Goal: Task Accomplishment & Management: Complete application form

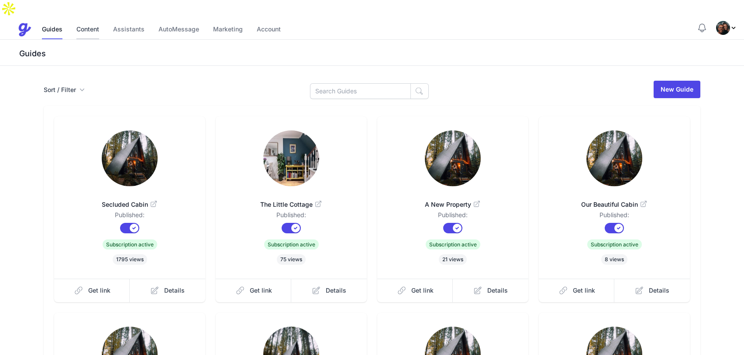
click at [84, 21] on link "Content" at bounding box center [87, 30] width 23 height 19
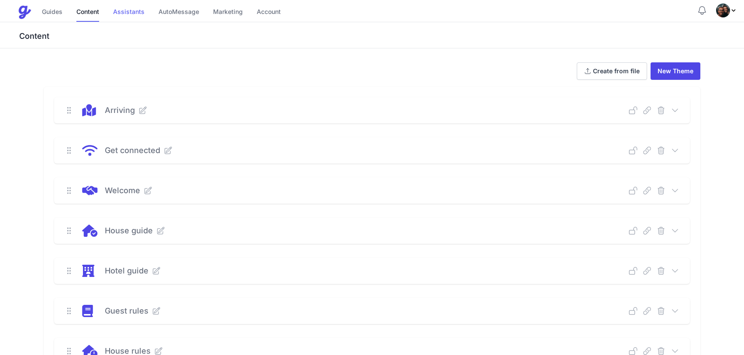
click at [126, 12] on link "Assistants" at bounding box center [128, 12] width 31 height 19
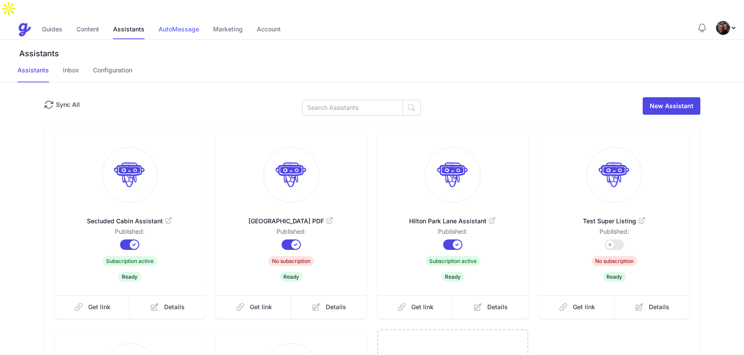
click at [177, 21] on link "AutoMessage" at bounding box center [178, 30] width 41 height 19
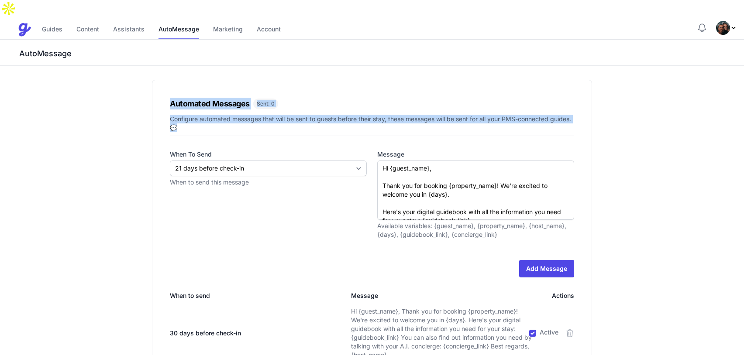
drag, startPoint x: 237, startPoint y: 113, endPoint x: 156, endPoint y: 79, distance: 87.6
click at [156, 80] on div "Automated Messages Sent: 0 Configure automated messages that will be sent to gu…" at bounding box center [372, 299] width 440 height 438
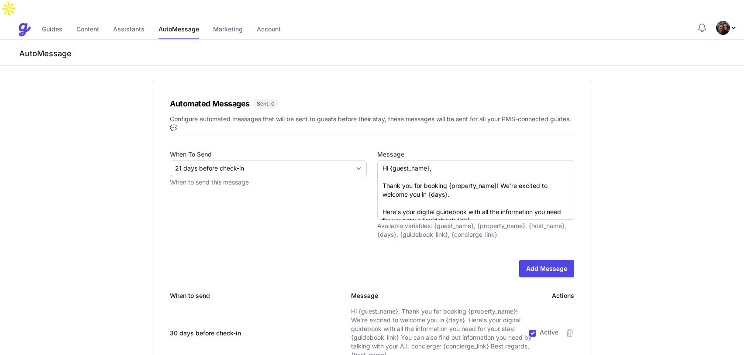
drag, startPoint x: 154, startPoint y: 78, endPoint x: 148, endPoint y: 78, distance: 5.2
click at [154, 80] on div "Automated Messages Sent: 0 Configure automated messages that will be sent to gu…" at bounding box center [372, 299] width 440 height 438
click at [230, 21] on link "Marketing" at bounding box center [228, 30] width 30 height 19
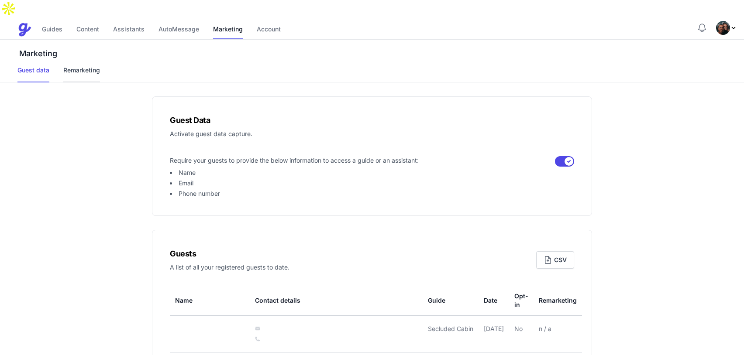
click at [84, 66] on link "Remarketing" at bounding box center [81, 74] width 37 height 17
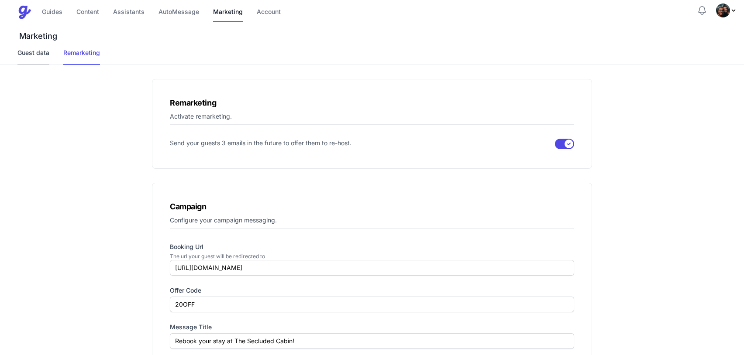
click at [34, 52] on link "Guest data" at bounding box center [33, 56] width 32 height 17
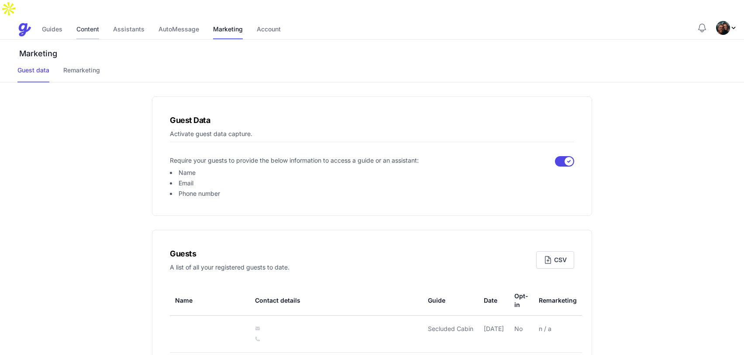
click at [86, 21] on link "Content" at bounding box center [87, 30] width 23 height 19
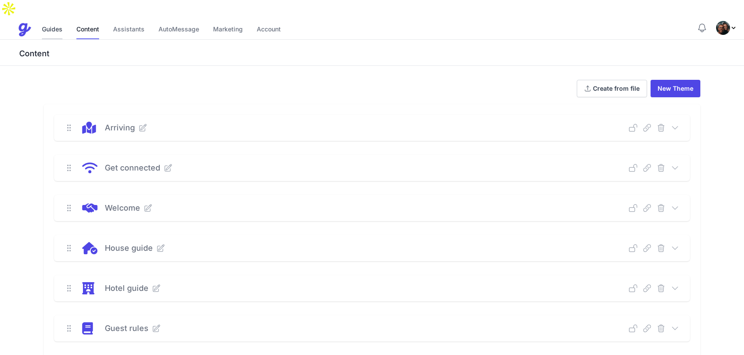
click at [54, 21] on link "Guides" at bounding box center [52, 30] width 21 height 19
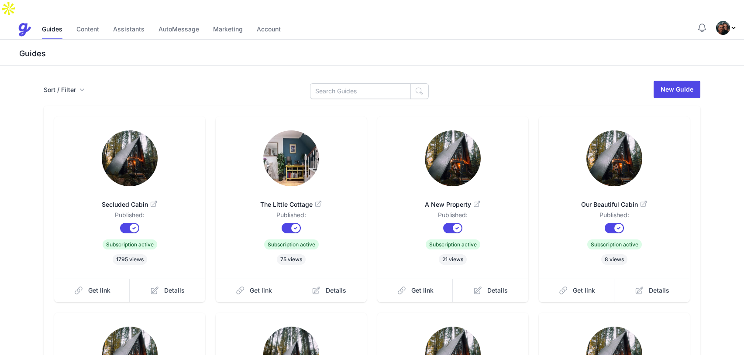
click at [720, 21] on img "Profile Menu" at bounding box center [723, 28] width 14 height 14
click at [692, 91] on link "Dashboard" at bounding box center [693, 99] width 86 height 17
click at [674, 91] on link "Dashboard" at bounding box center [693, 99] width 86 height 17
drag, startPoint x: 479, startPoint y: 67, endPoint x: 471, endPoint y: 65, distance: 8.0
click at [479, 80] on div "Sort / Filter Sort Name Created Unsorted All Published Unpublished Archived New…" at bounding box center [372, 89] width 656 height 19
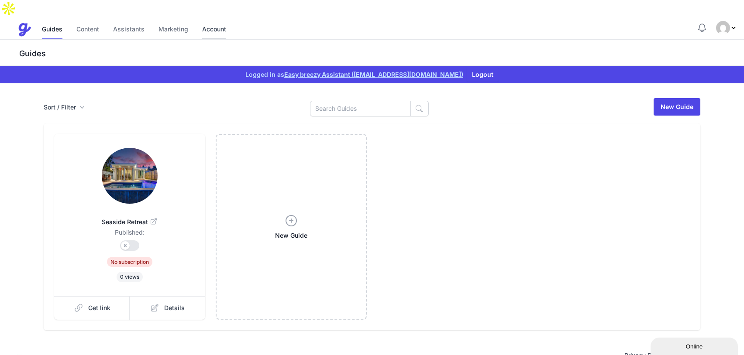
click at [210, 21] on link "Account" at bounding box center [214, 30] width 24 height 19
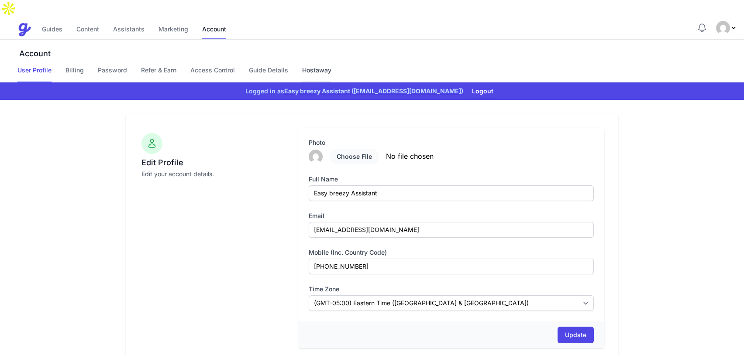
click at [326, 66] on link "Hostaway" at bounding box center [316, 74] width 29 height 17
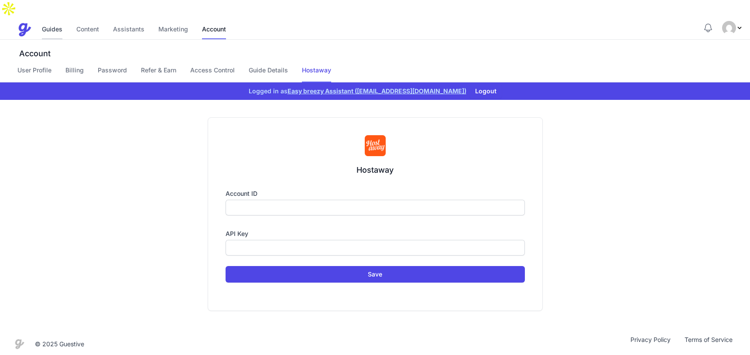
click at [58, 21] on link "Guides" at bounding box center [52, 30] width 21 height 19
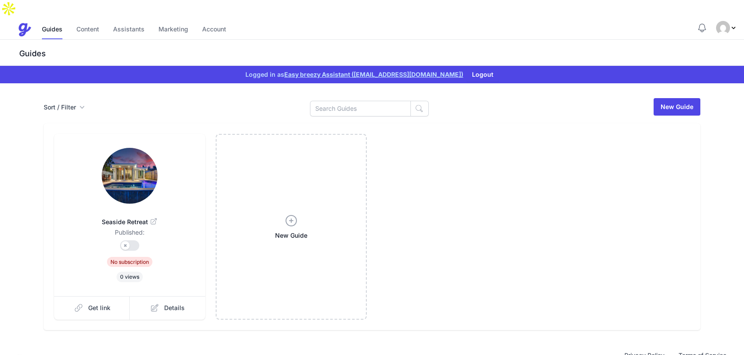
click at [131, 171] on img at bounding box center [130, 176] width 56 height 56
click at [45, 21] on link "Guides" at bounding box center [52, 30] width 21 height 19
click at [479, 68] on button "Logout" at bounding box center [482, 75] width 32 height 14
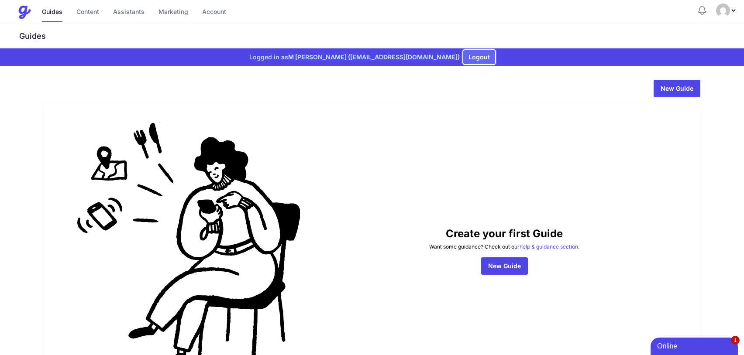
click at [463, 56] on button "Logout" at bounding box center [479, 57] width 32 height 14
click at [470, 57] on button "Logout" at bounding box center [486, 57] width 32 height 14
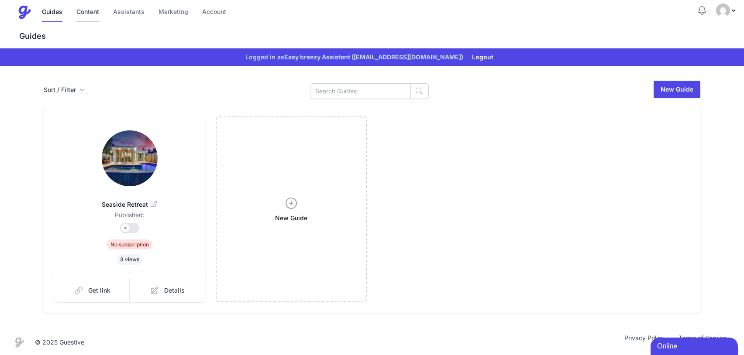
click at [99, 14] on link "Content" at bounding box center [87, 12] width 23 height 19
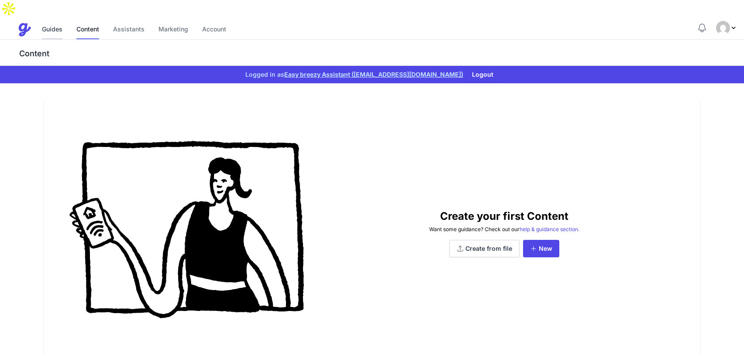
click at [53, 21] on link "Guides" at bounding box center [52, 30] width 21 height 19
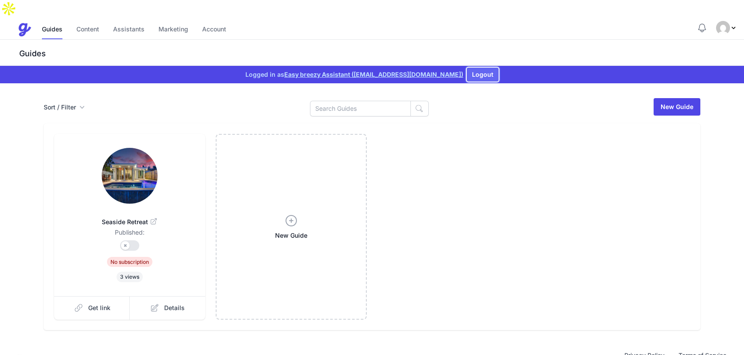
click at [490, 68] on button "Logout" at bounding box center [482, 75] width 32 height 14
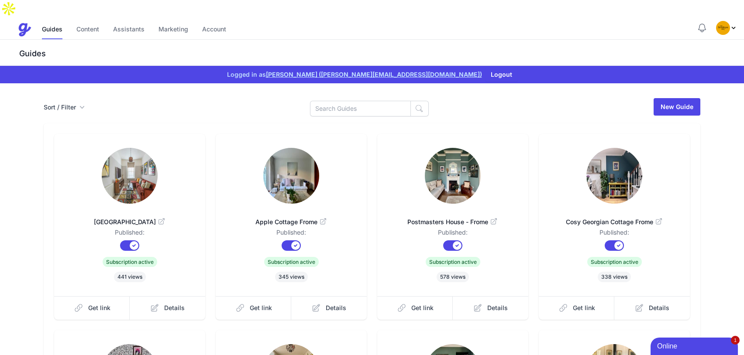
click at [381, 97] on div at bounding box center [369, 106] width 119 height 19
click at [351, 101] on input at bounding box center [360, 109] width 101 height 16
click at [285, 97] on div "Sort / Filter Sort Name Created Unsorted All Published Unpublished Archived New…" at bounding box center [372, 106] width 656 height 19
click at [83, 21] on link "Content" at bounding box center [87, 30] width 23 height 19
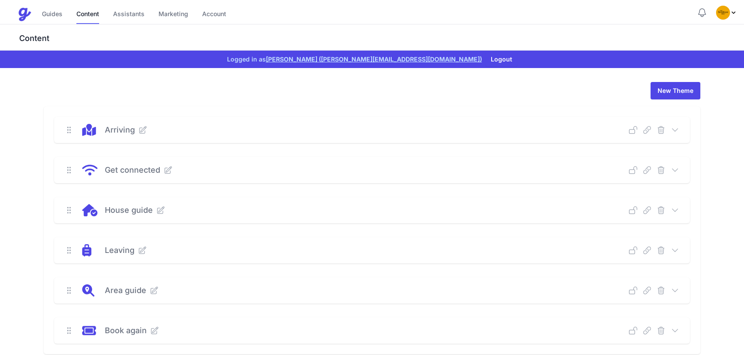
scroll to position [42, 0]
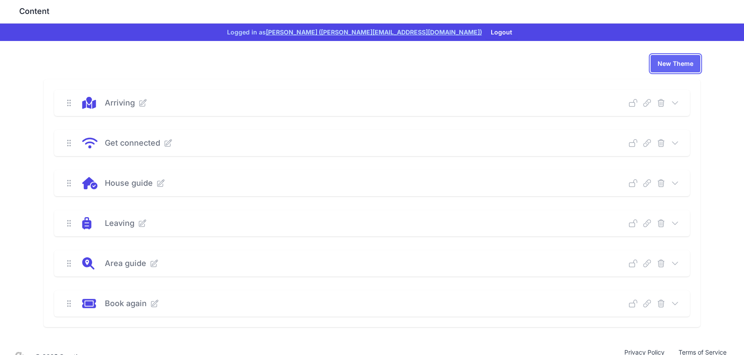
click at [679, 55] on link "New Theme" at bounding box center [675, 63] width 50 height 17
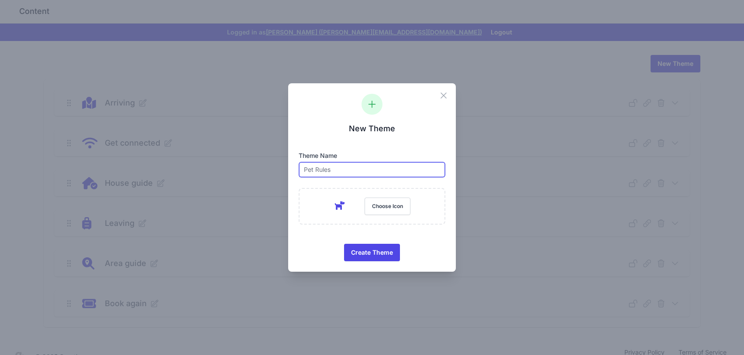
click at [332, 170] on input "text" at bounding box center [371, 170] width 147 height 16
type input "Access Information"
click at [375, 209] on button "Choose Icon" at bounding box center [387, 206] width 46 height 17
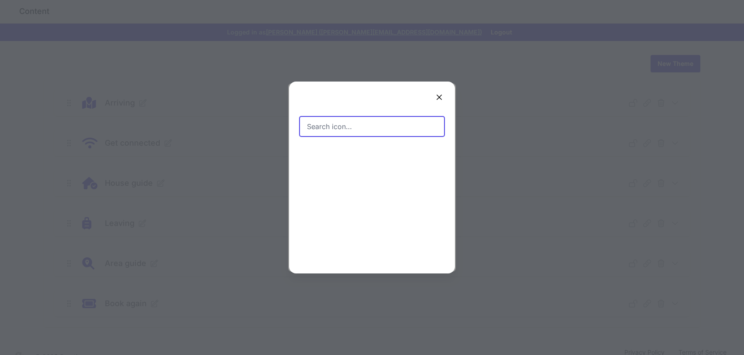
click at [333, 125] on input "Search icon…" at bounding box center [371, 127] width 145 height 20
type input "key"
click at [348, 155] on icon at bounding box center [350, 156] width 10 height 10
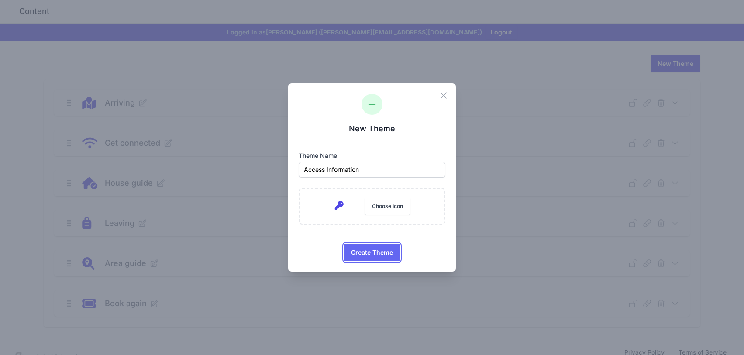
click at [373, 250] on span "Create Theme" at bounding box center [372, 252] width 42 height 17
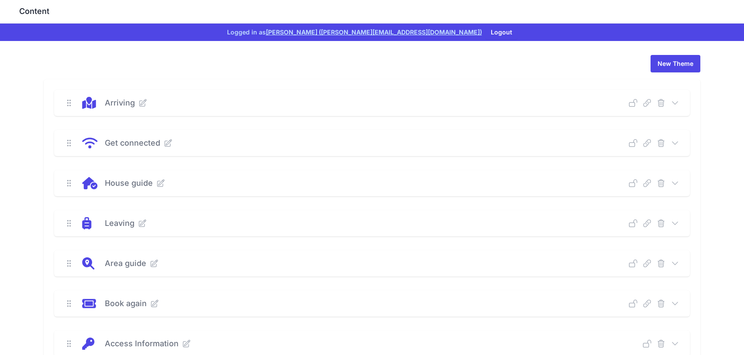
scroll to position [82, 0]
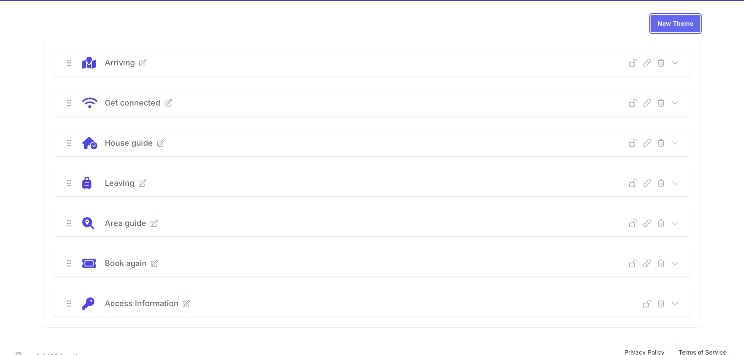
click at [669, 15] on link "New Theme" at bounding box center [675, 23] width 50 height 17
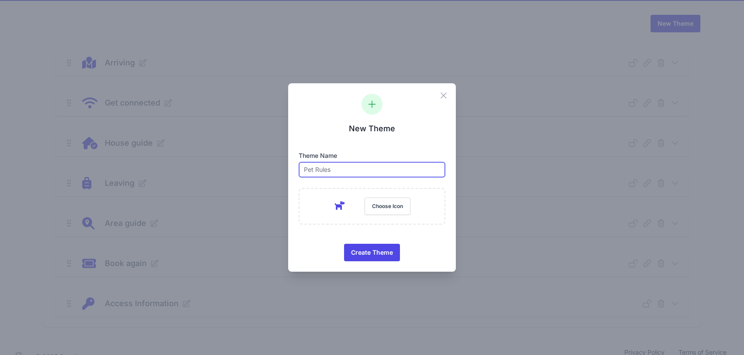
click at [360, 168] on input "text" at bounding box center [371, 170] width 147 height 16
type input "Training Manual"
click at [388, 203] on button "Choose Icon" at bounding box center [387, 206] width 46 height 17
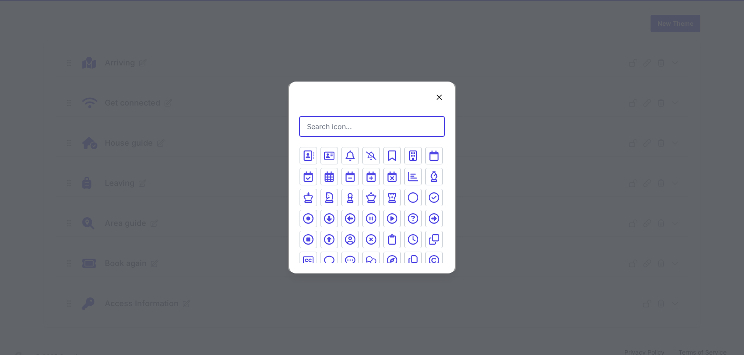
click at [350, 124] on input "Search icon…" at bounding box center [371, 127] width 145 height 20
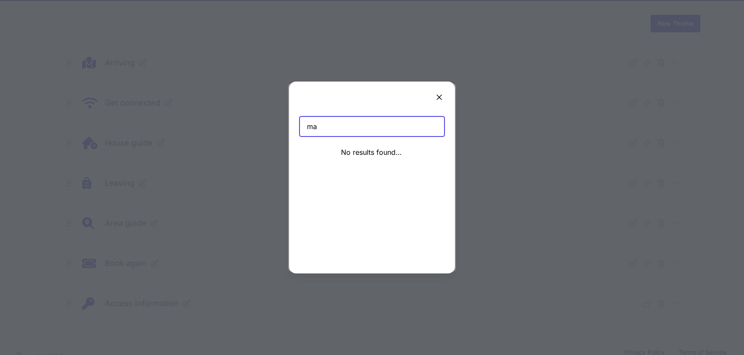
type input "m"
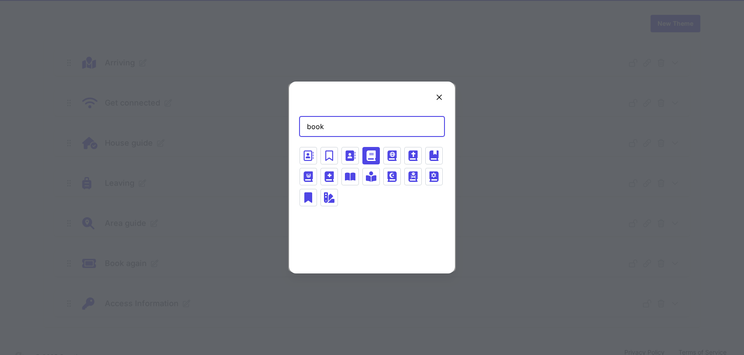
type input "book"
click at [367, 160] on icon at bounding box center [371, 156] width 9 height 10
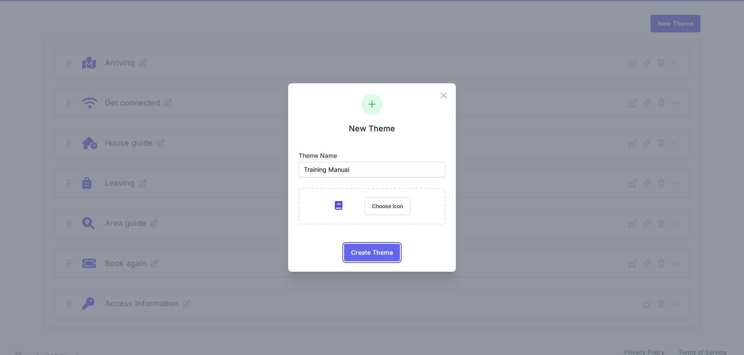
click at [365, 253] on span "Create Theme" at bounding box center [372, 252] width 42 height 17
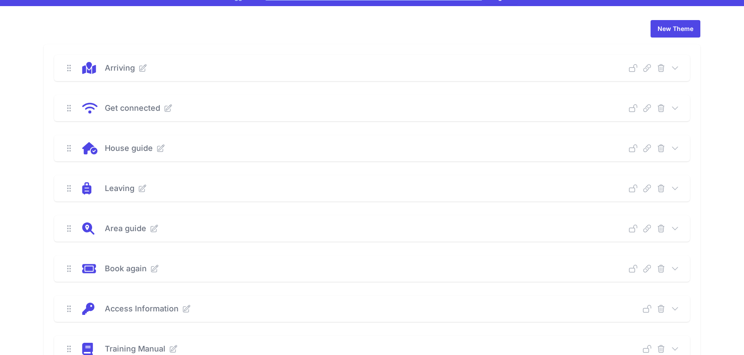
scroll to position [0, 0]
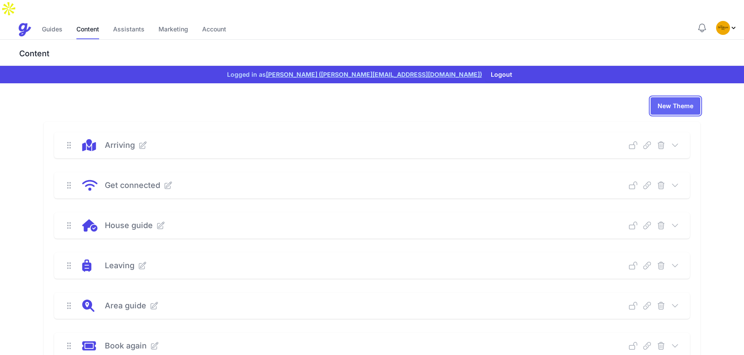
click at [665, 97] on link "New Theme" at bounding box center [675, 105] width 50 height 17
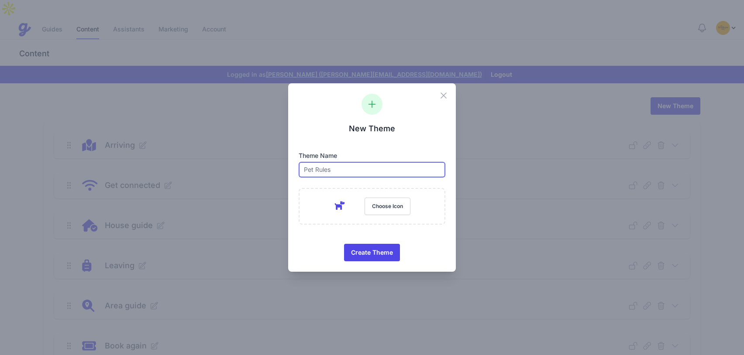
click at [356, 170] on input "text" at bounding box center [371, 170] width 147 height 16
type input "Housekeeping Checklist"
click at [388, 203] on button "Choose Icon" at bounding box center [387, 206] width 46 height 17
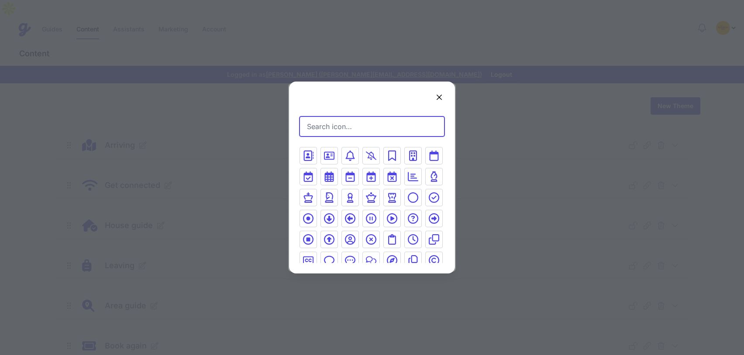
click at [339, 126] on input "Search icon…" at bounding box center [371, 127] width 145 height 20
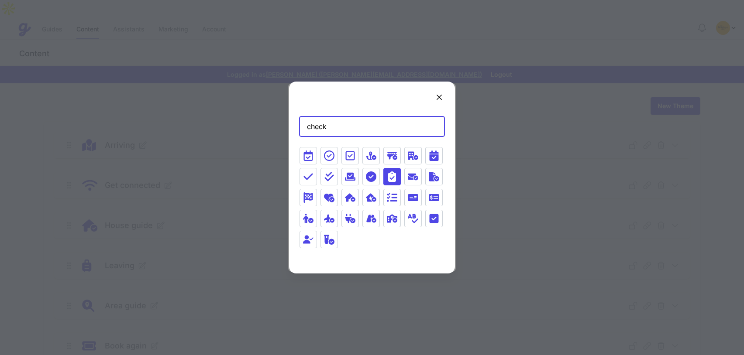
type input "check"
click at [388, 177] on icon at bounding box center [392, 176] width 8 height 10
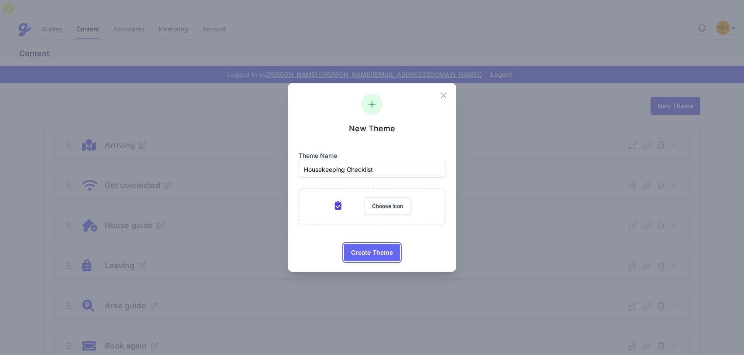
click at [370, 251] on span "Create Theme" at bounding box center [372, 252] width 42 height 17
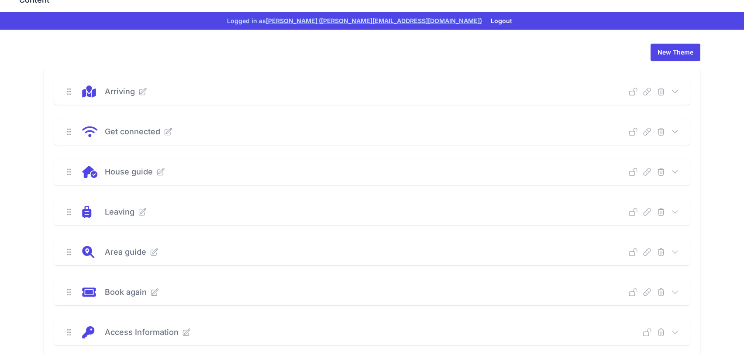
scroll to position [22, 0]
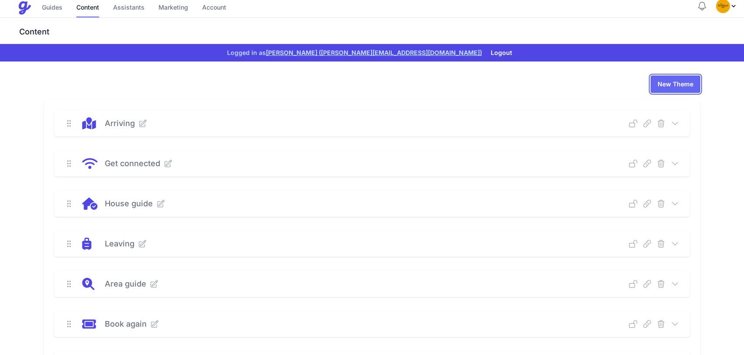
click at [666, 75] on link "New Theme" at bounding box center [675, 83] width 50 height 17
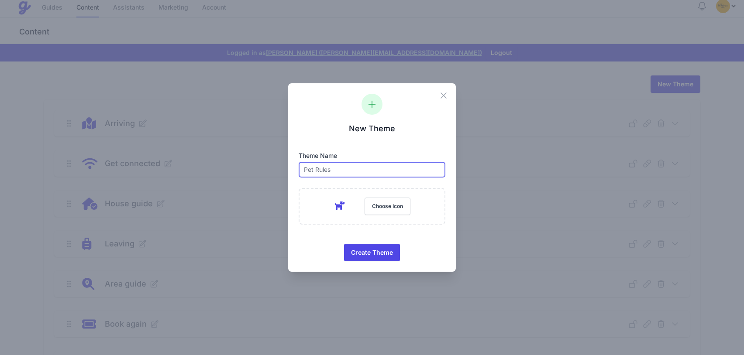
click at [326, 166] on input "text" at bounding box center [371, 170] width 147 height 16
type input "m"
type input "Maintenance Checklist"
click at [381, 209] on button "Choose Icon" at bounding box center [387, 206] width 46 height 17
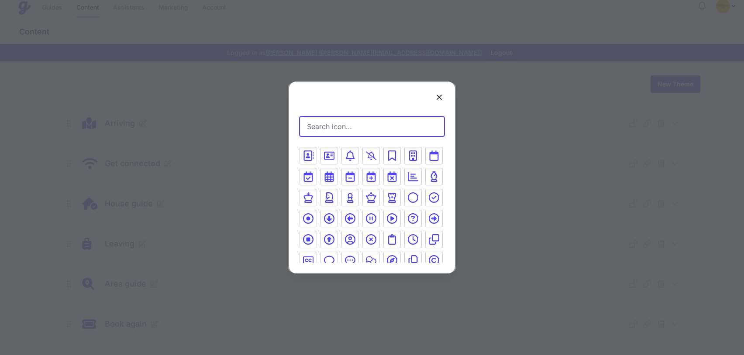
click at [345, 130] on input "Search icon…" at bounding box center [371, 127] width 145 height 20
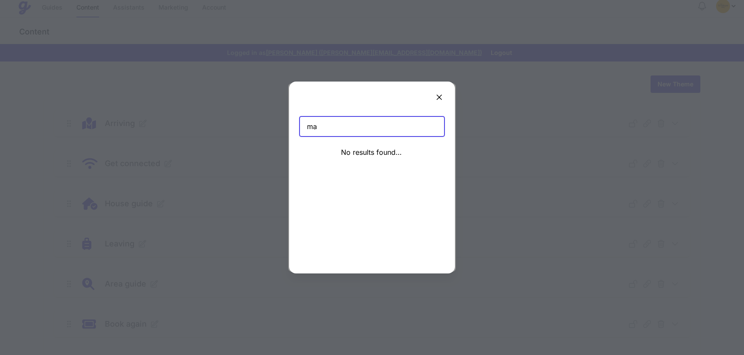
type input "m"
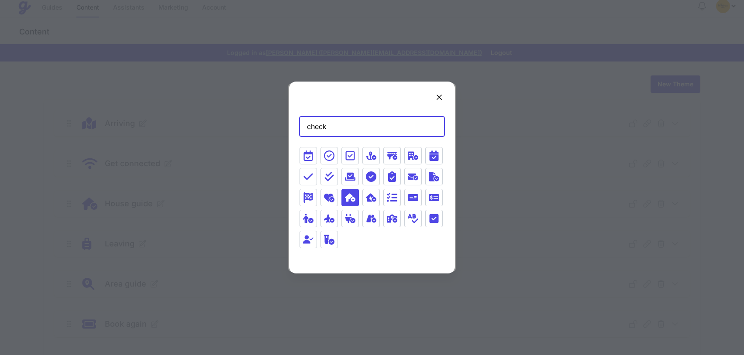
type input "check"
click at [349, 197] on icon at bounding box center [350, 197] width 10 height 8
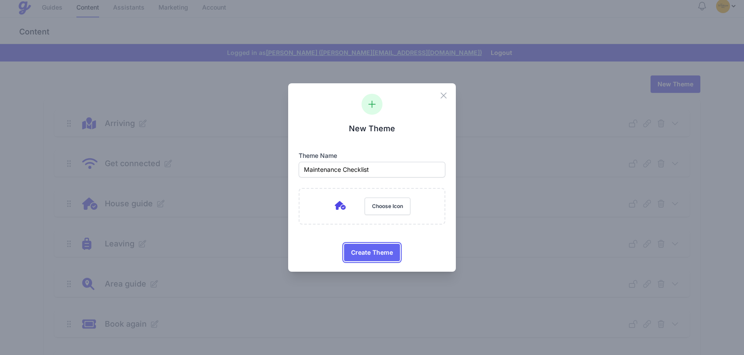
click at [363, 251] on span "Create Theme" at bounding box center [372, 252] width 42 height 17
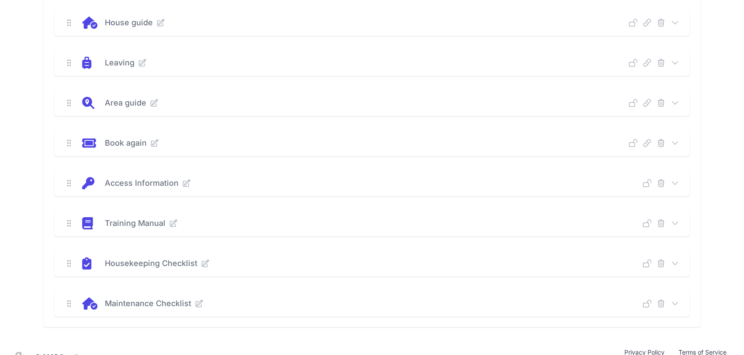
scroll to position [0, 0]
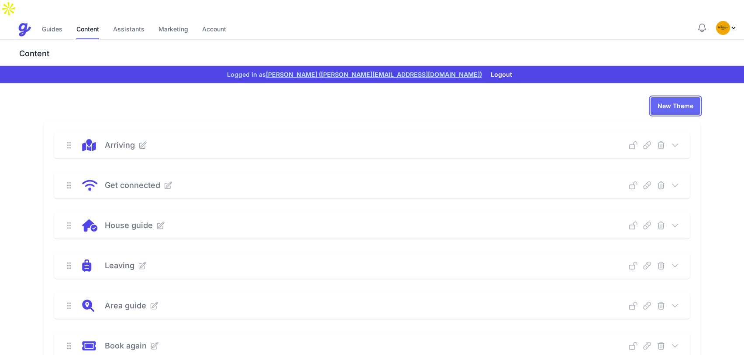
click at [670, 97] on link "New Theme" at bounding box center [675, 105] width 50 height 17
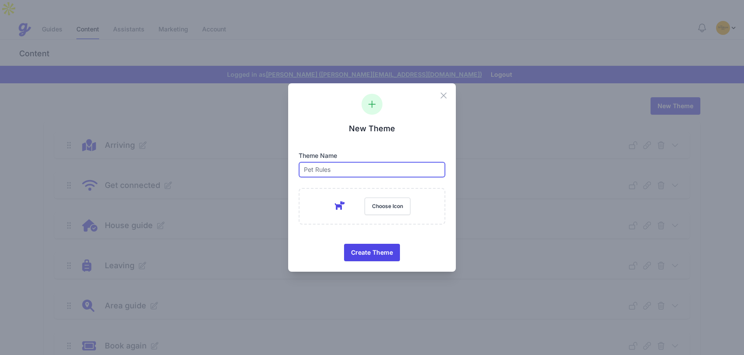
click at [359, 169] on input "text" at bounding box center [371, 170] width 147 height 16
type input "Consumables Checklist"
click at [389, 205] on button "Choose Icon" at bounding box center [387, 206] width 46 height 17
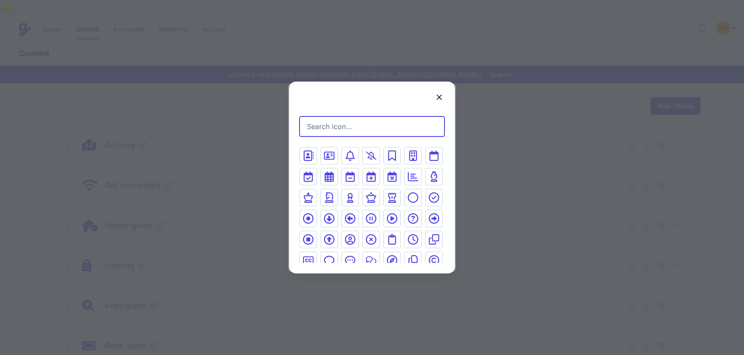
click at [369, 127] on input "Search icon…" at bounding box center [371, 127] width 145 height 20
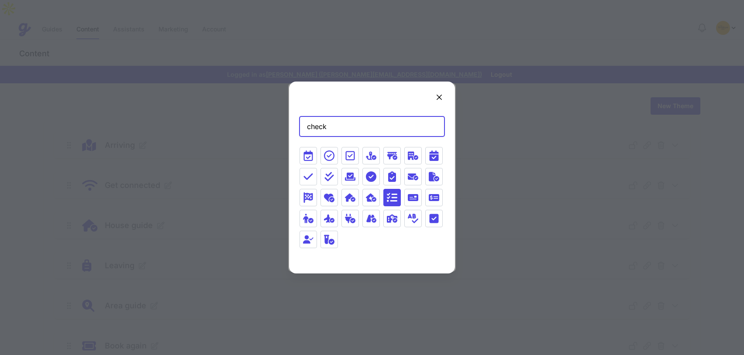
type input "check"
click at [390, 200] on icon at bounding box center [392, 197] width 10 height 9
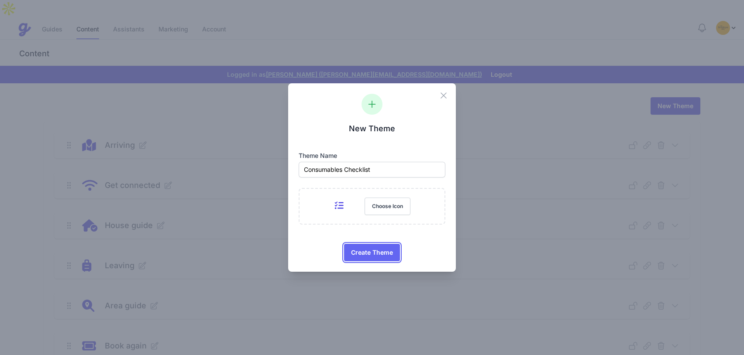
click at [365, 247] on span "Create Theme" at bounding box center [372, 252] width 42 height 17
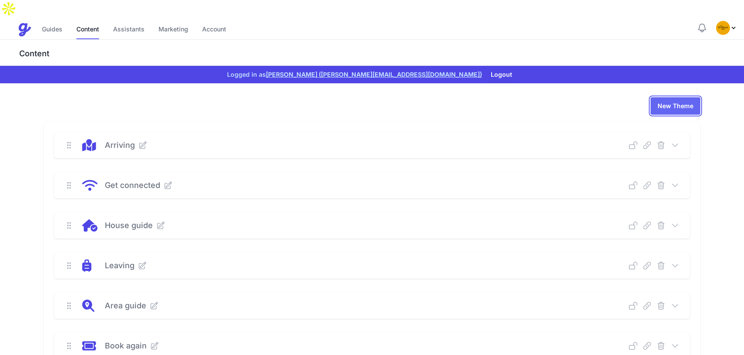
click at [659, 97] on link "New Theme" at bounding box center [675, 105] width 50 height 17
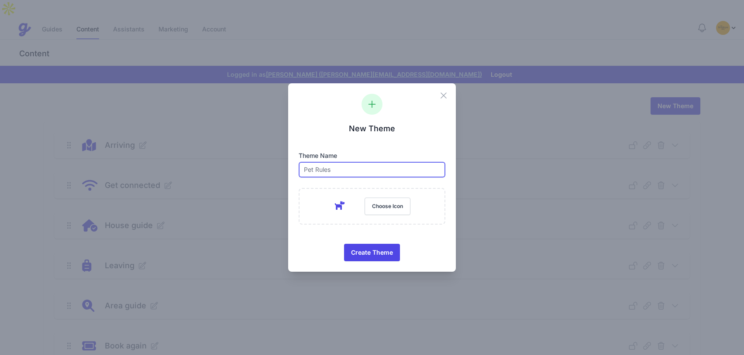
click at [338, 171] on input "text" at bounding box center [371, 170] width 147 height 16
type input "FAQs"
click at [381, 202] on button "Choose Icon" at bounding box center [387, 206] width 46 height 17
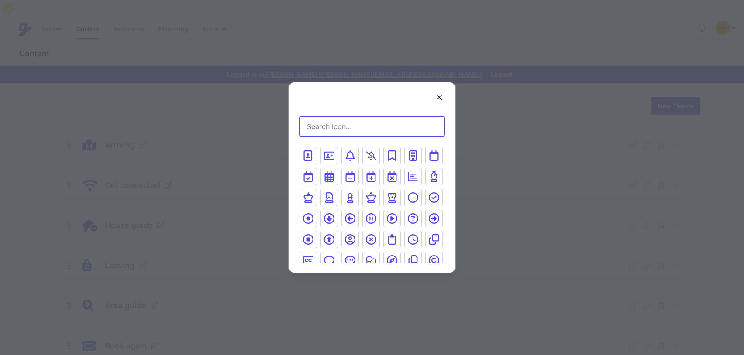
click at [343, 127] on input "Search icon…" at bounding box center [371, 127] width 145 height 20
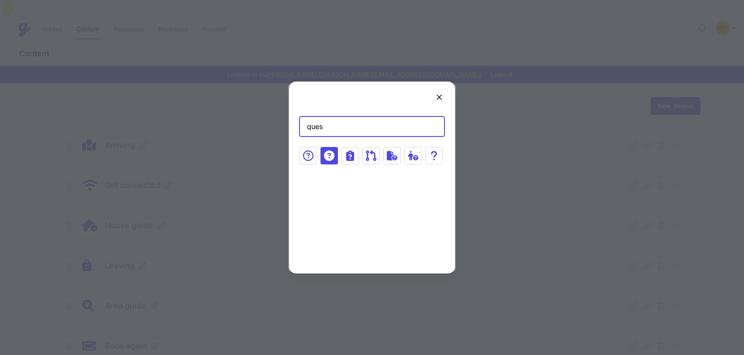
type input "ques"
click at [322, 164] on button at bounding box center [328, 155] width 17 height 17
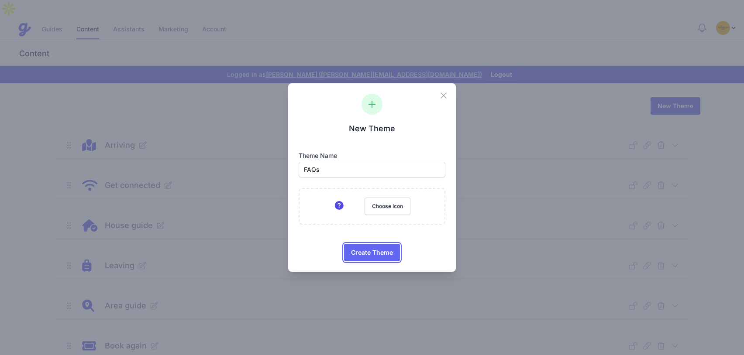
click at [376, 254] on span "Create Theme" at bounding box center [372, 252] width 42 height 17
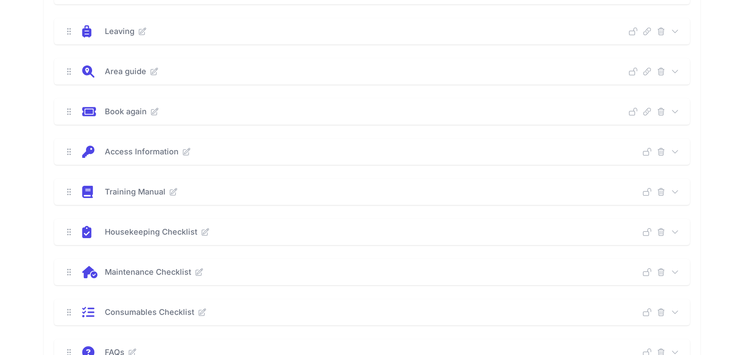
scroll to position [230, 0]
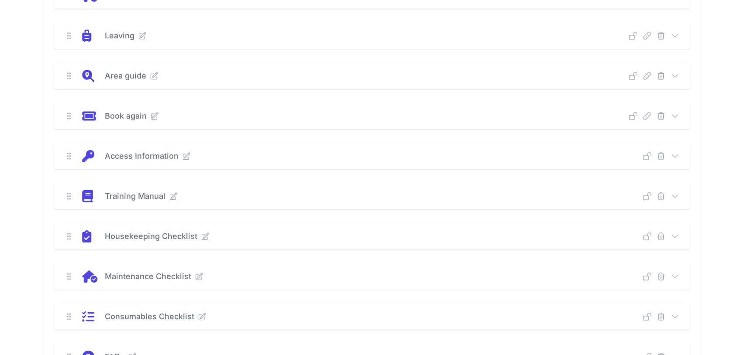
click at [673, 152] on icon at bounding box center [674, 156] width 9 height 9
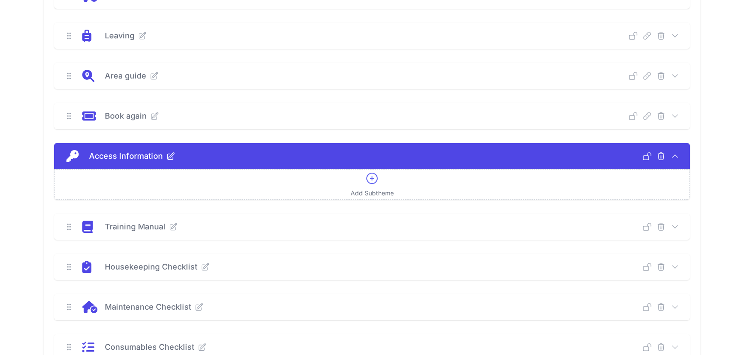
click at [367, 171] on icon at bounding box center [372, 178] width 14 height 14
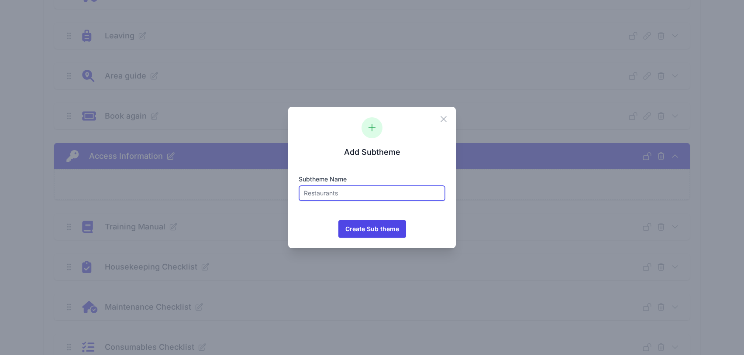
click at [324, 191] on input "text" at bounding box center [371, 193] width 147 height 16
type input "Access Information"
click at [367, 225] on span "Create Sub theme" at bounding box center [372, 228] width 54 height 17
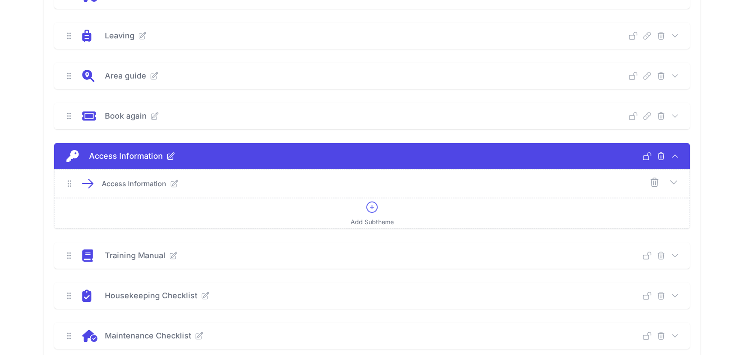
click at [678, 251] on icon at bounding box center [674, 255] width 9 height 9
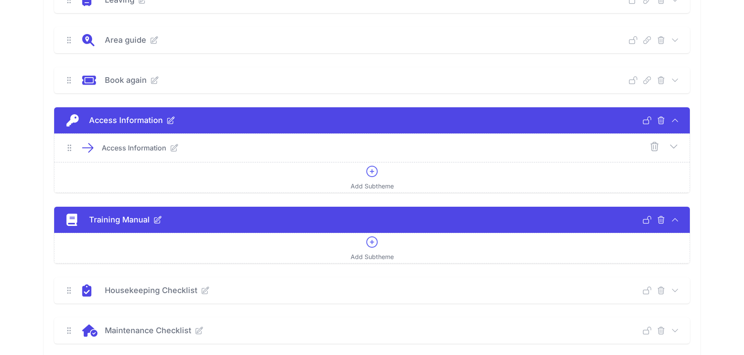
scroll to position [310, 0]
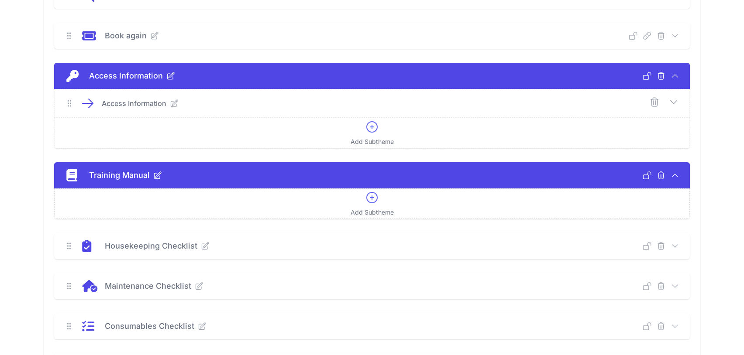
click at [367, 191] on icon at bounding box center [372, 198] width 14 height 14
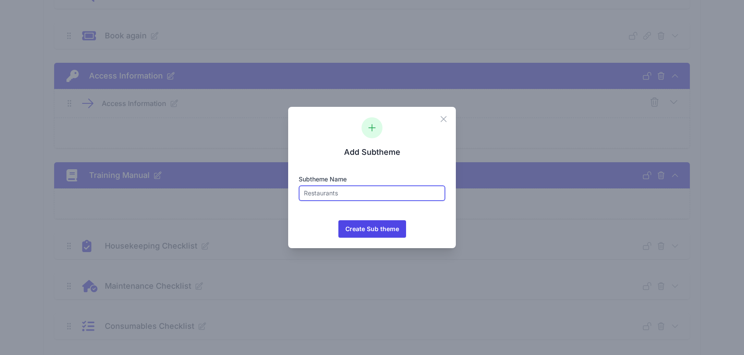
click at [318, 193] on input "text" at bounding box center [371, 193] width 147 height 16
type input "Training Manual"
click at [357, 229] on span "Create Sub theme" at bounding box center [372, 228] width 54 height 17
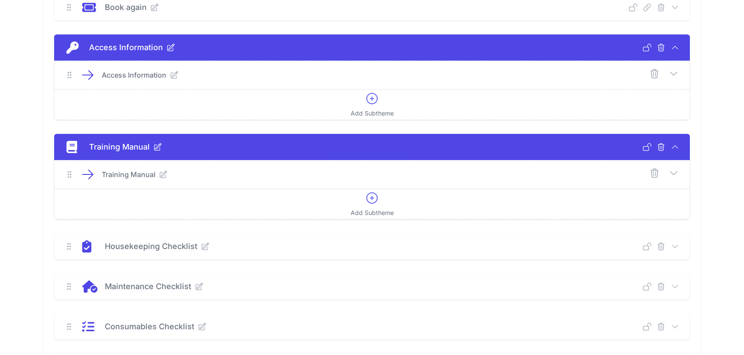
scroll to position [343, 0]
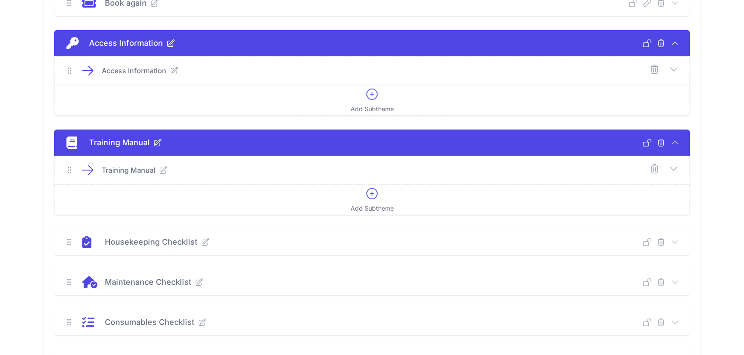
click at [672, 238] on icon at bounding box center [674, 242] width 9 height 9
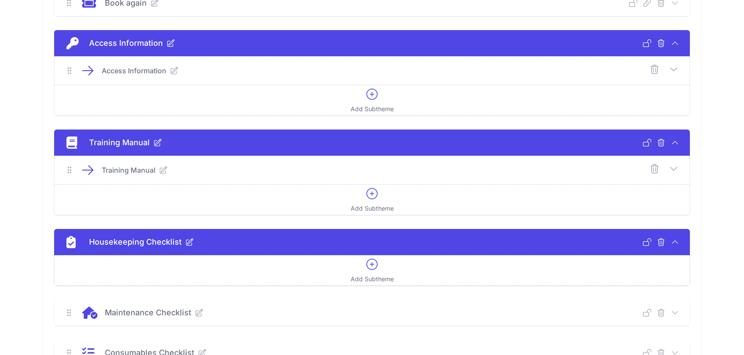
scroll to position [354, 0]
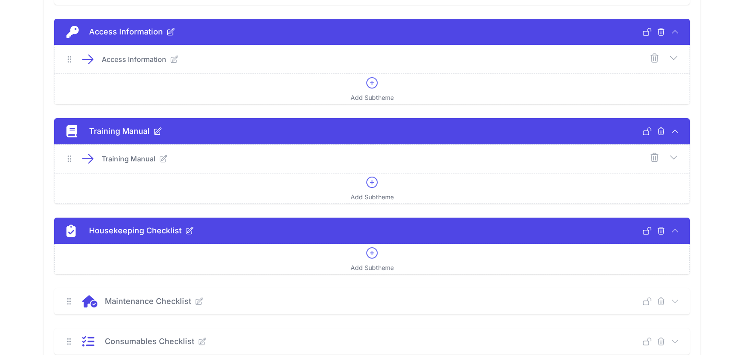
click at [378, 246] on icon at bounding box center [372, 253] width 14 height 14
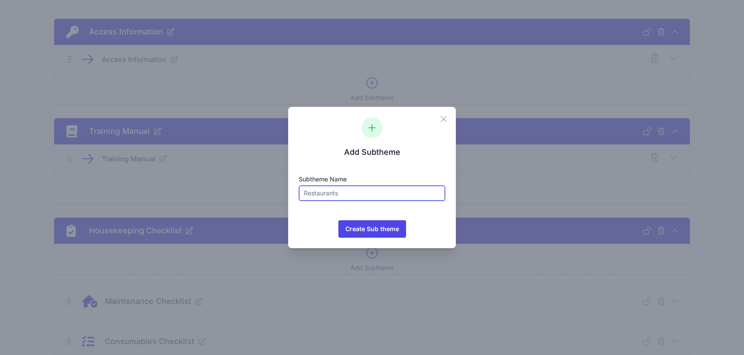
click at [323, 198] on input "text" at bounding box center [371, 193] width 147 height 16
type input "Housekeeping Checklist"
click at [366, 225] on span "Create Sub theme" at bounding box center [372, 228] width 54 height 17
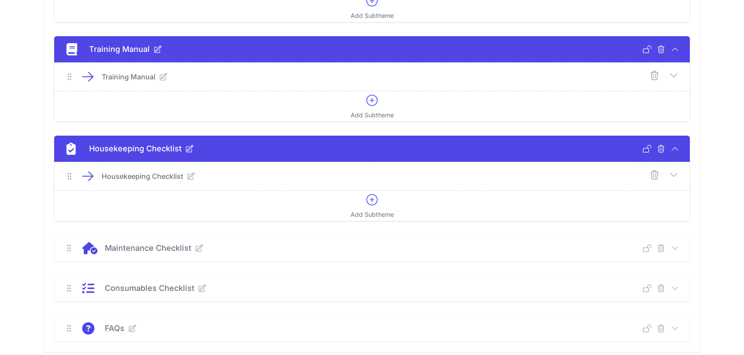
scroll to position [449, 0]
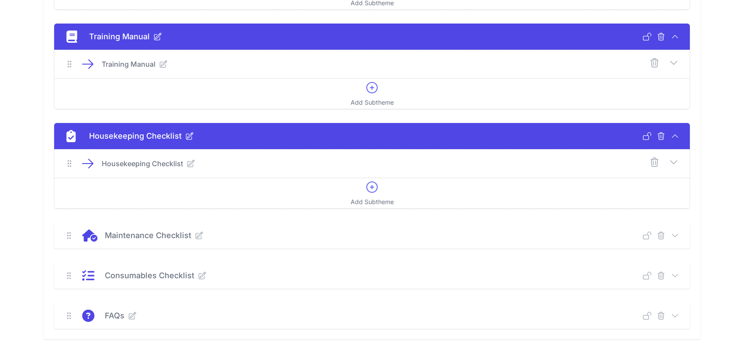
click at [676, 234] on icon at bounding box center [675, 235] width 6 height 3
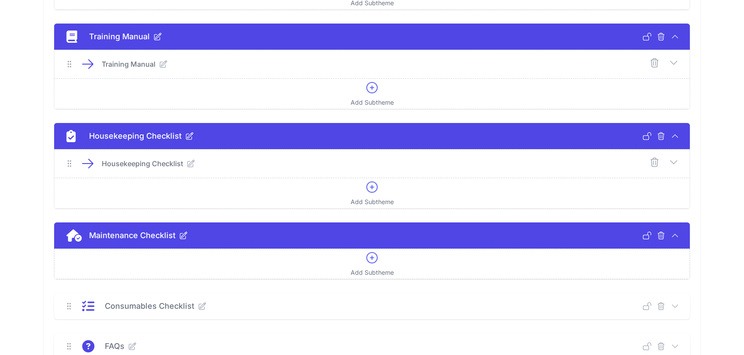
click at [359, 268] on span "Add Subtheme" at bounding box center [371, 272] width 43 height 9
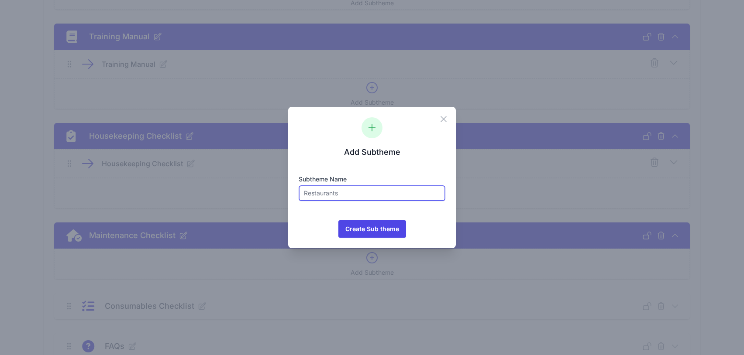
click at [360, 195] on input "text" at bounding box center [371, 193] width 147 height 16
type input "Maintenance Checklist"
click at [363, 226] on span "Create Sub theme" at bounding box center [372, 228] width 54 height 17
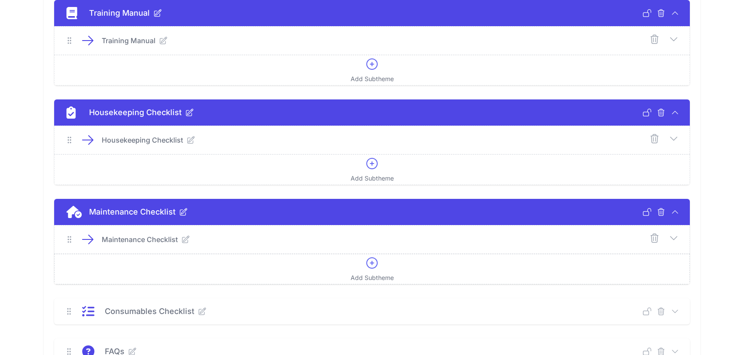
scroll to position [521, 0]
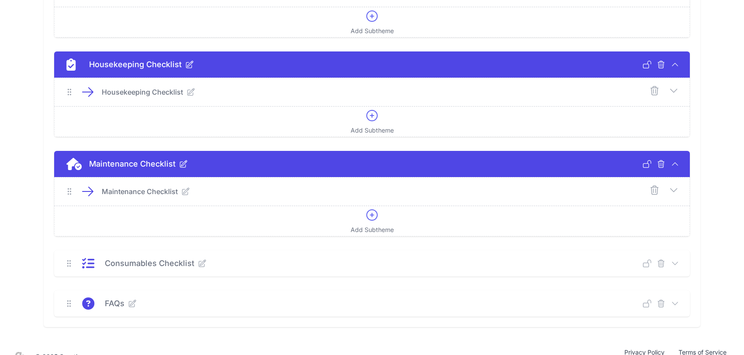
click at [677, 259] on icon at bounding box center [674, 263] width 9 height 9
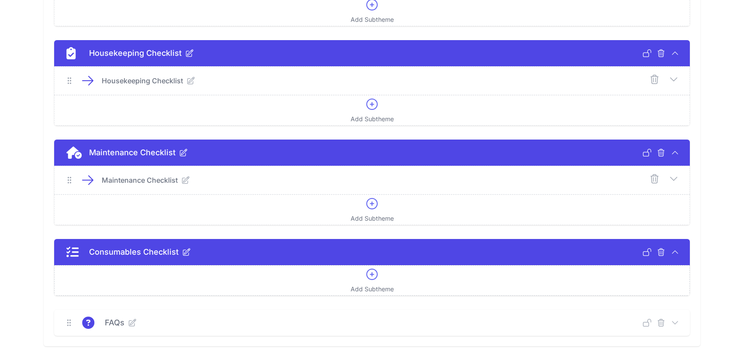
scroll to position [551, 0]
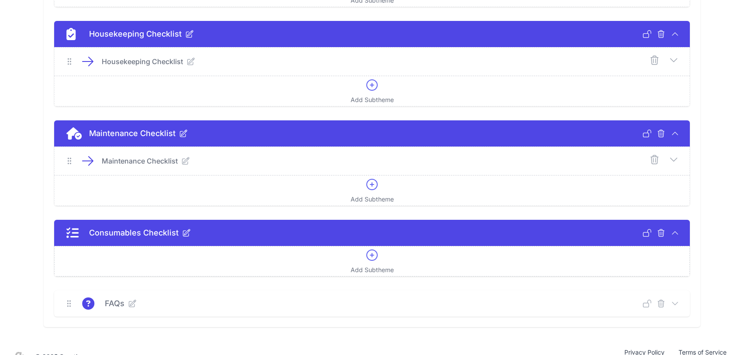
click at [361, 248] on div "Add Subtheme" at bounding box center [371, 261] width 43 height 26
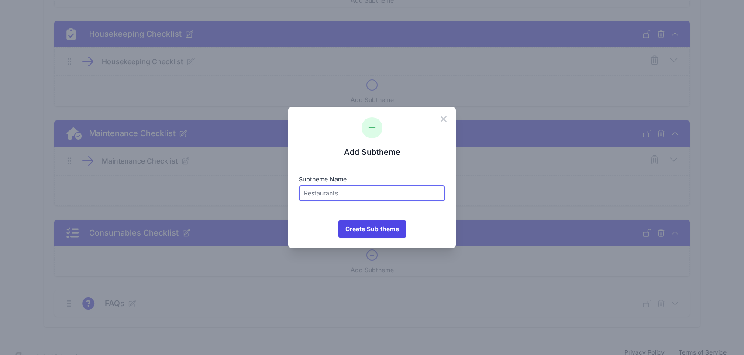
click at [329, 188] on input "text" at bounding box center [371, 193] width 147 height 16
type input "Consumable Checklist"
click at [365, 223] on span "Create Sub theme" at bounding box center [372, 228] width 54 height 17
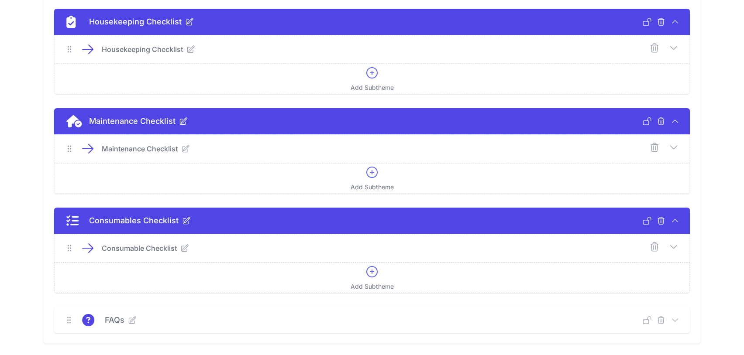
scroll to position [580, 0]
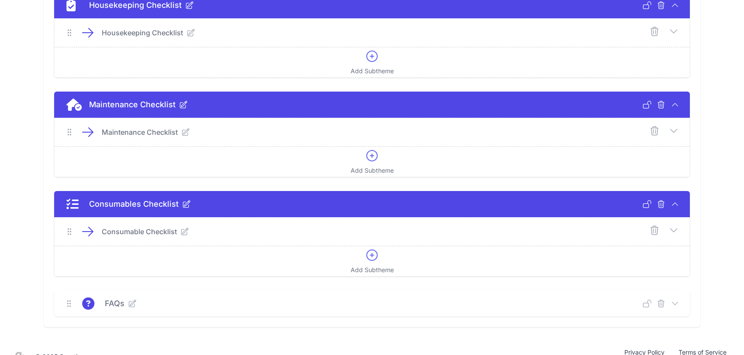
drag, startPoint x: 677, startPoint y: 286, endPoint x: 662, endPoint y: 282, distance: 15.9
click at [677, 299] on icon at bounding box center [674, 303] width 9 height 9
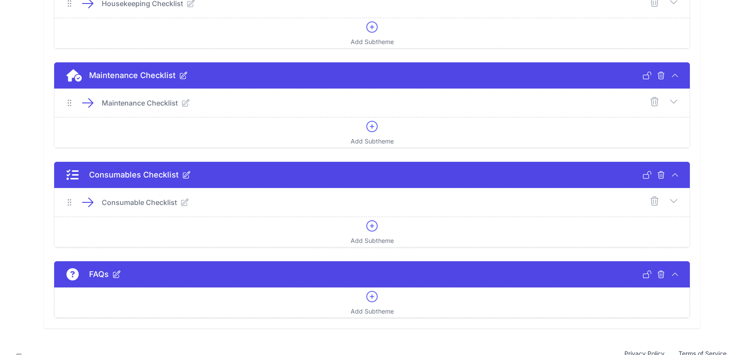
scroll to position [610, 0]
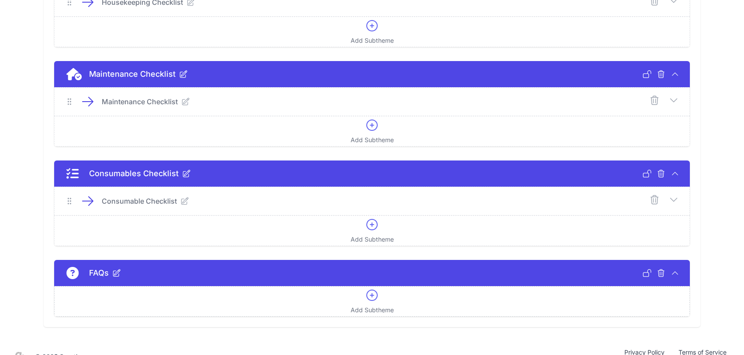
click at [370, 288] on icon at bounding box center [372, 295] width 14 height 14
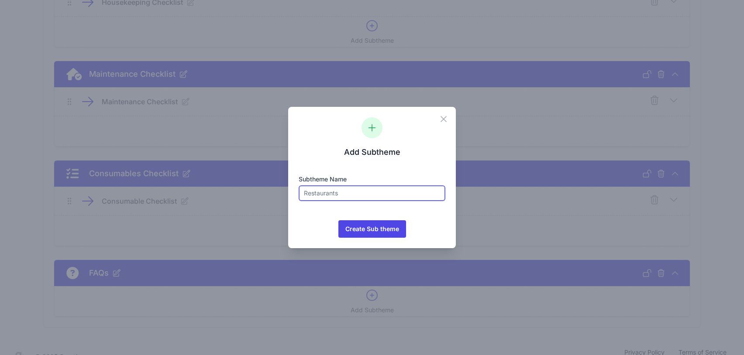
click at [335, 189] on input "text" at bounding box center [371, 193] width 147 height 16
type input "FAQs"
click at [396, 222] on span "Create Sub theme" at bounding box center [372, 228] width 54 height 17
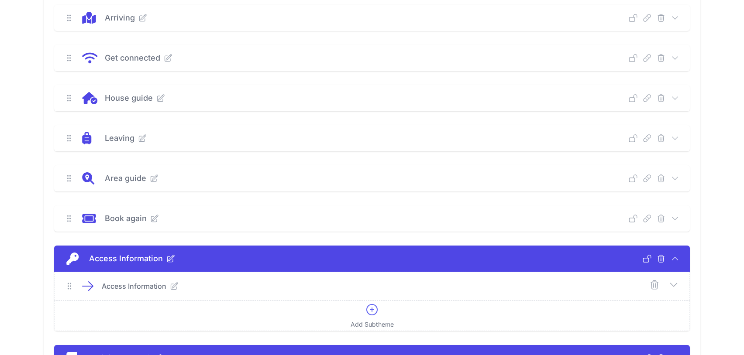
scroll to position [117, 0]
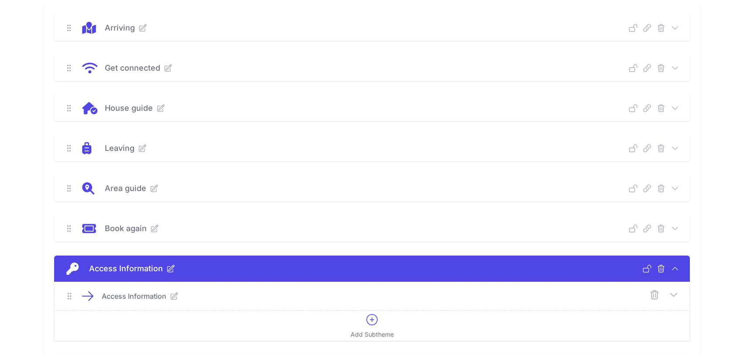
click at [672, 290] on link at bounding box center [668, 296] width 19 height 13
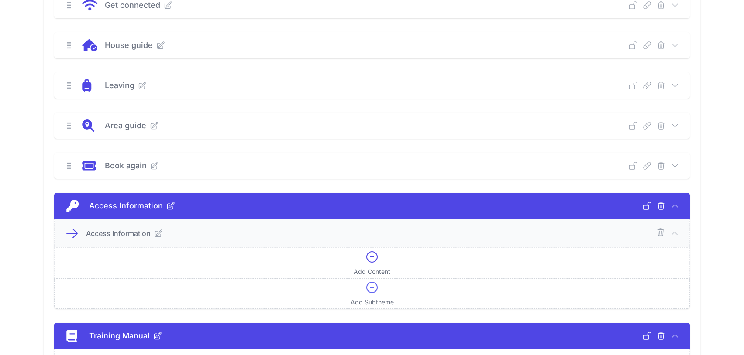
scroll to position [186, 0]
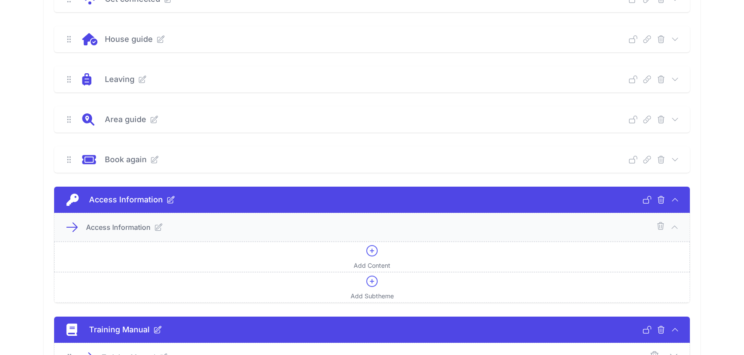
click at [373, 244] on icon at bounding box center [372, 251] width 14 height 14
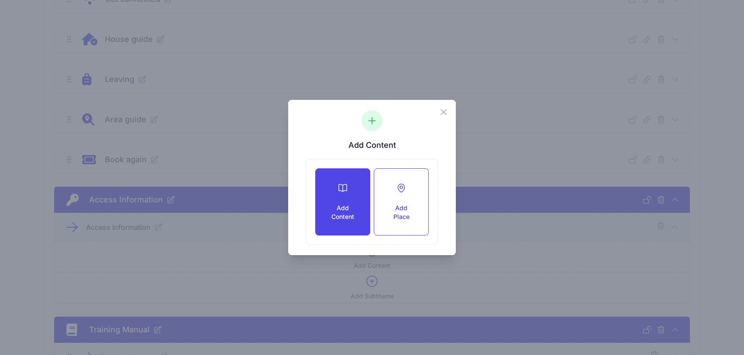
click at [360, 189] on div "Add Content" at bounding box center [342, 202] width 54 height 66
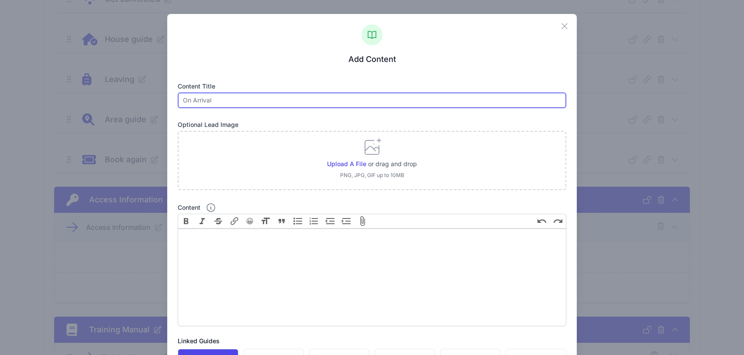
click at [238, 103] on input "text" at bounding box center [372, 101] width 388 height 16
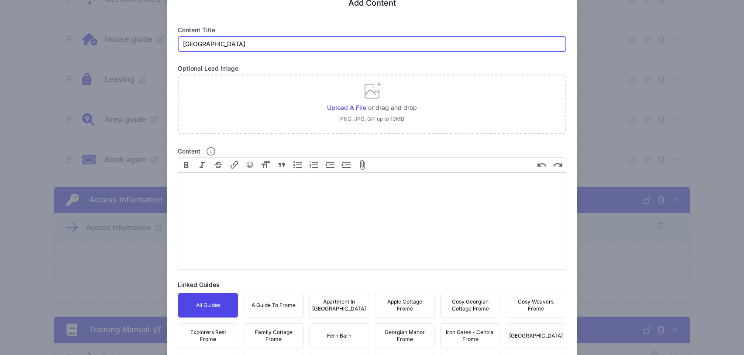
scroll to position [201, 0]
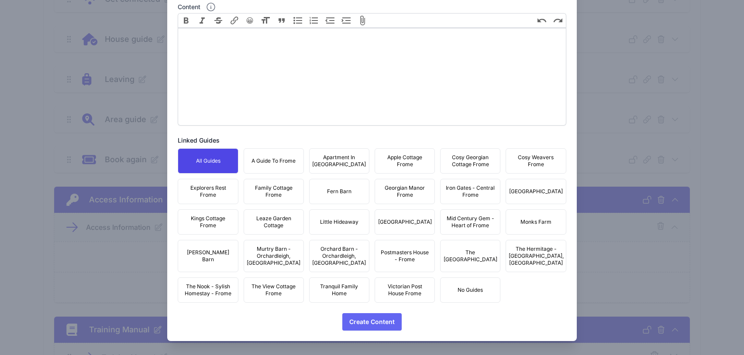
type input "Georgian Manor"
click at [376, 320] on span "Create Content" at bounding box center [371, 321] width 45 height 17
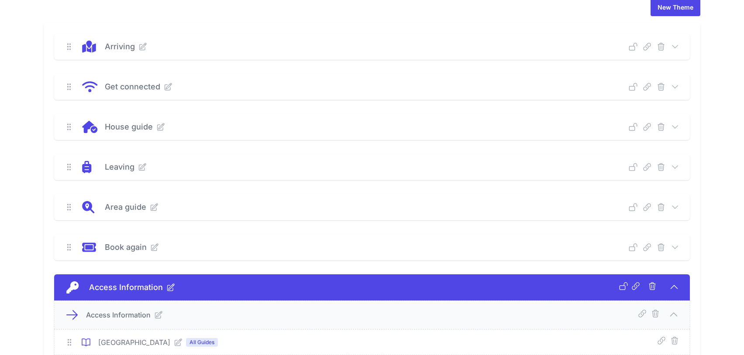
scroll to position [0, 0]
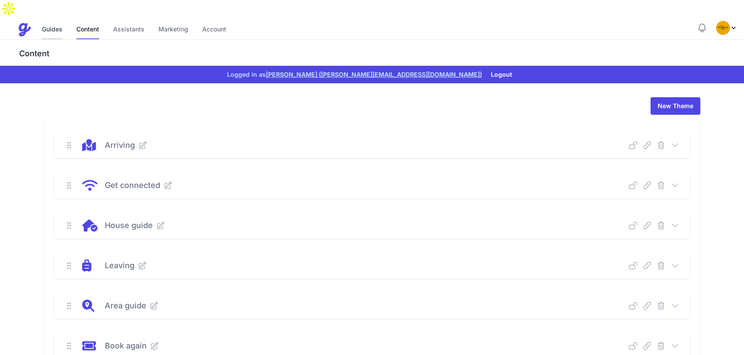
click at [45, 21] on link "Guides" at bounding box center [52, 30] width 21 height 19
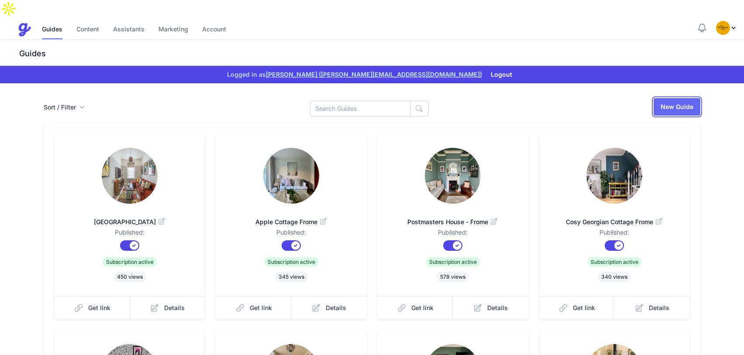
click at [669, 98] on link "New Guide" at bounding box center [676, 106] width 47 height 17
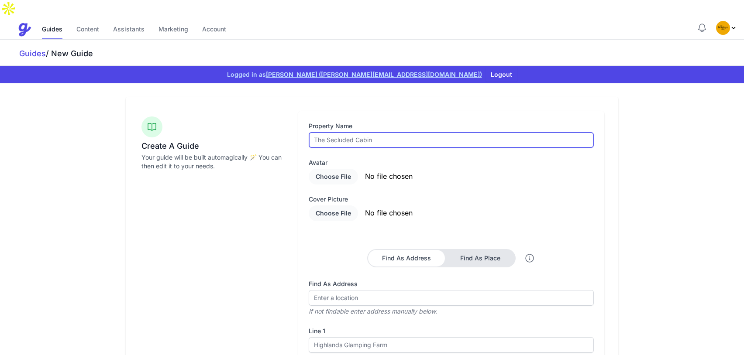
click at [333, 132] on input "text" at bounding box center [451, 140] width 285 height 16
type input "Staff Manual"
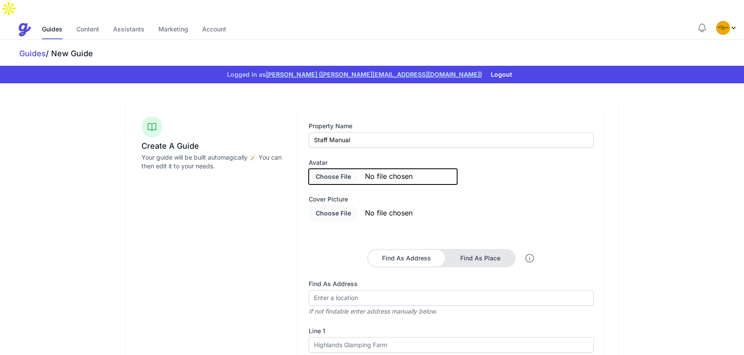
click at [329, 169] on input "file" at bounding box center [383, 177] width 148 height 16
type input "C:\fakepath\images.png"
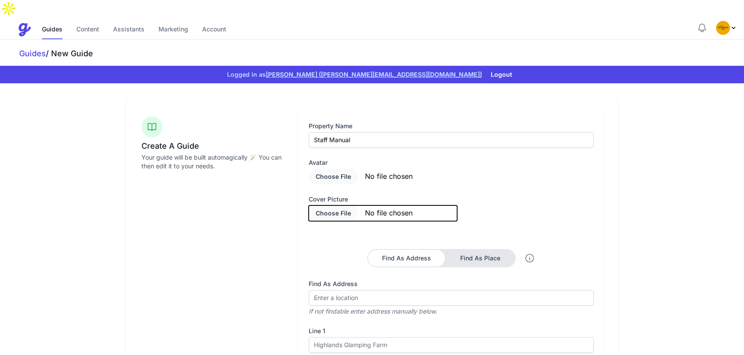
click at [332, 206] on input "file" at bounding box center [383, 214] width 148 height 16
click at [333, 206] on input "file" at bounding box center [383, 214] width 148 height 16
type input "C:\fakepath\frome-independent-market-1920w.webp"
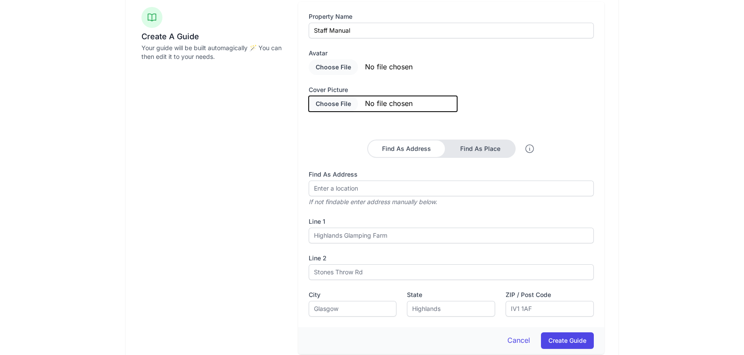
scroll to position [151, 0]
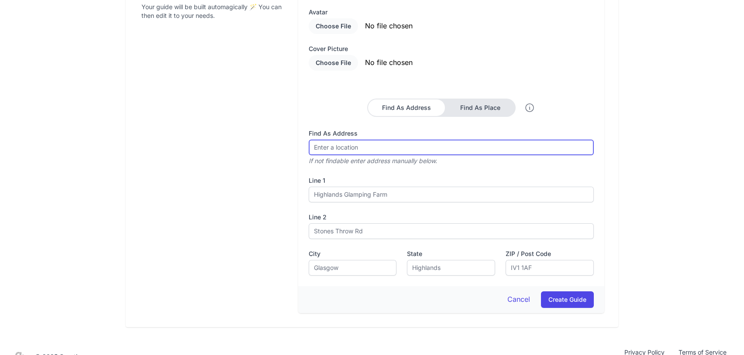
click at [369, 140] on input "Find As Address" at bounding box center [451, 148] width 285 height 16
type input "frome town"
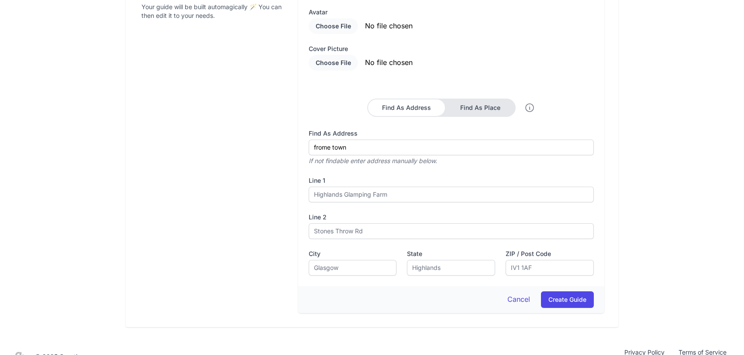
click at [485, 99] on button "Find As Place" at bounding box center [480, 107] width 69 height 17
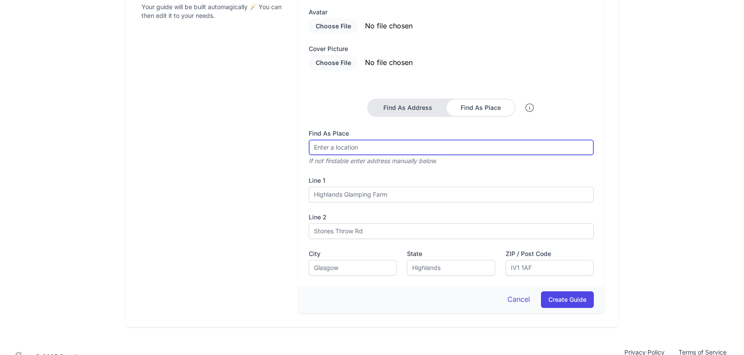
click at [379, 140] on input "Find As Address" at bounding box center [451, 148] width 285 height 16
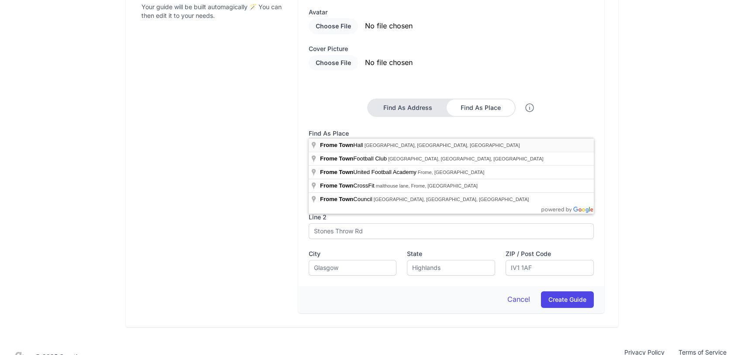
type input "Frome Town Hall, Christchurch Street West, Frome, UK"
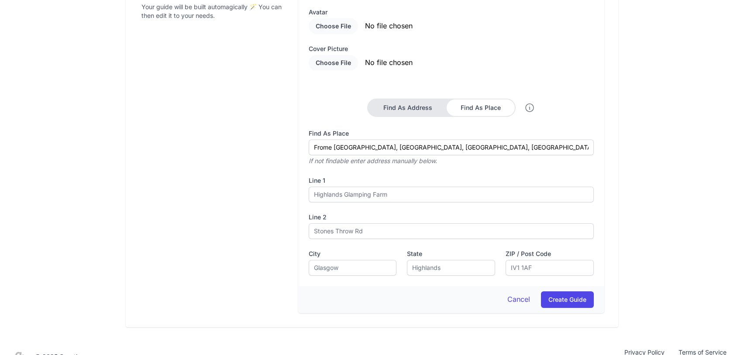
type input "Christchurch St W"
type input "Frome"
type input "Somerset"
type input "BA11 1EB"
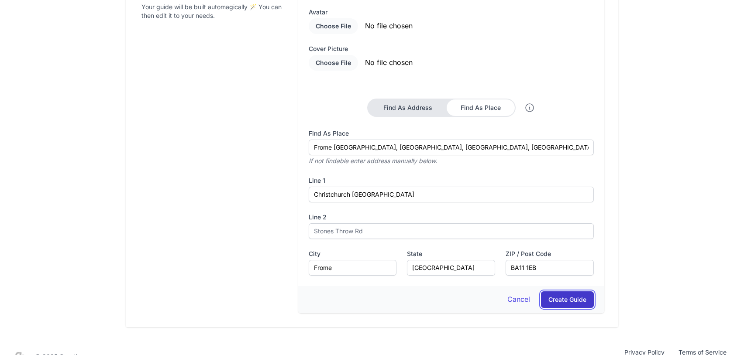
click at [581, 291] on button "Create Guide" at bounding box center [567, 299] width 53 height 17
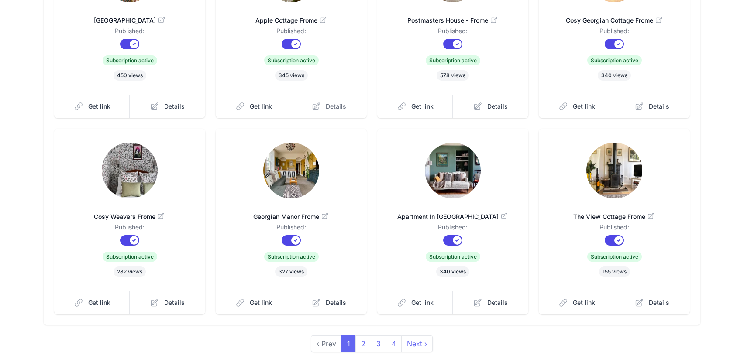
scroll to position [249, 0]
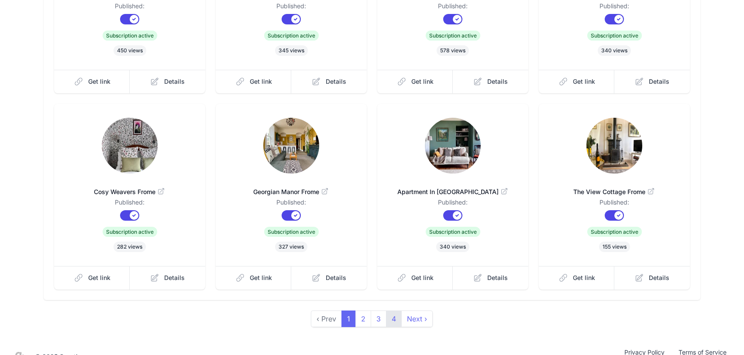
click at [394, 311] on link "4" at bounding box center [394, 319] width 16 height 17
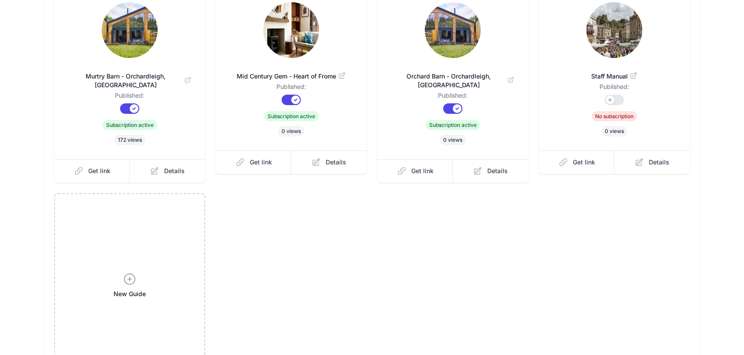
scroll to position [45, 0]
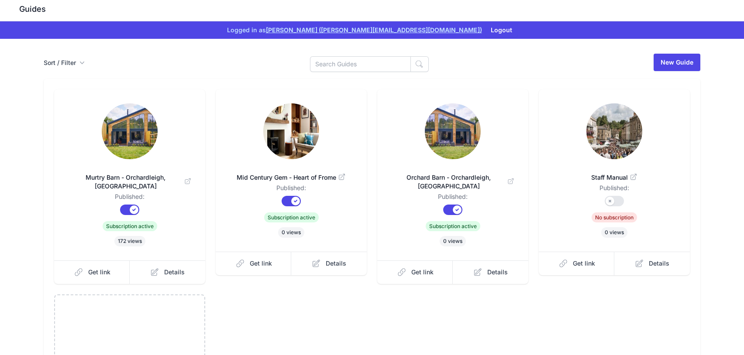
click at [610, 126] on img at bounding box center [614, 131] width 56 height 56
click at [637, 259] on icon at bounding box center [638, 263] width 9 height 9
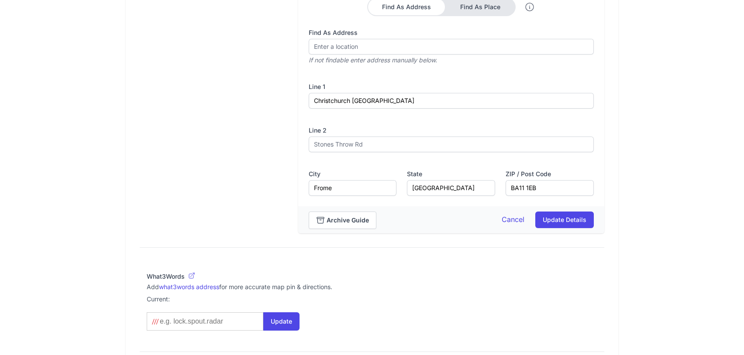
scroll to position [594, 0]
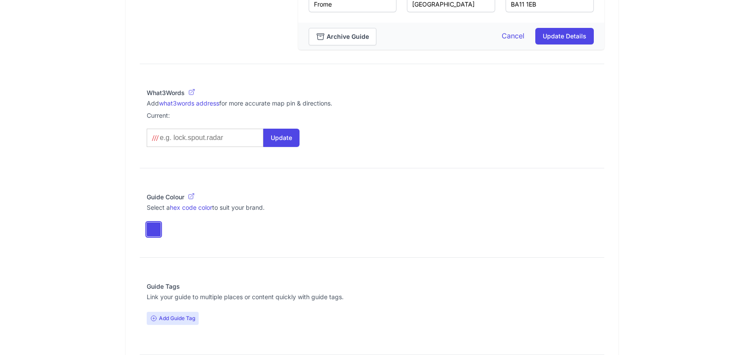
click at [158, 223] on button "toggle color picker dialog" at bounding box center [154, 230] width 14 height 14
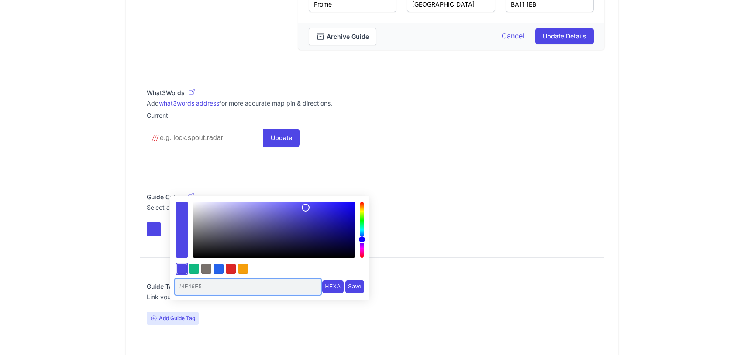
drag, startPoint x: 220, startPoint y: 289, endPoint x: 161, endPoint y: 284, distance: 60.0
paste input "0a3540"
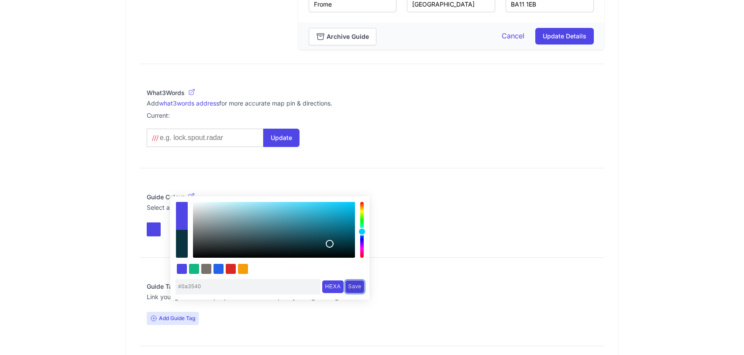
type input "#0A3540"
click at [353, 288] on input "Save" at bounding box center [354, 287] width 19 height 13
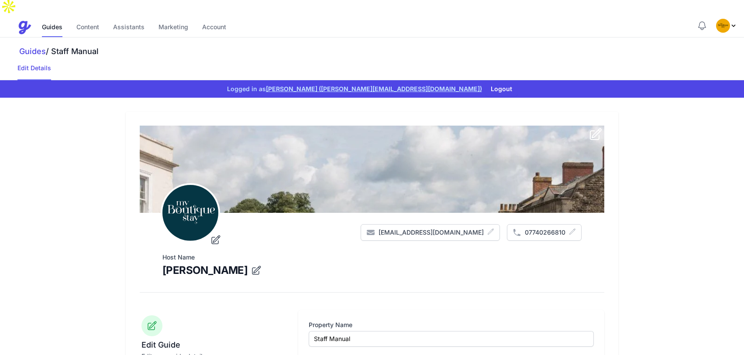
scroll to position [0, 0]
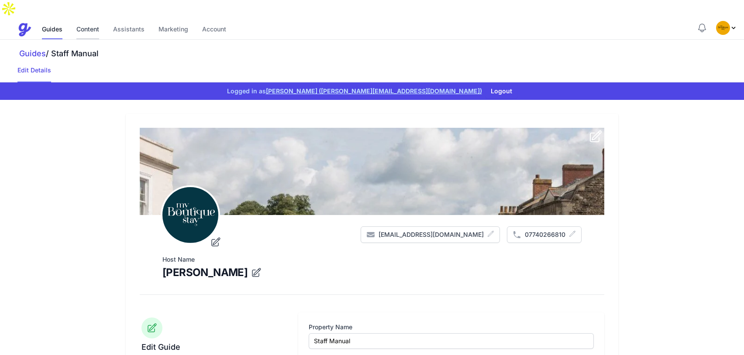
click at [89, 21] on link "Content" at bounding box center [87, 30] width 23 height 19
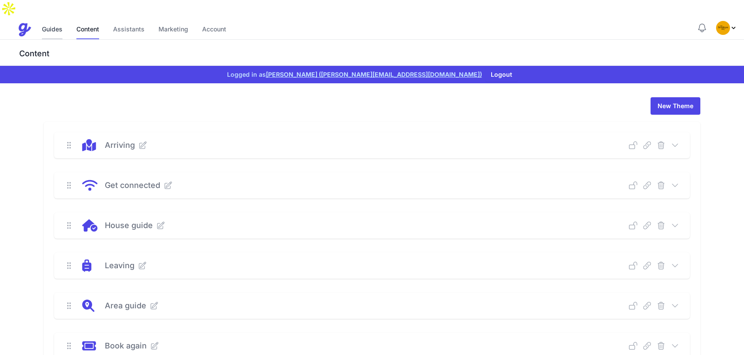
click at [58, 21] on link "Guides" at bounding box center [52, 30] width 21 height 19
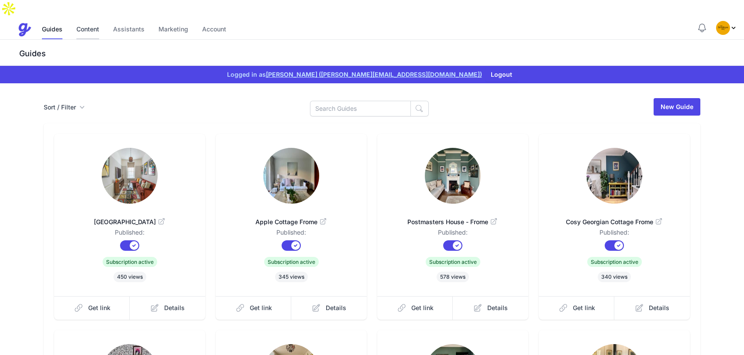
click at [84, 21] on link "Content" at bounding box center [87, 30] width 23 height 19
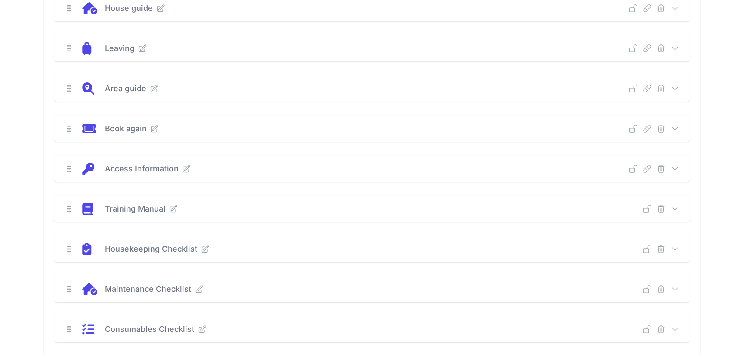
scroll to position [207, 0]
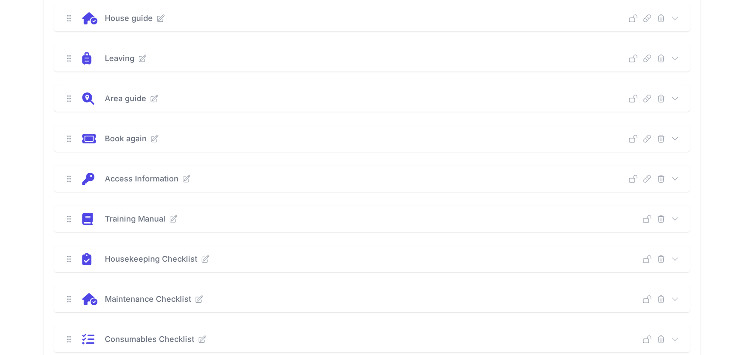
click at [675, 94] on icon at bounding box center [674, 98] width 9 height 9
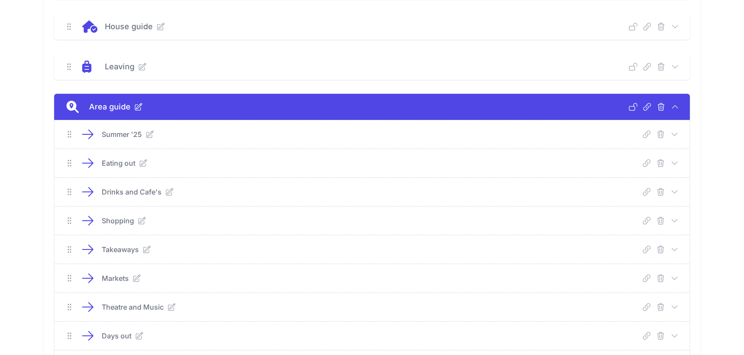
scroll to position [192, 0]
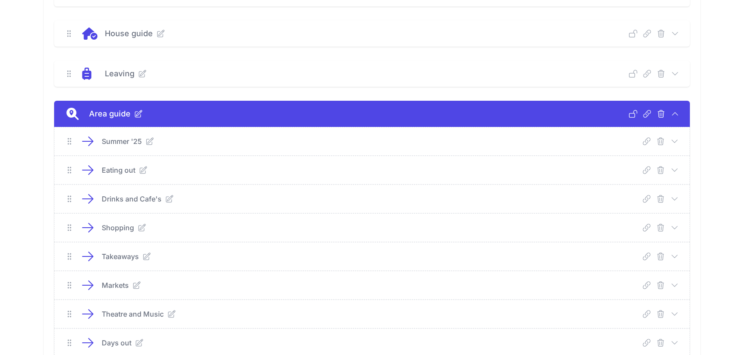
click at [676, 137] on icon at bounding box center [674, 141] width 9 height 9
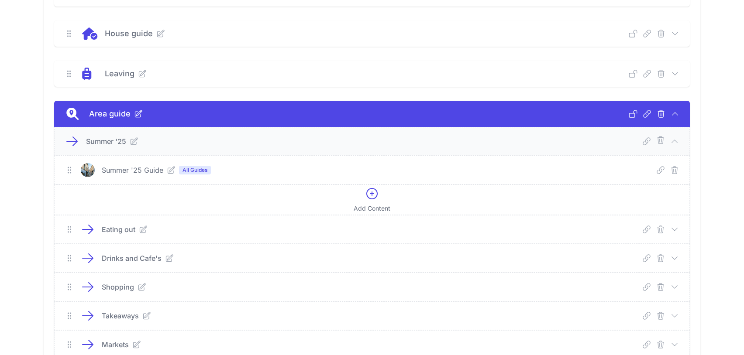
click at [169, 167] on icon at bounding box center [171, 170] width 7 height 7
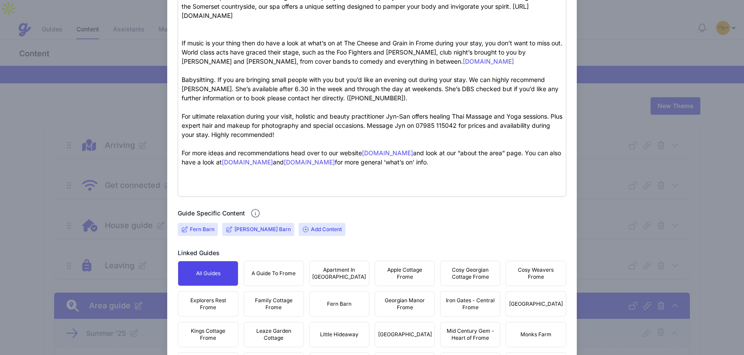
scroll to position [837, 0]
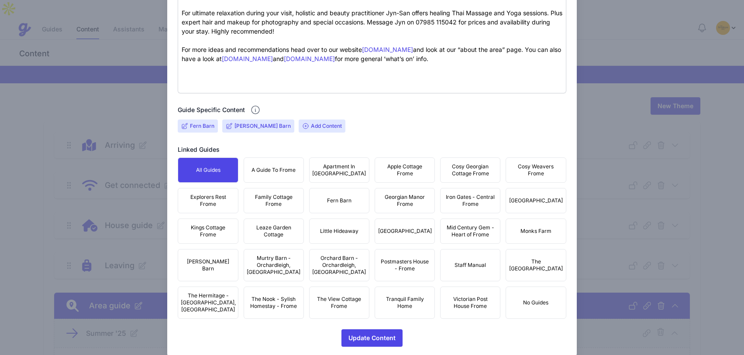
click at [268, 171] on button "A Guide To Frome" at bounding box center [273, 170] width 60 height 25
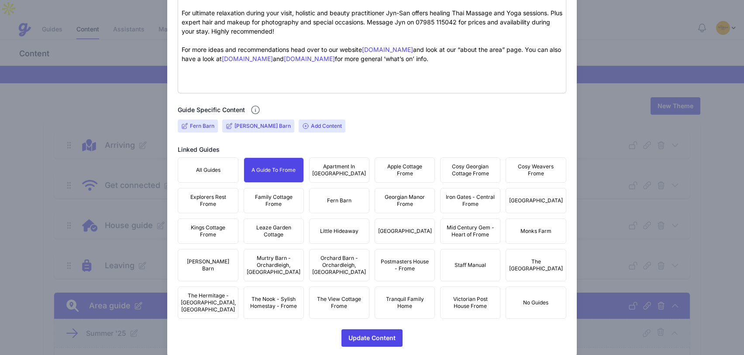
click at [309, 168] on button "Apartment In Georgian Manor" at bounding box center [339, 170] width 60 height 25
drag, startPoint x: 376, startPoint y: 168, endPoint x: 400, endPoint y: 168, distance: 24.4
click at [376, 168] on button "Apple Cottage Frome" at bounding box center [404, 170] width 60 height 25
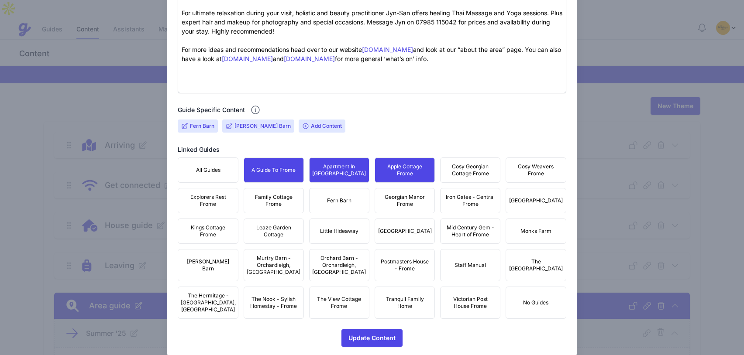
drag, startPoint x: 466, startPoint y: 163, endPoint x: 513, endPoint y: 162, distance: 47.1
click at [466, 163] on span "Cosy Georgian Cottage Frome" at bounding box center [470, 170] width 49 height 14
click at [513, 163] on span "Cosy Weavers Frome" at bounding box center [535, 170] width 49 height 14
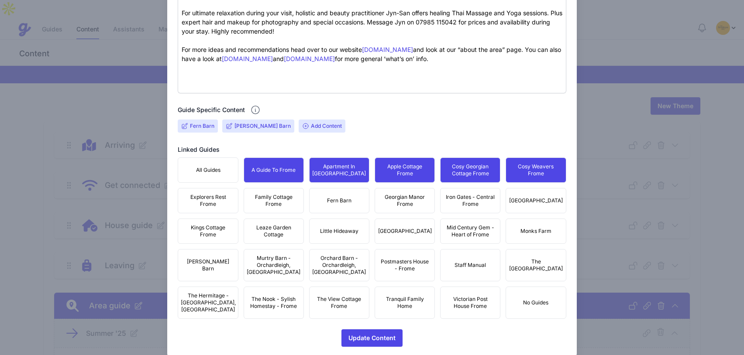
drag, startPoint x: 527, startPoint y: 194, endPoint x: 478, endPoint y: 191, distance: 49.0
click at [526, 197] on span "Iron Mill House" at bounding box center [536, 200] width 54 height 7
click at [477, 194] on span "Iron Gates - Central Frome" at bounding box center [470, 201] width 49 height 14
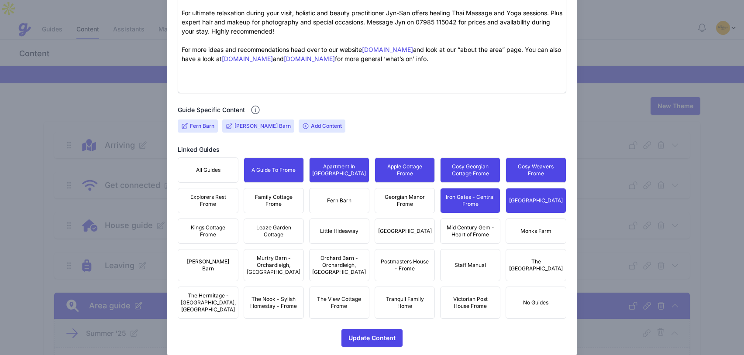
drag, startPoint x: 401, startPoint y: 196, endPoint x: 348, endPoint y: 195, distance: 53.3
click at [401, 196] on span "Georgian Manor Frome" at bounding box center [404, 201] width 49 height 14
click at [337, 197] on span "Fern Barn" at bounding box center [339, 200] width 24 height 7
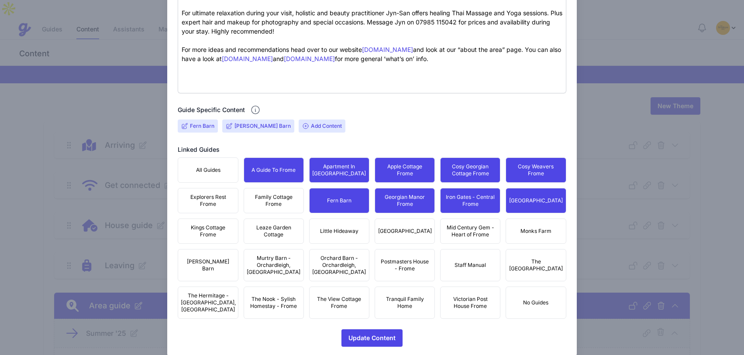
drag, startPoint x: 275, startPoint y: 194, endPoint x: 221, endPoint y: 194, distance: 54.1
click at [274, 194] on span "Family Cottage Frome" at bounding box center [273, 201] width 49 height 14
click at [221, 194] on span "Explorers Rest Frome" at bounding box center [207, 201] width 49 height 14
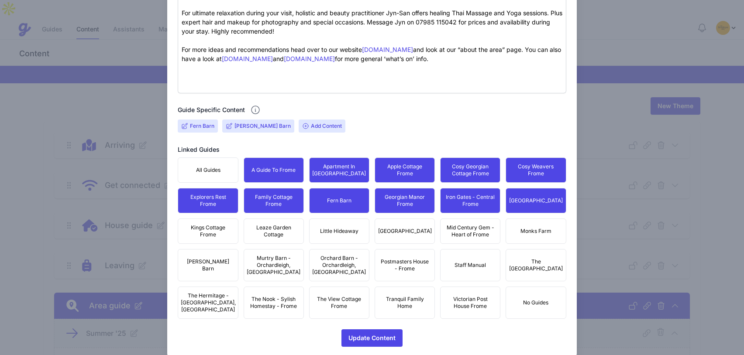
click at [207, 224] on span "Kings Cottage Frome" at bounding box center [207, 231] width 49 height 14
drag, startPoint x: 259, startPoint y: 223, endPoint x: 292, endPoint y: 223, distance: 33.2
click at [263, 224] on span "Leaze Garden Cottage" at bounding box center [273, 231] width 49 height 14
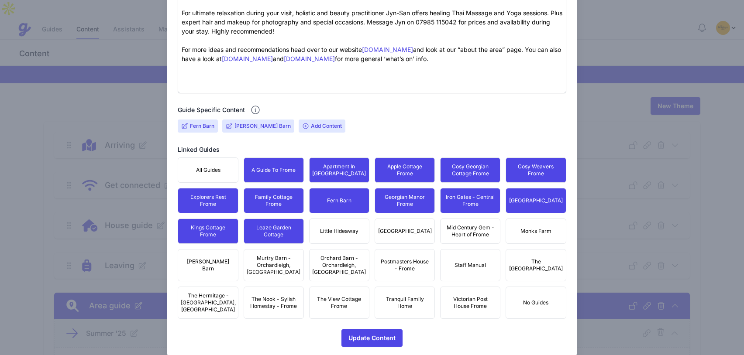
click at [318, 226] on button "Little Hideaway" at bounding box center [339, 231] width 60 height 25
click at [407, 228] on span "Merchants Town House" at bounding box center [405, 231] width 54 height 7
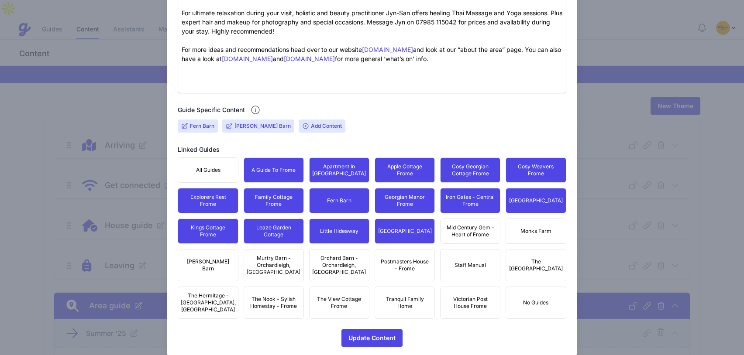
click at [466, 224] on span "Mid Century Gem - Heart of Frome" at bounding box center [470, 231] width 49 height 14
click at [521, 258] on span "The Edwardian Town House" at bounding box center [536, 265] width 54 height 14
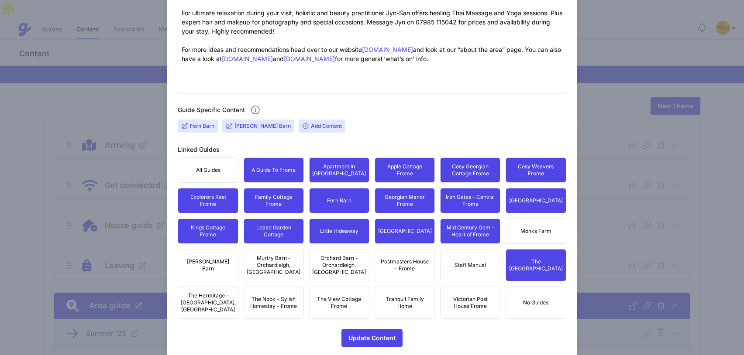
click at [393, 258] on span "Postmasters House - Frome" at bounding box center [404, 265] width 49 height 14
click at [520, 228] on span "Monks Farm" at bounding box center [535, 231] width 31 height 7
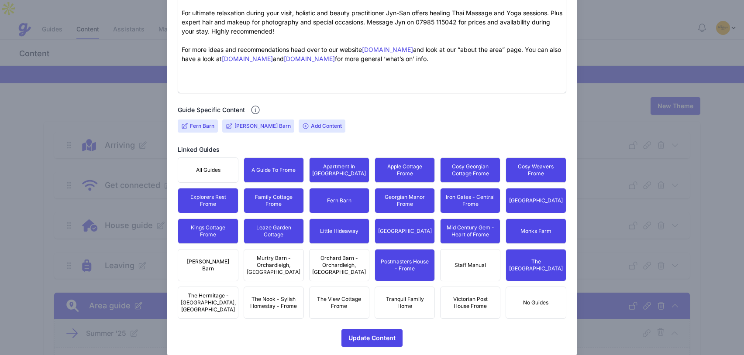
click at [477, 287] on button "Victorian Post House Frome" at bounding box center [470, 303] width 60 height 32
drag, startPoint x: 411, startPoint y: 291, endPoint x: 402, endPoint y: 291, distance: 9.6
click at [410, 296] on span "Tranquil Family Home" at bounding box center [404, 303] width 49 height 14
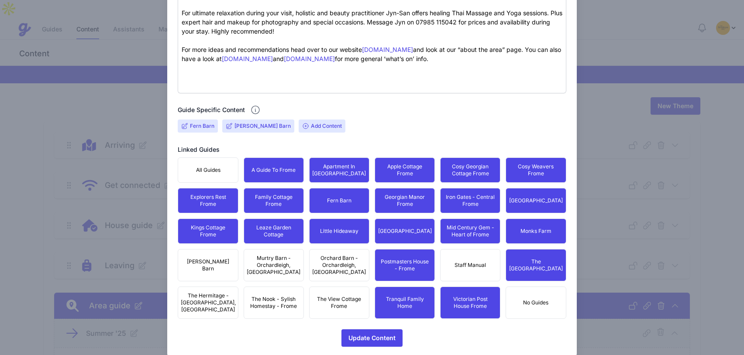
click at [340, 296] on span "The View Cottage Frome" at bounding box center [339, 303] width 49 height 14
click at [332, 264] on span "Orchard Barn - Orchardleigh, Frome" at bounding box center [339, 265] width 54 height 21
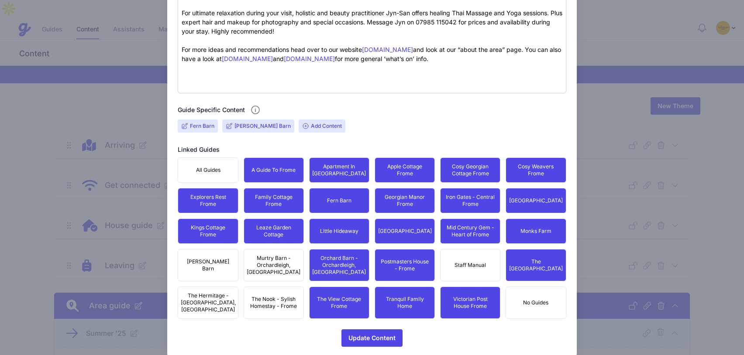
click at [279, 262] on span "Murtry Barn - Orchardleigh, Frome" at bounding box center [274, 265] width 54 height 21
drag, startPoint x: 230, startPoint y: 258, endPoint x: 230, endPoint y: 271, distance: 12.7
click at [230, 258] on button "Moss Barn" at bounding box center [208, 265] width 60 height 32
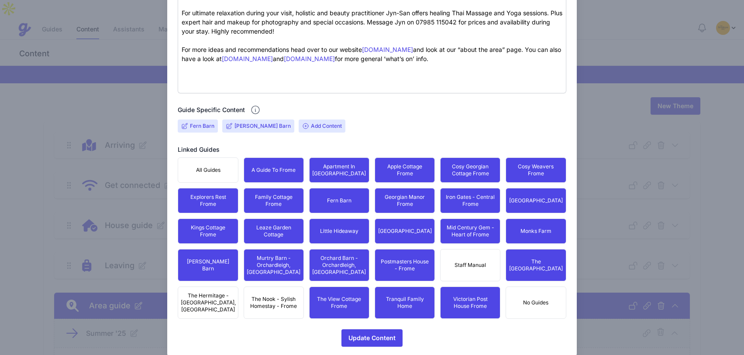
click at [223, 292] on span "The Hermitage - Nunney, Frome" at bounding box center [208, 302] width 55 height 21
drag, startPoint x: 264, startPoint y: 298, endPoint x: 272, endPoint y: 300, distance: 7.9
click at [265, 298] on button "The Nook - Sylish Homestay - Frome" at bounding box center [273, 303] width 60 height 32
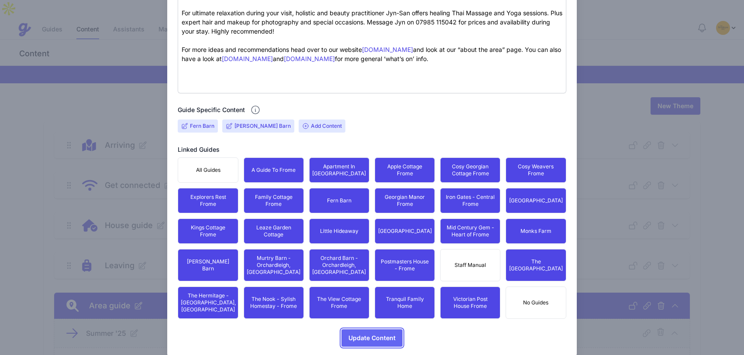
click at [367, 329] on span "Update Content" at bounding box center [371, 337] width 47 height 17
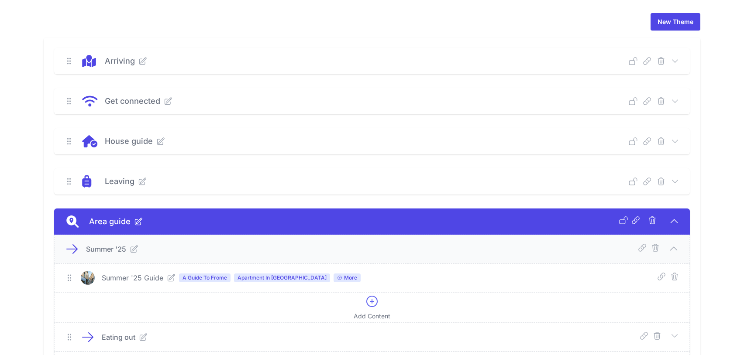
scroll to position [86, 0]
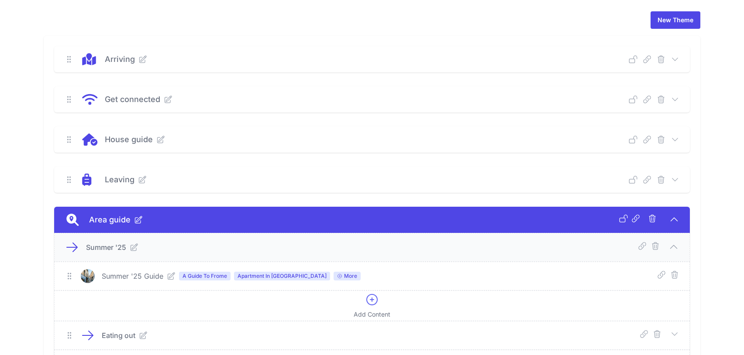
click at [672, 245] on icon at bounding box center [673, 246] width 7 height 3
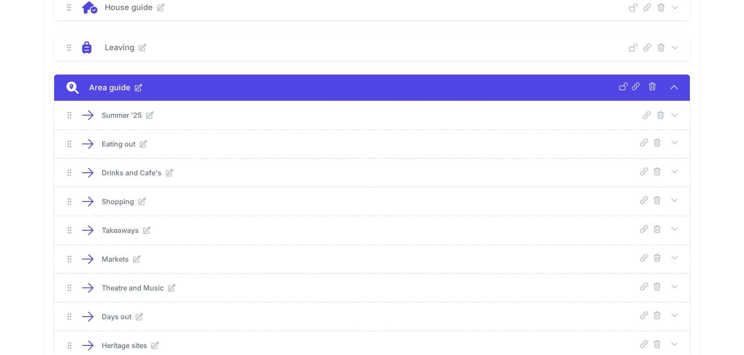
scroll to position [212, 0]
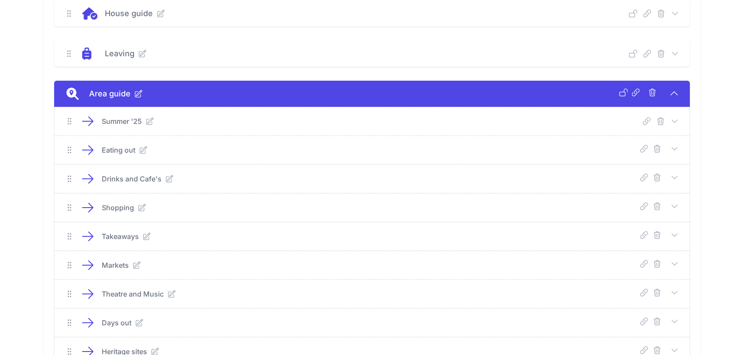
click at [675, 147] on icon at bounding box center [675, 148] width 6 height 3
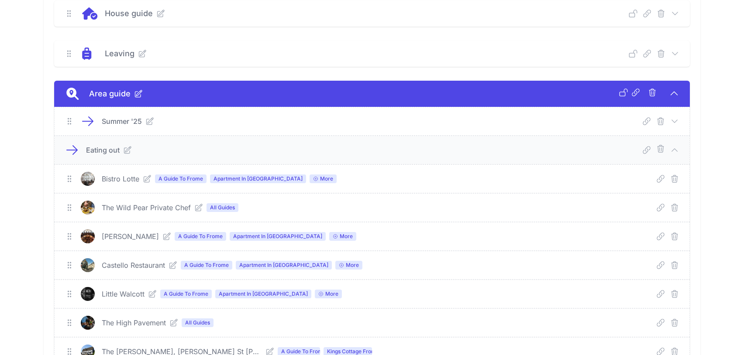
click at [147, 175] on icon at bounding box center [147, 179] width 9 height 9
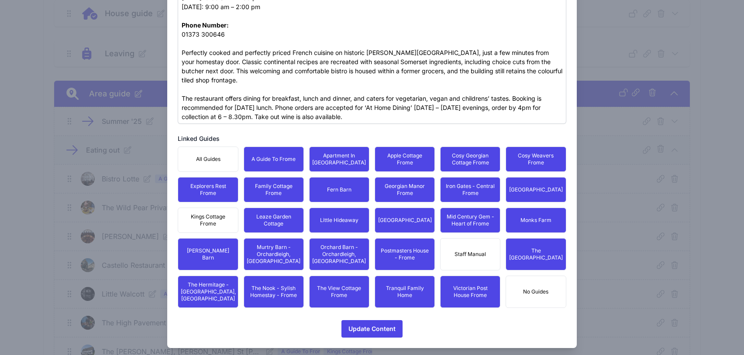
scroll to position [0, 0]
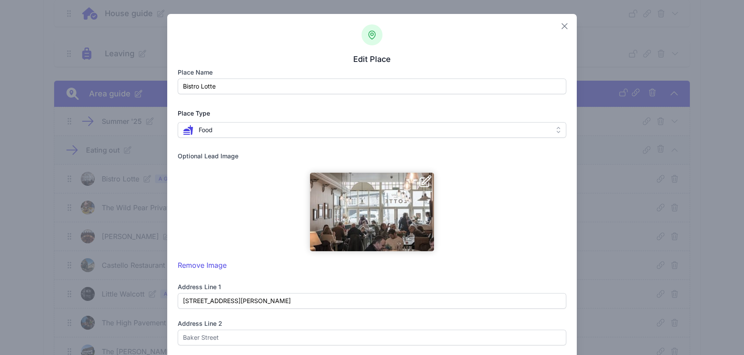
click at [559, 24] on icon "button" at bounding box center [564, 26] width 10 height 10
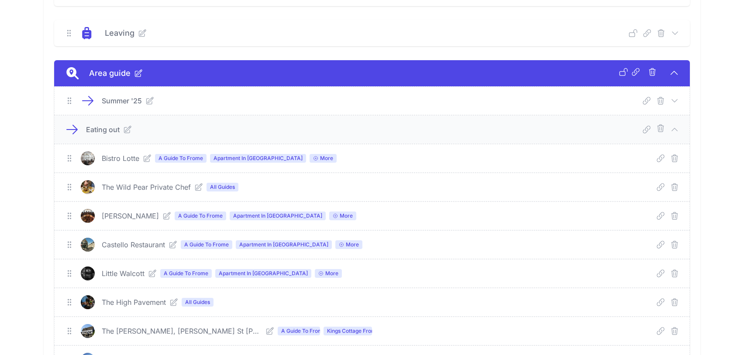
scroll to position [272, 0]
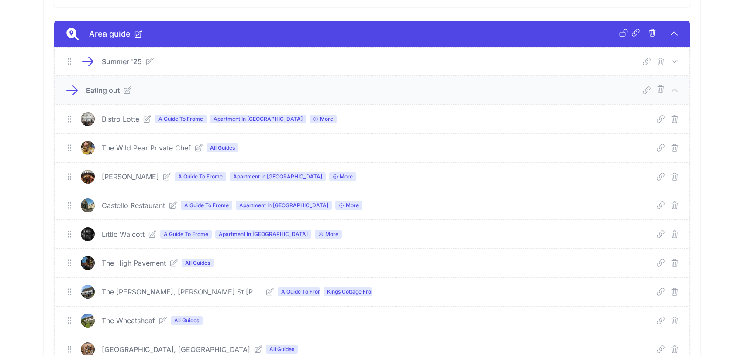
click at [196, 144] on icon at bounding box center [198, 147] width 7 height 7
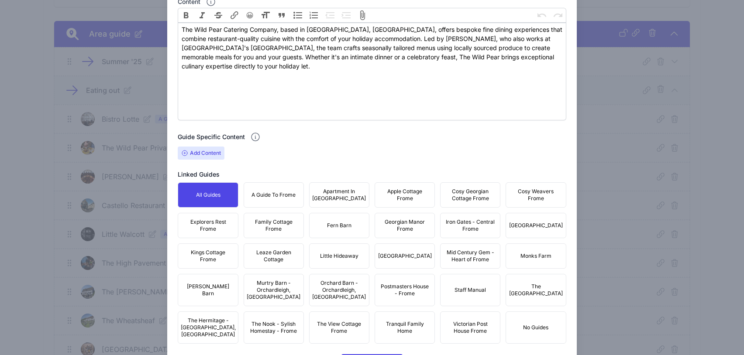
scroll to position [286, 0]
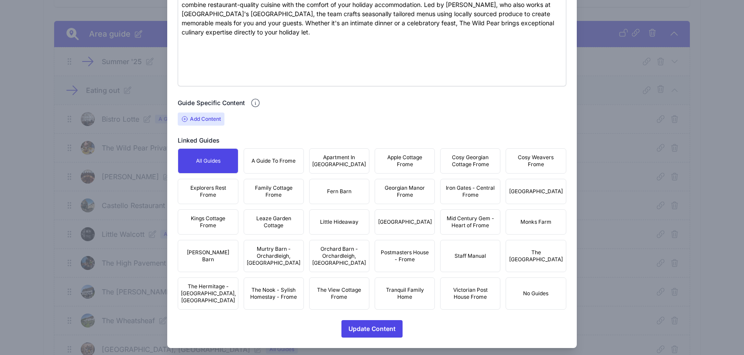
click at [269, 156] on button "A Guide To Frome" at bounding box center [273, 160] width 60 height 25
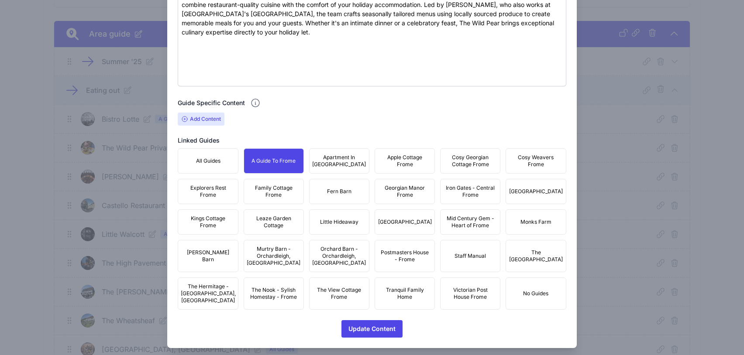
click at [323, 163] on span "Apartment In Georgian Manor" at bounding box center [339, 161] width 54 height 14
click at [420, 163] on span "Apple Cottage Frome" at bounding box center [404, 161] width 49 height 14
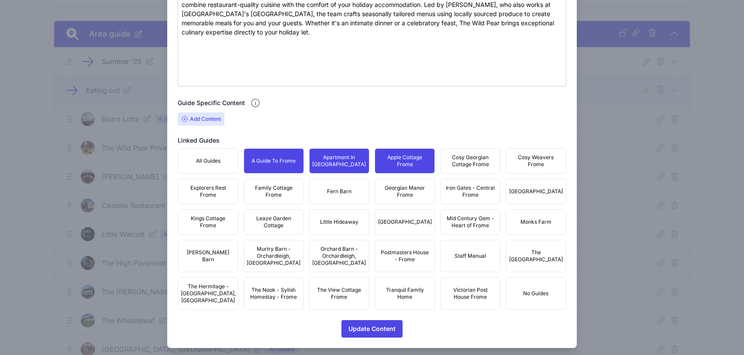
click at [485, 163] on span "Cosy Georgian Cottage Frome" at bounding box center [470, 161] width 49 height 14
click at [540, 163] on span "Cosy Weavers Frome" at bounding box center [535, 161] width 49 height 14
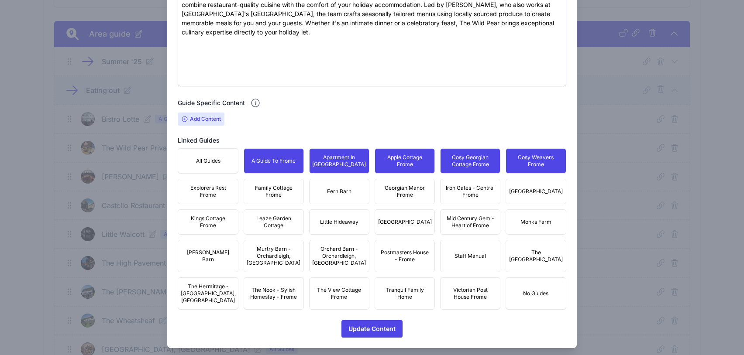
click at [530, 185] on button "Iron Mill House" at bounding box center [535, 191] width 60 height 25
click at [481, 191] on span "Iron Gates - Central Frome" at bounding box center [470, 192] width 49 height 14
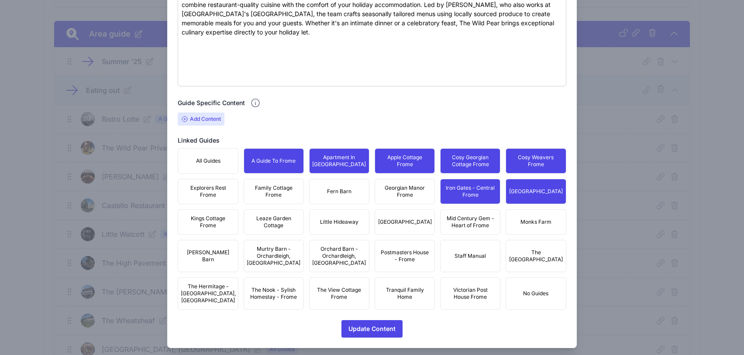
click at [407, 193] on span "Georgian Manor Frome" at bounding box center [404, 192] width 49 height 14
click at [209, 195] on span "Explorers Rest Frome" at bounding box center [207, 192] width 49 height 14
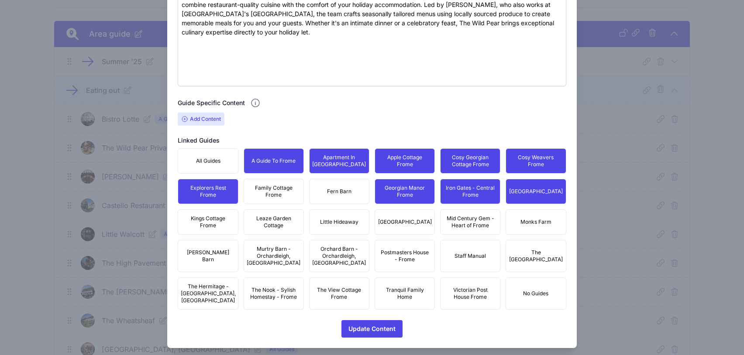
drag, startPoint x: 267, startPoint y: 194, endPoint x: 323, endPoint y: 192, distance: 55.9
click at [267, 194] on span "Family Cottage Frome" at bounding box center [273, 192] width 49 height 14
click at [335, 190] on span "Fern Barn" at bounding box center [339, 191] width 24 height 7
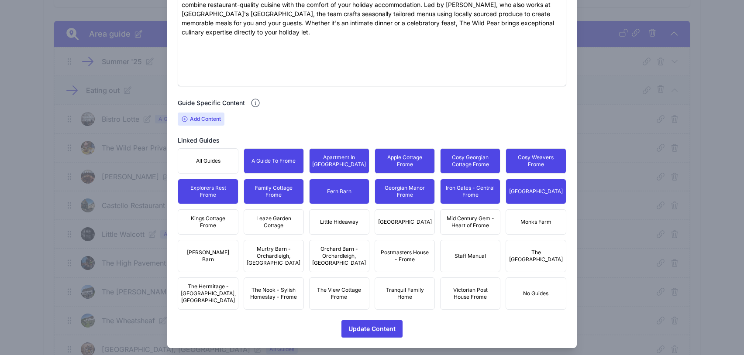
click at [210, 215] on span "Kings Cottage Frome" at bounding box center [207, 222] width 49 height 14
drag, startPoint x: 268, startPoint y: 219, endPoint x: 277, endPoint y: 219, distance: 8.3
click at [268, 219] on span "Leaze Garden Cottage" at bounding box center [273, 222] width 49 height 14
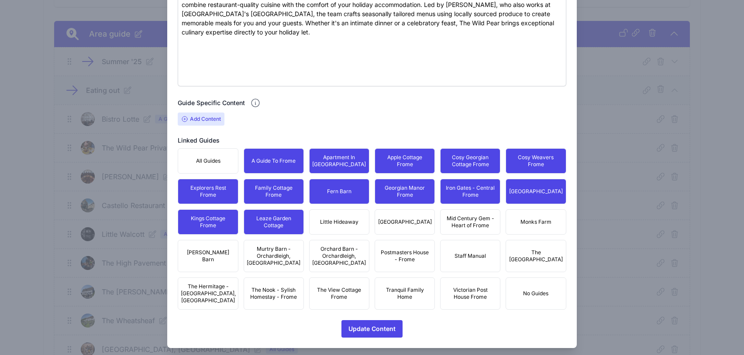
click at [322, 219] on span "Little Hideaway" at bounding box center [339, 222] width 38 height 7
drag, startPoint x: 394, startPoint y: 221, endPoint x: 464, endPoint y: 221, distance: 69.4
click at [394, 221] on span "Merchants Town House" at bounding box center [405, 222] width 54 height 7
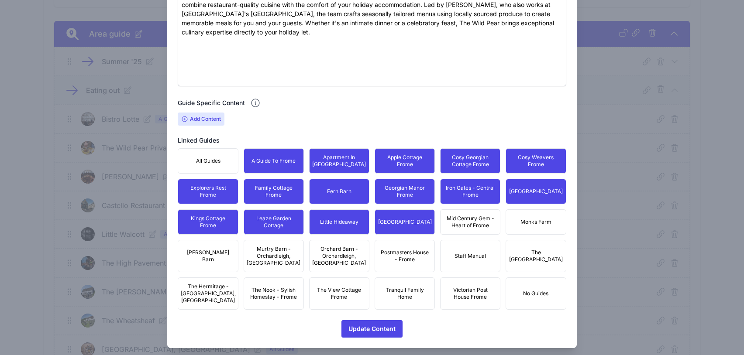
click at [469, 217] on span "Mid Century Gem - Heart of Frome" at bounding box center [470, 222] width 49 height 14
click at [540, 217] on button "Monks Farm" at bounding box center [535, 221] width 60 height 25
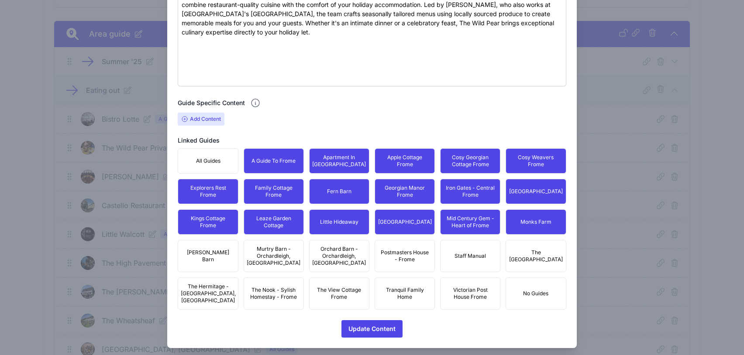
click at [524, 246] on button "The Edwardian Town House" at bounding box center [535, 256] width 60 height 32
click at [401, 254] on span "Postmasters House - Frome" at bounding box center [404, 256] width 49 height 14
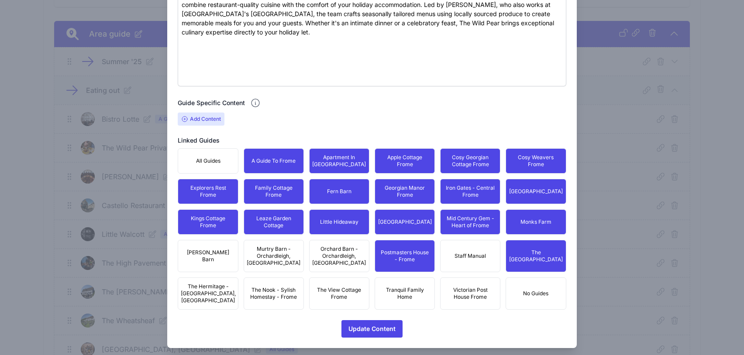
drag, startPoint x: 470, startPoint y: 282, endPoint x: 428, endPoint y: 290, distance: 43.4
click at [470, 287] on span "Victorian Post House Frome" at bounding box center [470, 294] width 49 height 14
drag, startPoint x: 396, startPoint y: 293, endPoint x: 364, endPoint y: 290, distance: 32.0
click at [395, 293] on span "Tranquil Family Home" at bounding box center [404, 294] width 49 height 14
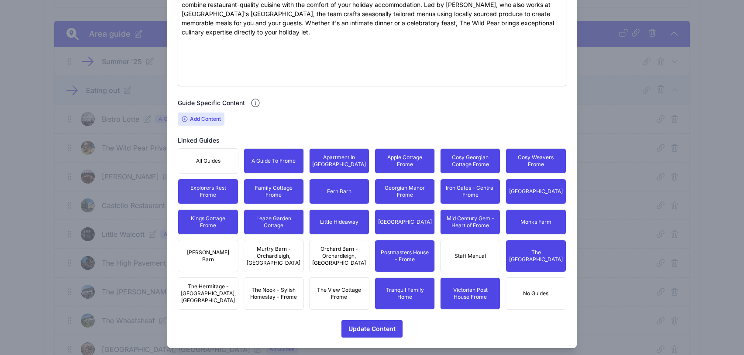
drag, startPoint x: 339, startPoint y: 284, endPoint x: 329, endPoint y: 257, distance: 28.4
click at [339, 287] on span "The View Cottage Frome" at bounding box center [339, 294] width 49 height 14
drag, startPoint x: 329, startPoint y: 257, endPoint x: 263, endPoint y: 257, distance: 65.5
click at [327, 257] on span "Orchard Barn - Orchardleigh, Frome" at bounding box center [339, 256] width 54 height 21
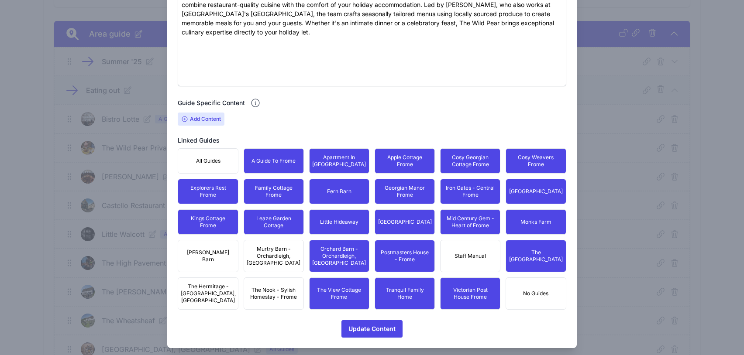
click at [259, 257] on span "Murtry Barn - Orchardleigh, Frome" at bounding box center [274, 256] width 54 height 21
click at [209, 261] on button "Moss Barn" at bounding box center [208, 256] width 60 height 32
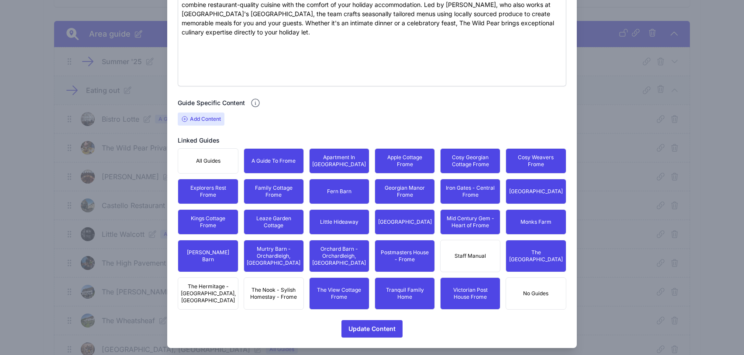
drag, startPoint x: 202, startPoint y: 290, endPoint x: 265, endPoint y: 296, distance: 63.6
click at [202, 290] on span "The Hermitage - Nunney, Frome" at bounding box center [208, 293] width 55 height 21
click at [265, 296] on span "The Nook - Sylish Homestay - Frome" at bounding box center [273, 294] width 49 height 14
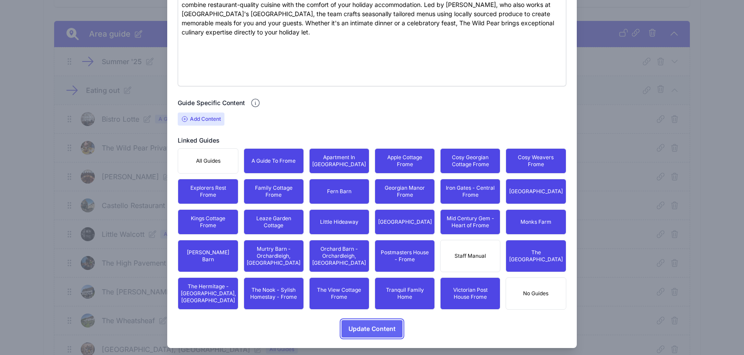
click at [374, 325] on span "Update Content" at bounding box center [371, 328] width 47 height 17
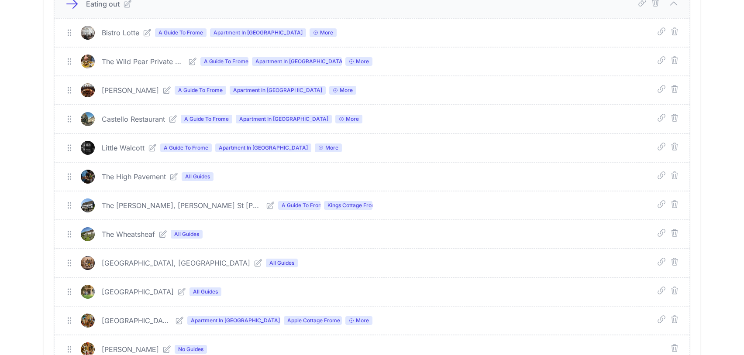
scroll to position [359, 0]
click at [173, 171] on icon at bounding box center [173, 175] width 9 height 9
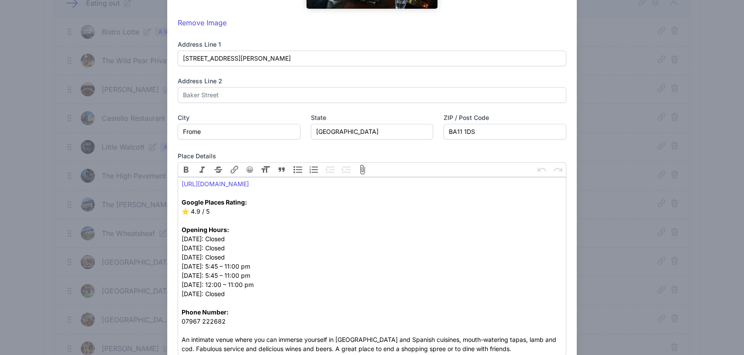
scroll to position [475, 0]
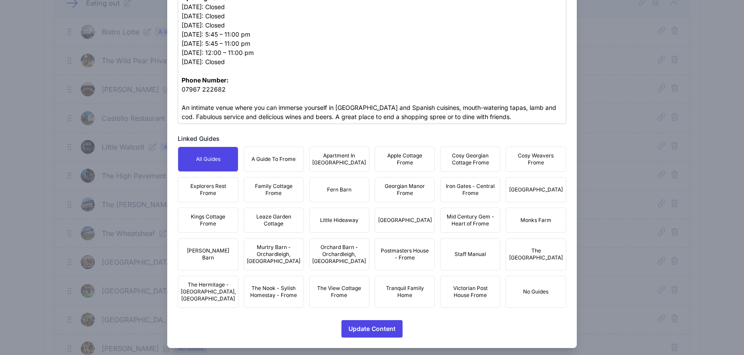
click at [279, 164] on button "A Guide To Frome" at bounding box center [273, 159] width 60 height 25
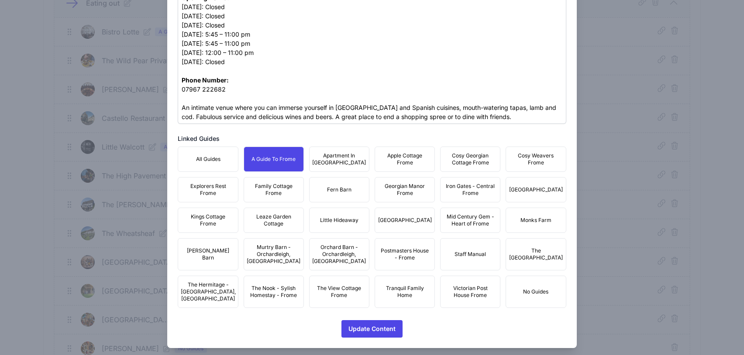
click at [338, 167] on button "Apartment In Georgian Manor" at bounding box center [339, 159] width 60 height 25
click at [411, 167] on button "Apple Cottage Frome" at bounding box center [404, 159] width 60 height 25
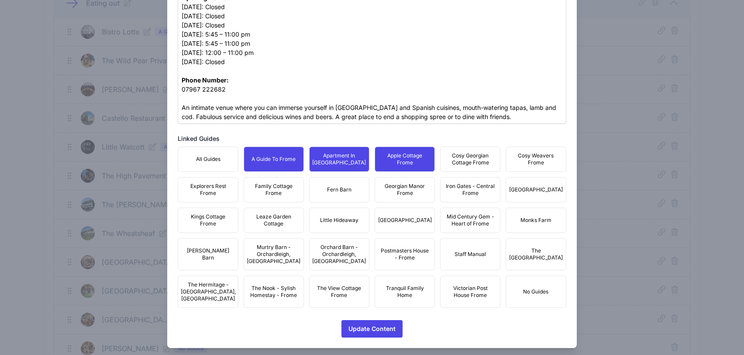
click at [471, 167] on button "Cosy Georgian Cottage Frome" at bounding box center [470, 159] width 60 height 25
drag, startPoint x: 513, startPoint y: 167, endPoint x: 518, endPoint y: 183, distance: 17.3
click at [514, 167] on button "Cosy Weavers Frome" at bounding box center [535, 159] width 60 height 25
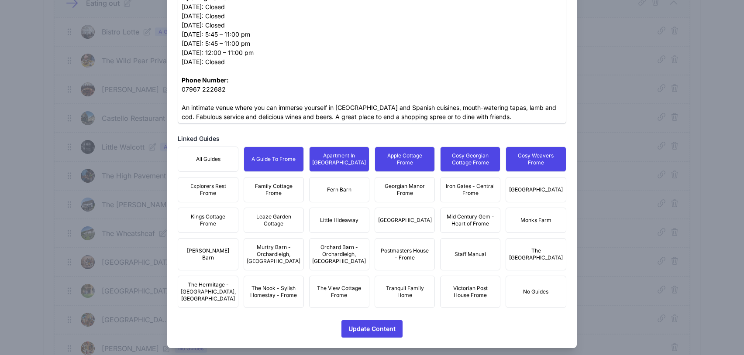
drag, startPoint x: 517, startPoint y: 193, endPoint x: 487, endPoint y: 193, distance: 30.1
click at [516, 193] on button "Iron Mill House" at bounding box center [535, 189] width 60 height 25
drag, startPoint x: 487, startPoint y: 193, endPoint x: 437, endPoint y: 194, distance: 49.3
click at [486, 193] on span "Iron Gates - Central Frome" at bounding box center [470, 190] width 49 height 14
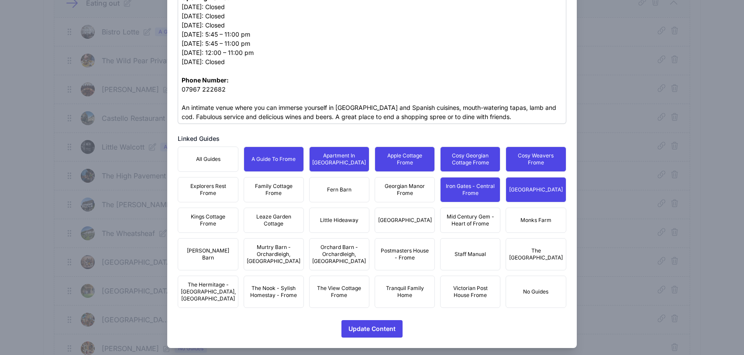
drag, startPoint x: 431, startPoint y: 194, endPoint x: 388, endPoint y: 194, distance: 42.8
click at [429, 194] on div "All Guides A Guide To Frome Apartment In Georgian Manor Apple Cottage Frome Cos…" at bounding box center [372, 227] width 388 height 161
drag, startPoint x: 369, startPoint y: 194, endPoint x: 360, endPoint y: 195, distance: 8.8
click at [361, 195] on div "All Guides A Guide To Frome Apartment In Georgian Manor Apple Cottage Frome Cos…" at bounding box center [372, 227] width 388 height 161
click at [316, 195] on button "Fern Barn" at bounding box center [339, 189] width 60 height 25
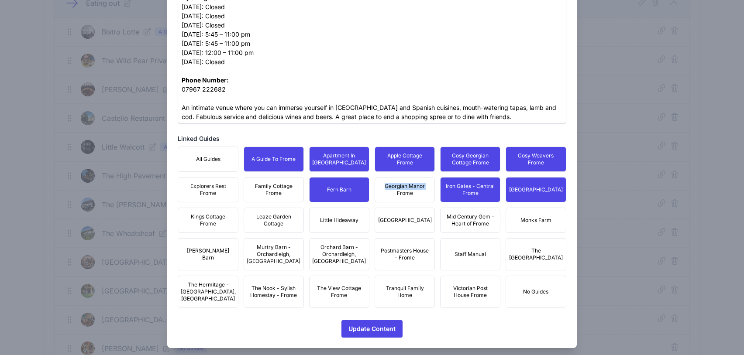
click at [249, 195] on span "Family Cottage Frome" at bounding box center [273, 190] width 49 height 14
drag, startPoint x: 218, startPoint y: 195, endPoint x: 285, endPoint y: 195, distance: 66.8
click at [218, 195] on span "Explorers Rest Frome" at bounding box center [207, 190] width 49 height 14
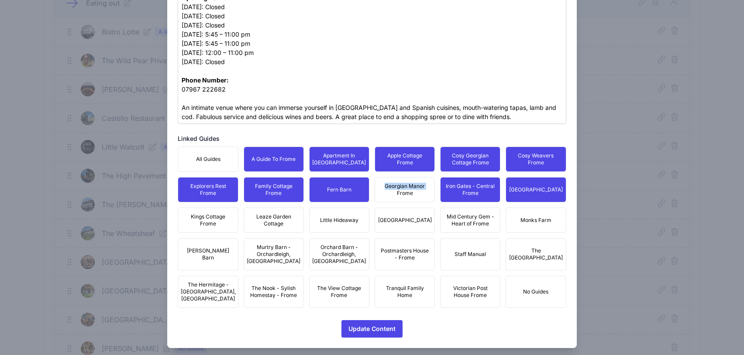
click at [413, 195] on span "Georgian Manor Frome" at bounding box center [404, 190] width 49 height 14
drag, startPoint x: 225, startPoint y: 221, endPoint x: 254, endPoint y: 221, distance: 29.7
click at [226, 221] on span "Kings Cottage Frome" at bounding box center [207, 220] width 49 height 14
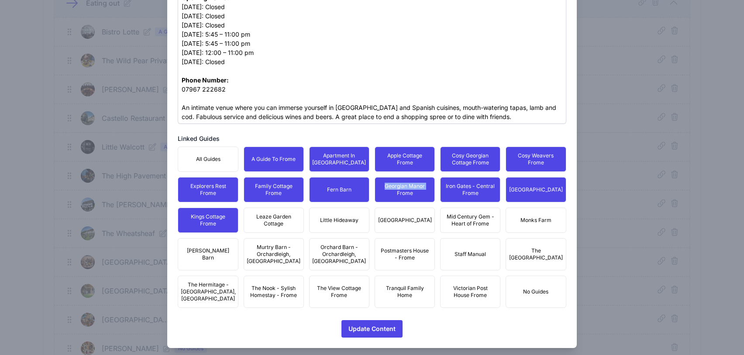
click at [261, 221] on span "Leaze Garden Cottage" at bounding box center [273, 220] width 49 height 14
click at [340, 229] on button "Little Hideaway" at bounding box center [339, 220] width 60 height 25
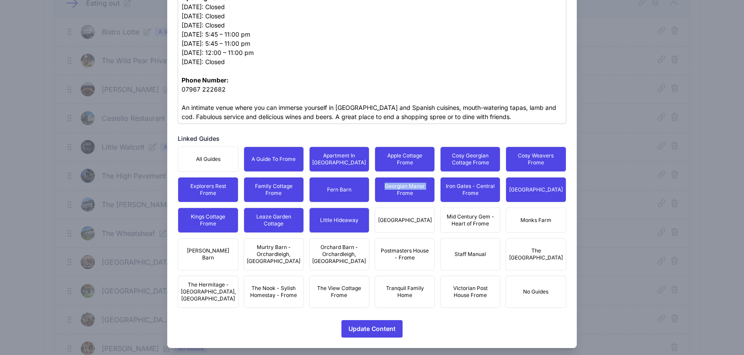
click at [404, 228] on button "Merchants Town House" at bounding box center [404, 220] width 60 height 25
click at [474, 227] on button "Mid Century Gem - Heart of Frome" at bounding box center [470, 220] width 60 height 25
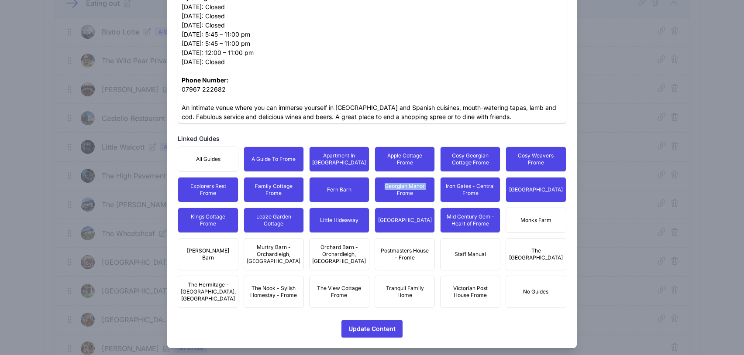
click at [524, 227] on button "Monks Farm" at bounding box center [535, 220] width 60 height 25
click at [534, 249] on span "The Edwardian Town House" at bounding box center [536, 254] width 54 height 14
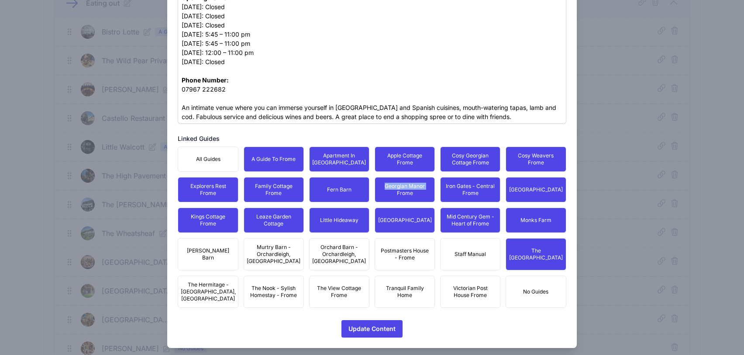
drag, startPoint x: 473, startPoint y: 286, endPoint x: 445, endPoint y: 285, distance: 28.0
click at [472, 286] on span "Victorian Post House Frome" at bounding box center [470, 292] width 49 height 14
click at [399, 285] on span "Tranquil Family Home" at bounding box center [404, 292] width 49 height 14
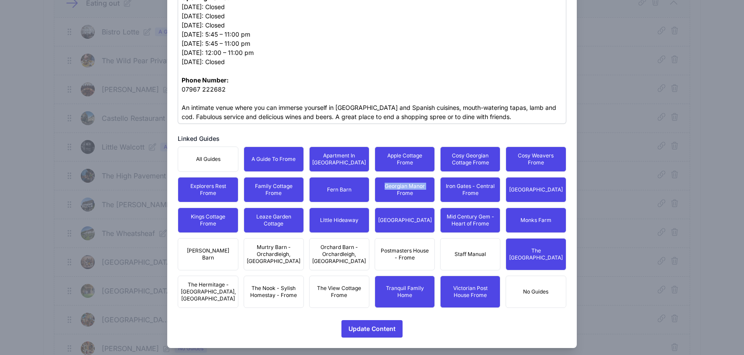
click at [390, 254] on span "Postmasters House - Frome" at bounding box center [404, 254] width 49 height 14
drag, startPoint x: 317, startPoint y: 252, endPoint x: 268, endPoint y: 255, distance: 48.5
click at [316, 252] on span "Orchard Barn - Orchardleigh, Frome" at bounding box center [339, 254] width 54 height 21
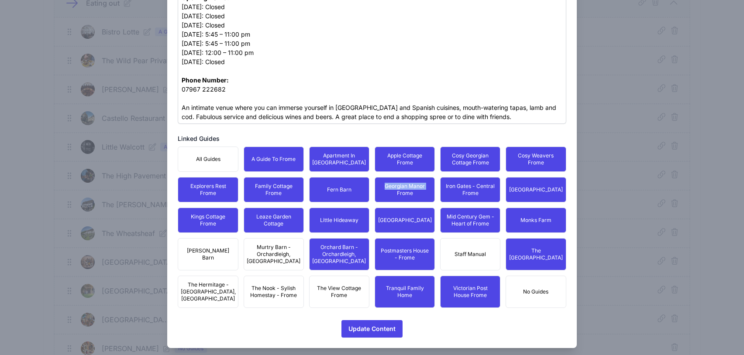
drag, startPoint x: 257, startPoint y: 256, endPoint x: 231, endPoint y: 257, distance: 25.3
click at [256, 256] on span "Murtry Barn - Orchardleigh, Frome" at bounding box center [274, 254] width 54 height 21
click at [213, 257] on span "Moss Barn" at bounding box center [207, 254] width 49 height 14
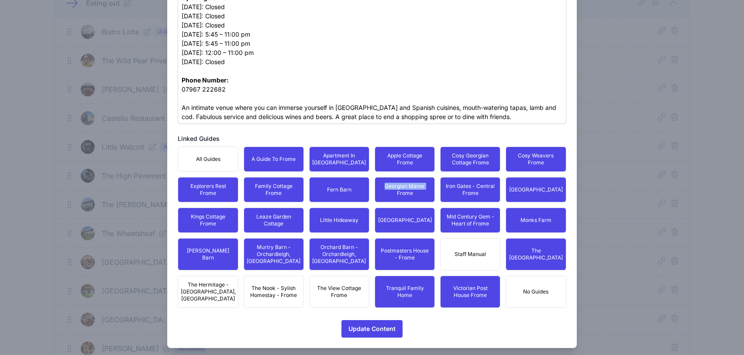
click at [213, 281] on span "The Hermitage - Nunney, Frome" at bounding box center [208, 291] width 55 height 21
drag, startPoint x: 259, startPoint y: 292, endPoint x: 330, endPoint y: 291, distance: 70.7
click at [260, 292] on span "The Nook - Sylish Homestay - Frome" at bounding box center [273, 292] width 49 height 14
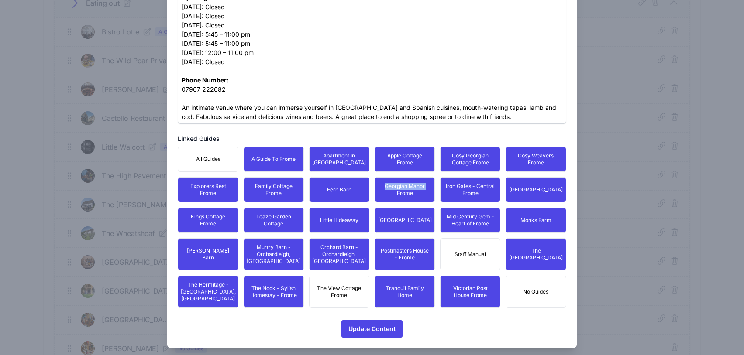
click at [330, 291] on span "The View Cottage Frome" at bounding box center [339, 292] width 49 height 14
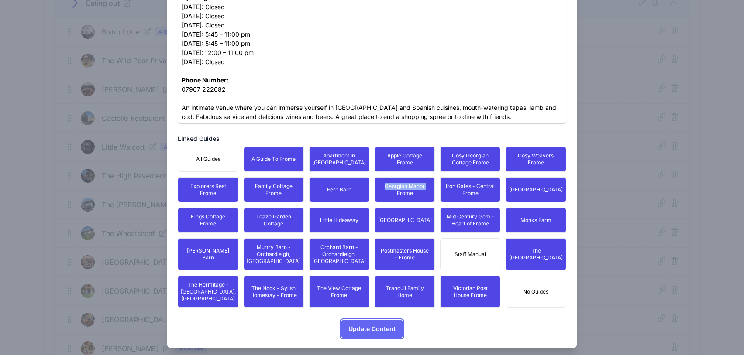
click at [381, 320] on span "Update Content" at bounding box center [371, 328] width 47 height 17
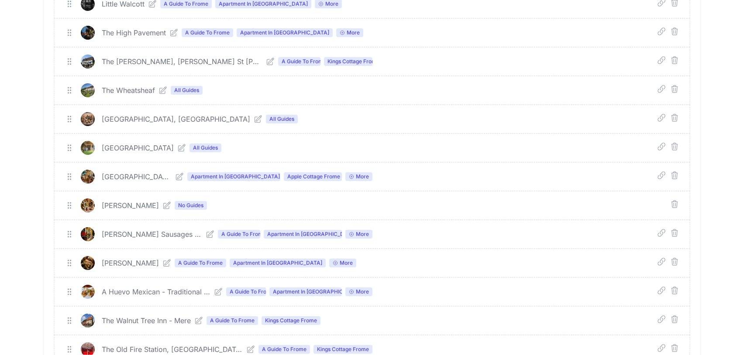
scroll to position [213, 0]
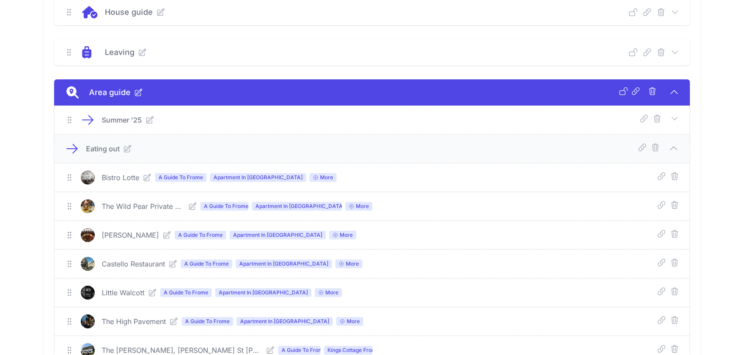
click at [678, 87] on icon at bounding box center [674, 92] width 10 height 10
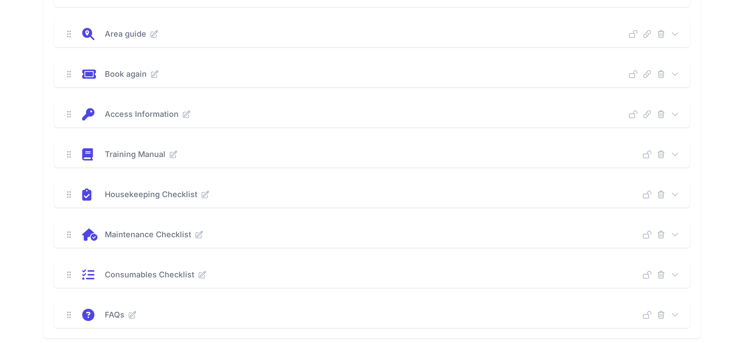
scroll to position [195, 0]
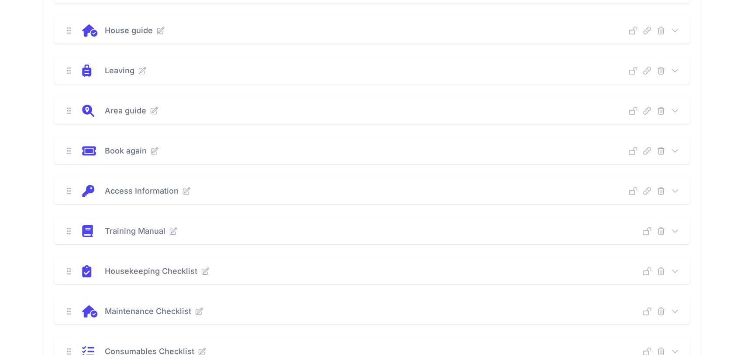
click at [673, 227] on icon at bounding box center [674, 231] width 9 height 9
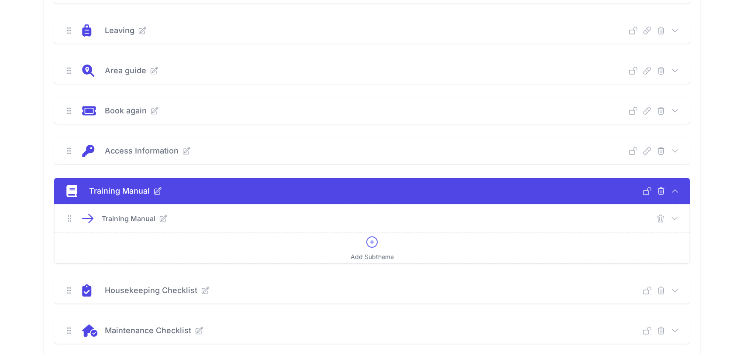
scroll to position [271, 0]
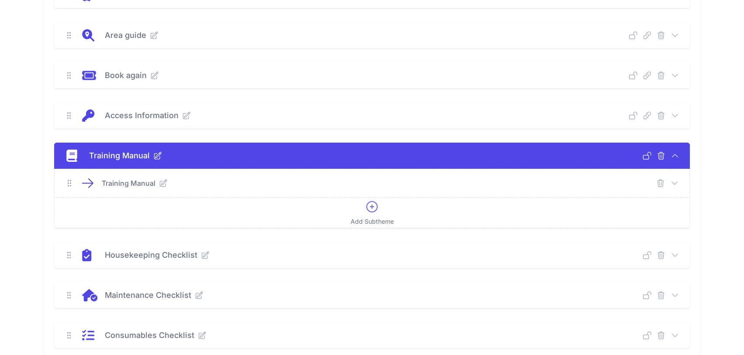
click at [674, 111] on icon at bounding box center [674, 115] width 9 height 9
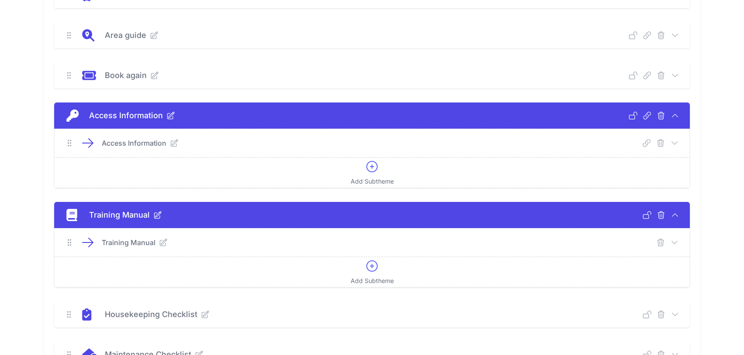
click at [675, 139] on icon at bounding box center [674, 143] width 9 height 9
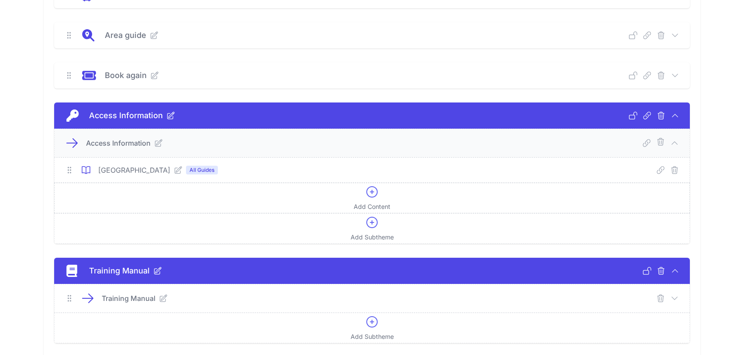
click at [376, 185] on icon at bounding box center [372, 192] width 14 height 14
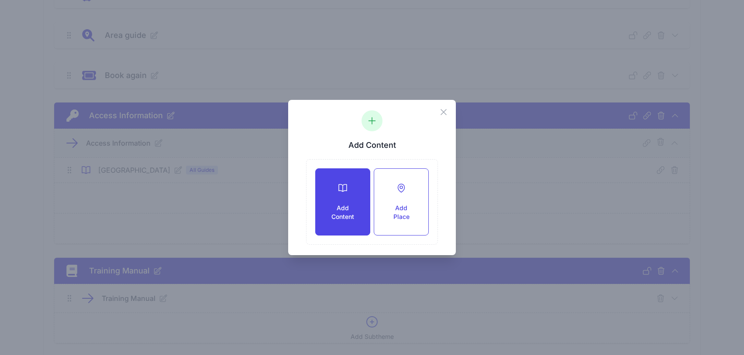
click at [339, 189] on icon at bounding box center [342, 188] width 10 height 10
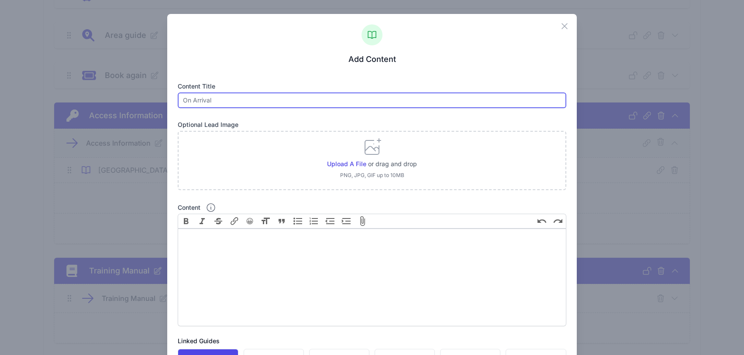
click at [289, 99] on input "text" at bounding box center [372, 101] width 388 height 16
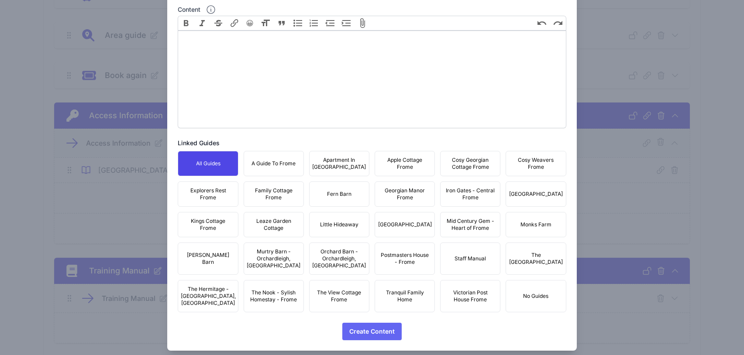
scroll to position [201, 0]
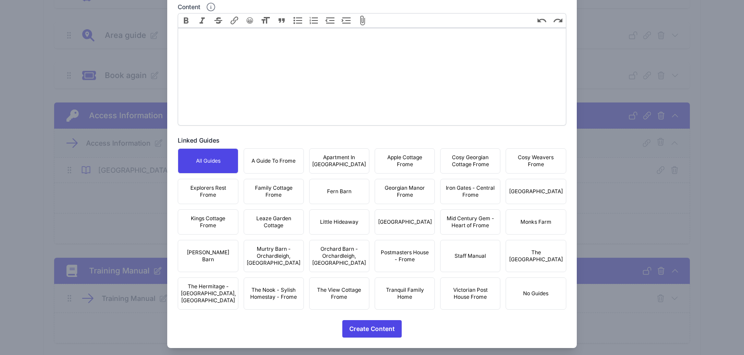
type input "Spacious Georgian Apartment"
click at [471, 266] on button "Staff Manual" at bounding box center [470, 256] width 60 height 32
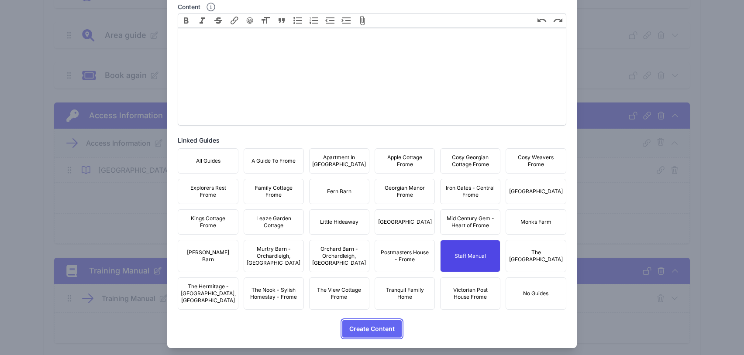
click at [374, 323] on span "Create Content" at bounding box center [371, 328] width 45 height 17
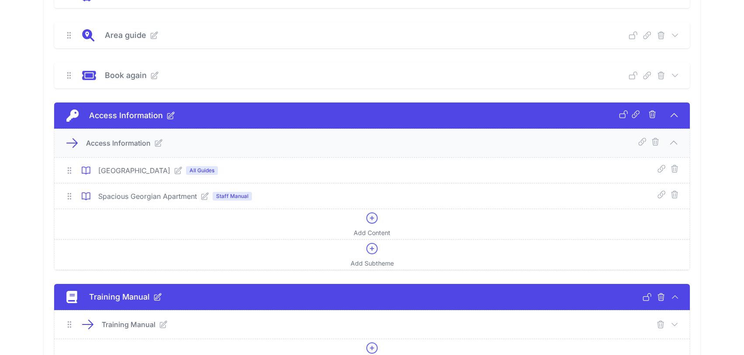
click at [175, 167] on icon at bounding box center [178, 170] width 7 height 7
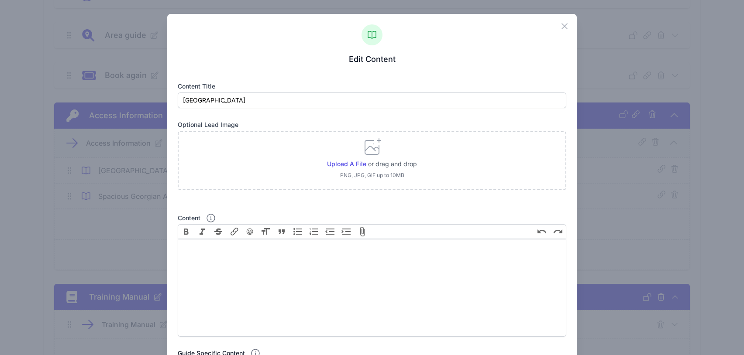
scroll to position [250, 0]
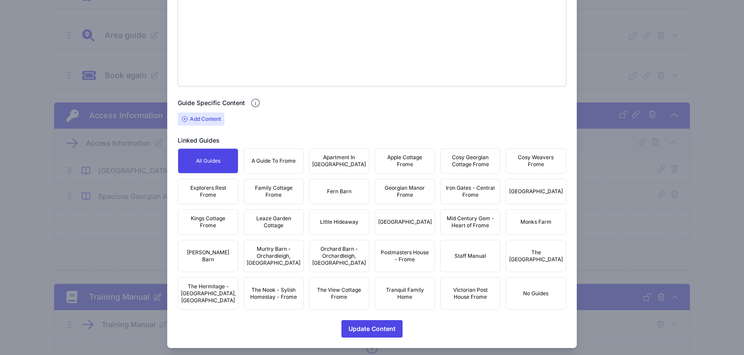
click at [463, 259] on span "Staff Manual" at bounding box center [469, 256] width 31 height 7
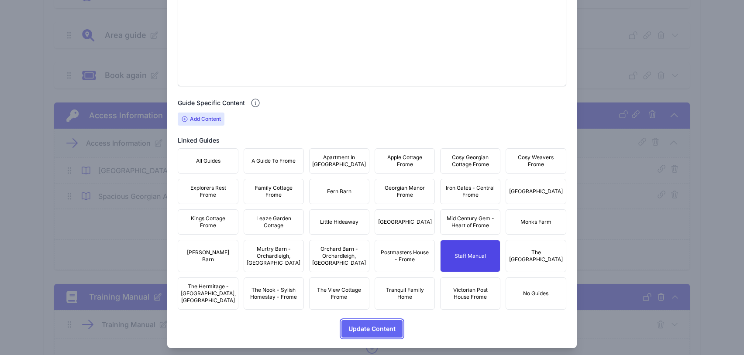
click at [369, 322] on span "Update Content" at bounding box center [371, 328] width 47 height 17
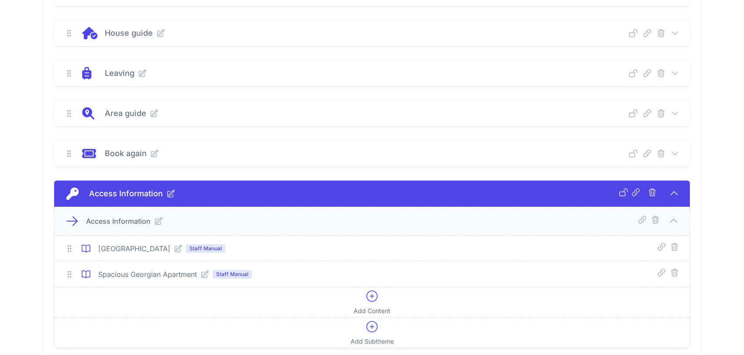
scroll to position [90, 0]
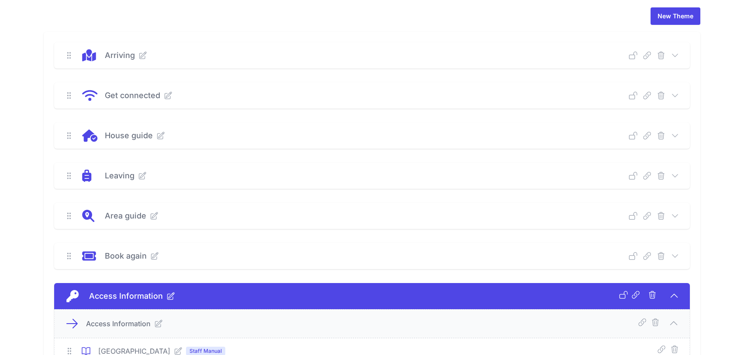
click at [675, 212] on icon at bounding box center [674, 216] width 9 height 9
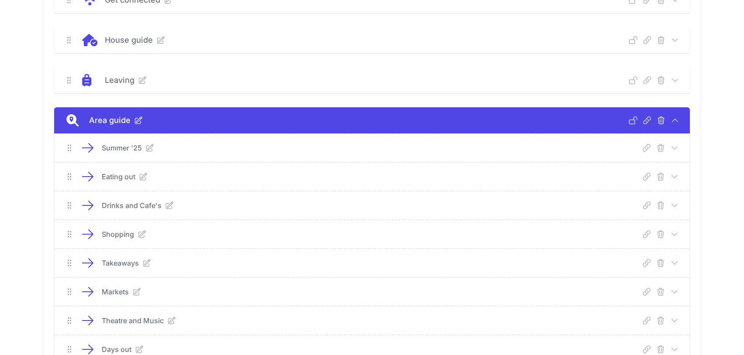
scroll to position [192, 0]
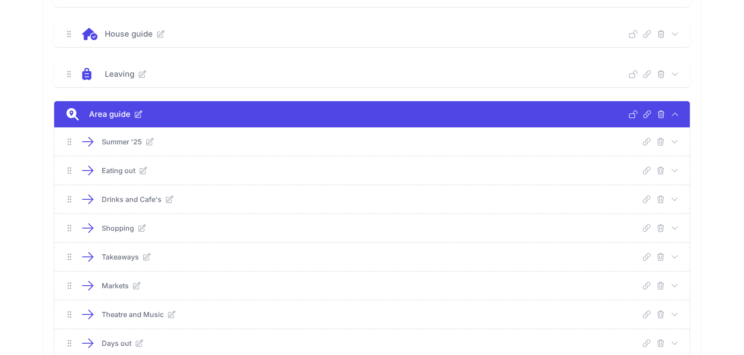
click at [675, 169] on icon at bounding box center [675, 170] width 6 height 3
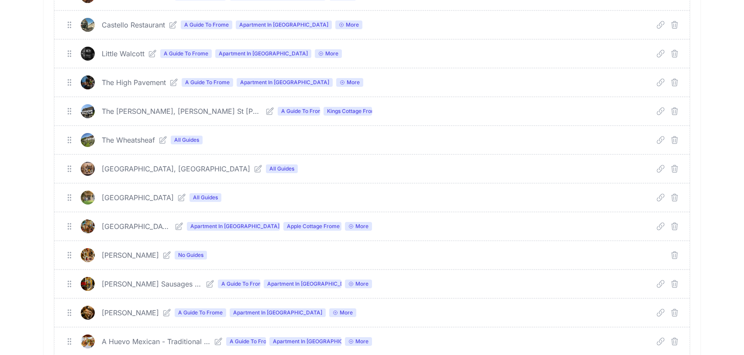
scroll to position [458, 0]
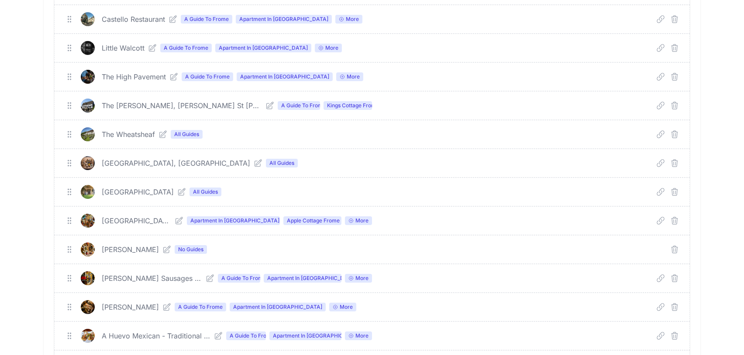
click at [164, 131] on icon at bounding box center [163, 134] width 7 height 7
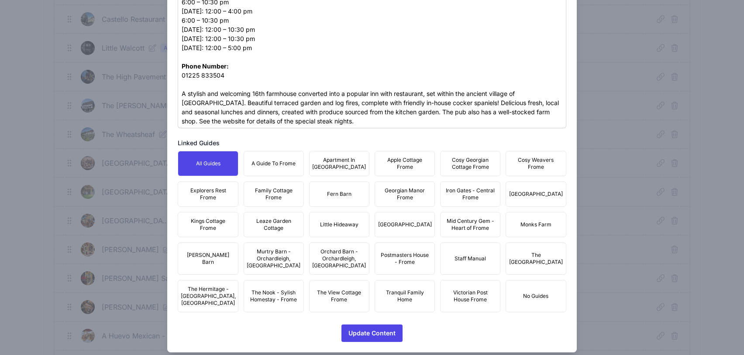
scroll to position [521, 0]
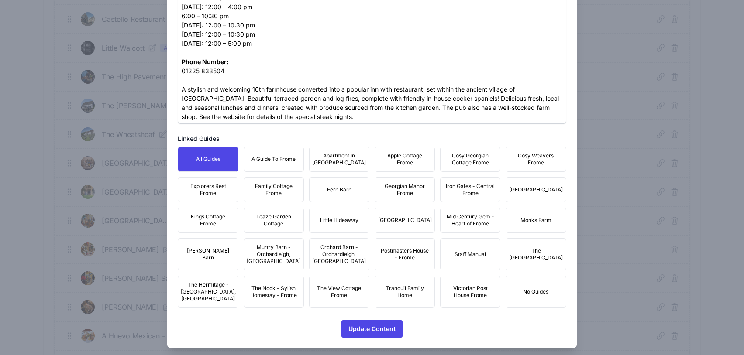
click at [266, 158] on span "A Guide To Frome" at bounding box center [273, 159] width 44 height 7
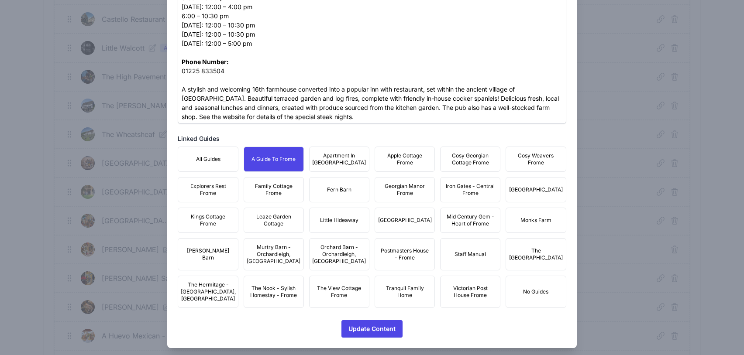
click at [341, 160] on span "Apartment In Georgian Manor" at bounding box center [339, 159] width 54 height 14
click at [406, 163] on span "Apple Cottage Frome" at bounding box center [404, 159] width 49 height 14
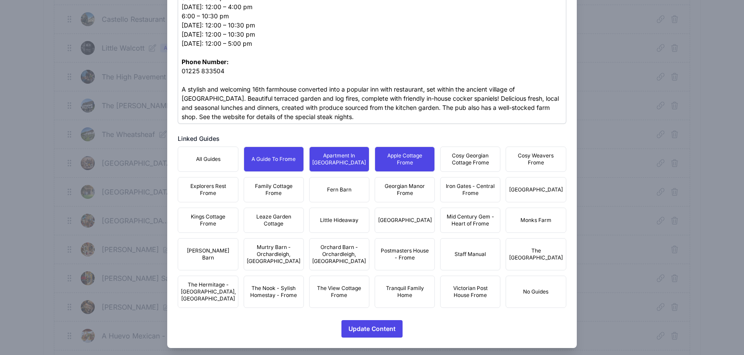
click at [479, 164] on span "Cosy Georgian Cottage Frome" at bounding box center [470, 159] width 49 height 14
click at [521, 161] on span "Cosy Weavers Frome" at bounding box center [535, 159] width 49 height 14
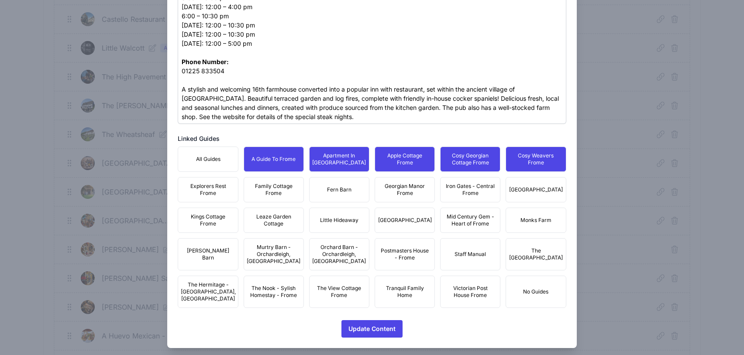
click at [529, 195] on button "Iron Mill House" at bounding box center [535, 189] width 60 height 25
click at [490, 199] on button "Iron Gates - Central Frome" at bounding box center [470, 189] width 60 height 25
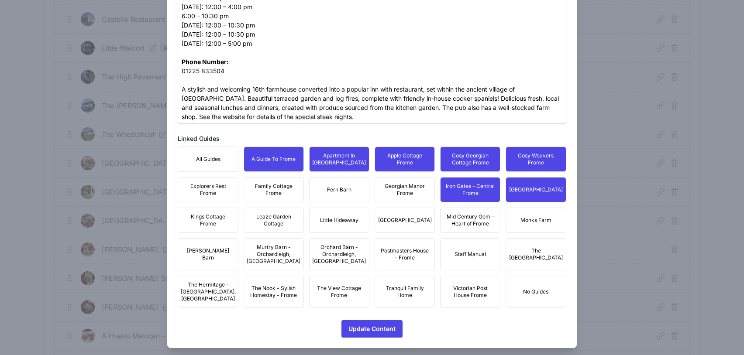
click at [407, 197] on button "Georgian Manor Frome" at bounding box center [404, 189] width 60 height 25
drag, startPoint x: 336, startPoint y: 195, endPoint x: 270, endPoint y: 195, distance: 66.3
click at [336, 195] on button "Fern Barn" at bounding box center [339, 189] width 60 height 25
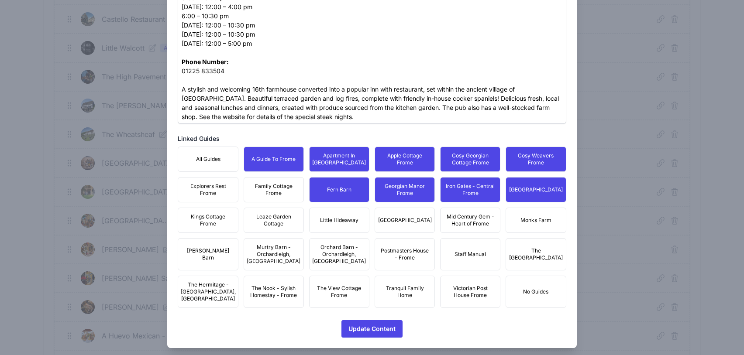
click at [264, 195] on span "Family Cottage Frome" at bounding box center [273, 190] width 49 height 14
click at [214, 194] on span "Explorers Rest Frome" at bounding box center [207, 190] width 49 height 14
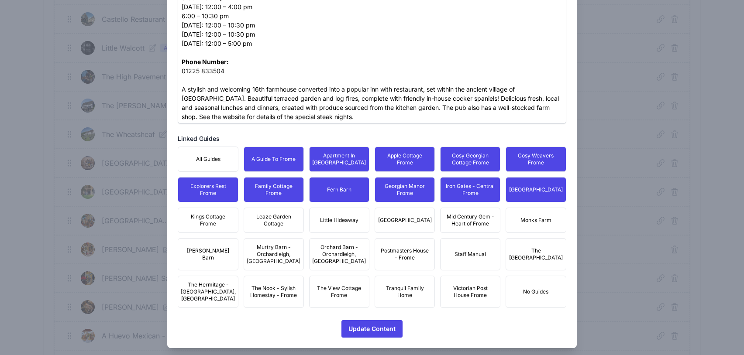
click at [212, 226] on span "Kings Cottage Frome" at bounding box center [207, 220] width 49 height 14
click at [288, 225] on span "Leaze Garden Cottage" at bounding box center [273, 220] width 49 height 14
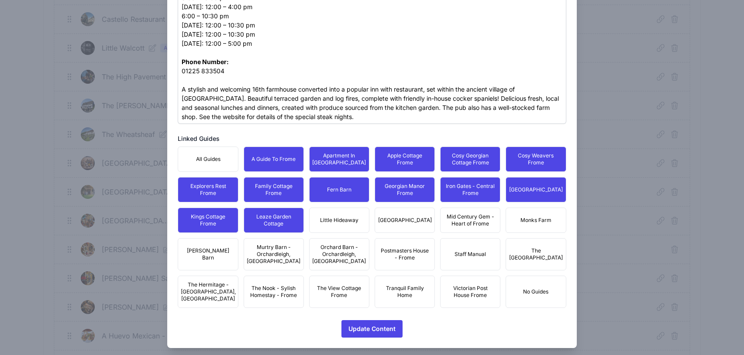
click at [359, 226] on button "Little Hideaway" at bounding box center [339, 220] width 60 height 25
drag, startPoint x: 407, startPoint y: 224, endPoint x: 445, endPoint y: 222, distance: 38.5
click at [408, 224] on span "Merchants Town House" at bounding box center [405, 220] width 54 height 7
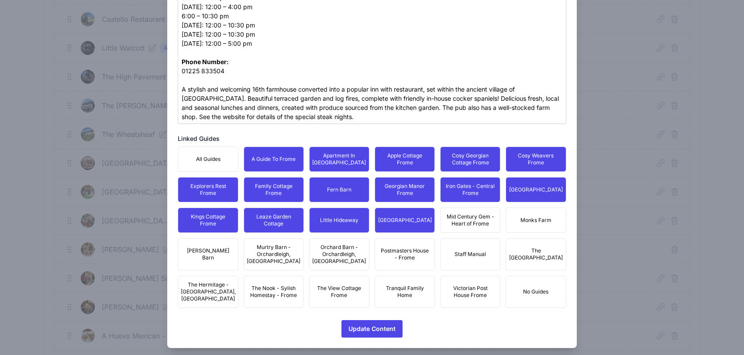
click at [470, 219] on span "Mid Century Gem - Heart of Frome" at bounding box center [470, 220] width 49 height 14
click at [536, 219] on span "Monks Farm" at bounding box center [535, 220] width 31 height 7
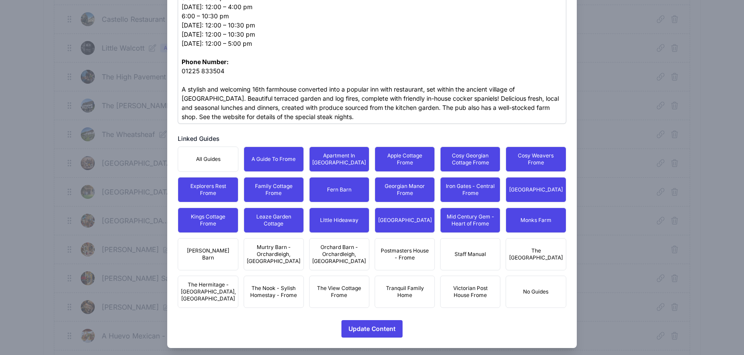
drag, startPoint x: 549, startPoint y: 254, endPoint x: 409, endPoint y: 258, distance: 139.3
click at [548, 254] on span "The Edwardian Town House" at bounding box center [536, 254] width 54 height 14
click at [409, 258] on span "Postmasters House - Frome" at bounding box center [404, 254] width 49 height 14
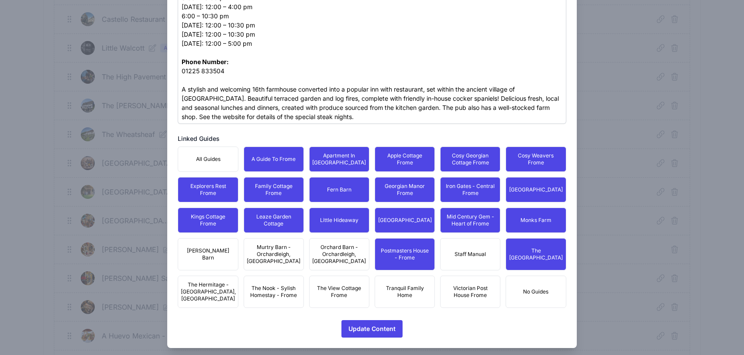
click at [471, 290] on span "Victorian Post House Frome" at bounding box center [470, 292] width 49 height 14
click at [391, 290] on span "Tranquil Family Home" at bounding box center [404, 292] width 49 height 14
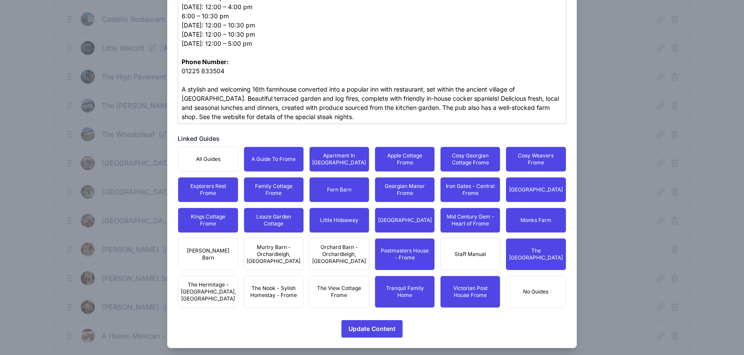
click at [354, 290] on span "The View Cottage Frome" at bounding box center [339, 292] width 49 height 14
drag, startPoint x: 333, startPoint y: 257, endPoint x: 300, endPoint y: 257, distance: 33.2
click at [333, 257] on span "Orchard Barn - Orchardleigh, Frome" at bounding box center [339, 254] width 54 height 21
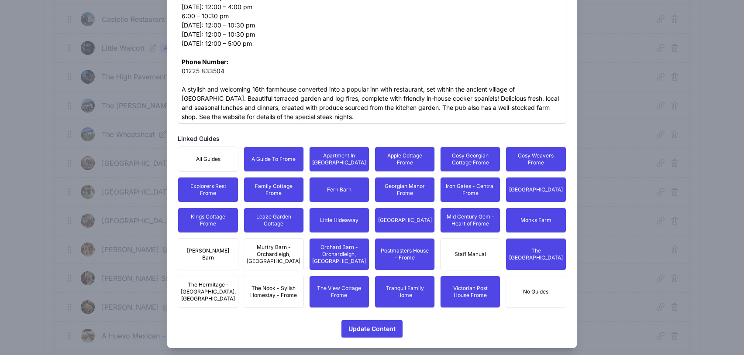
click at [281, 265] on button "Murtry Barn - Orchardleigh, Frome" at bounding box center [273, 254] width 60 height 32
drag, startPoint x: 275, startPoint y: 294, endPoint x: 267, endPoint y: 294, distance: 8.3
click at [274, 294] on span "The Nook - Sylish Homestay - Frome" at bounding box center [273, 292] width 49 height 14
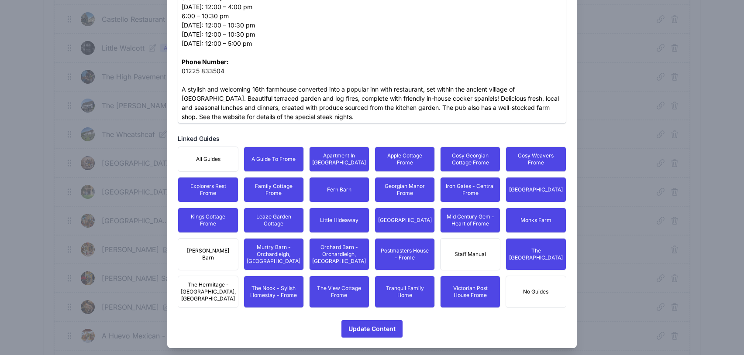
drag, startPoint x: 201, startPoint y: 288, endPoint x: 197, endPoint y: 261, distance: 27.0
click at [201, 288] on span "The Hermitage - Nunney, Frome" at bounding box center [208, 291] width 55 height 21
click at [197, 261] on button "Moss Barn" at bounding box center [208, 254] width 60 height 32
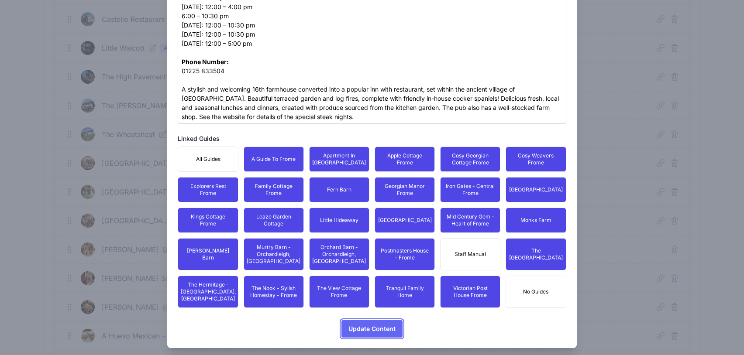
click at [367, 320] on span "Update Content" at bounding box center [371, 328] width 47 height 17
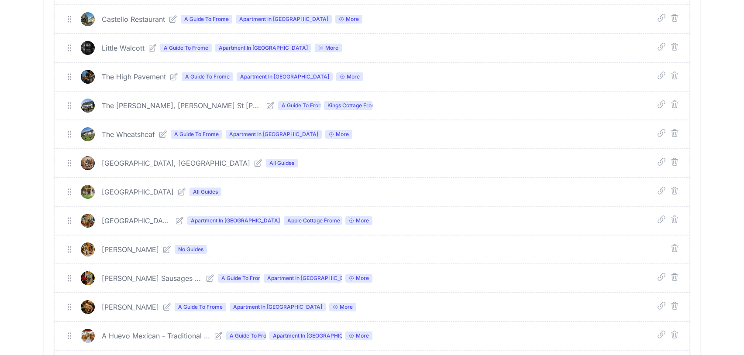
click at [254, 159] on icon at bounding box center [258, 163] width 9 height 9
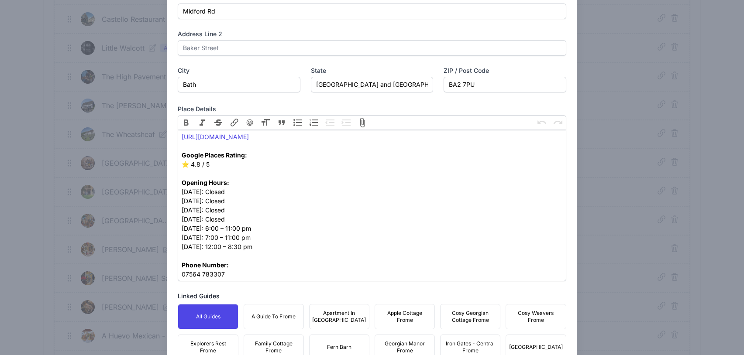
scroll to position [447, 0]
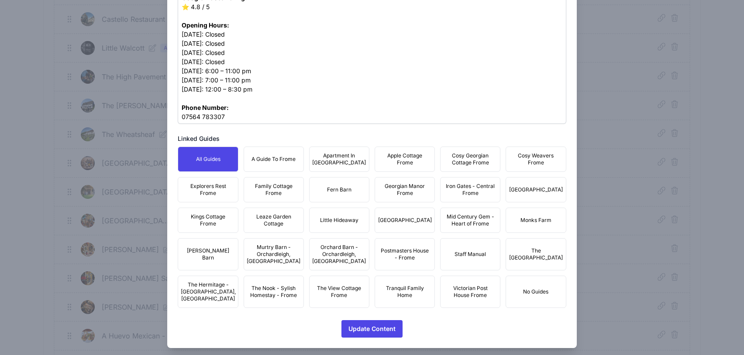
click at [274, 164] on button "A Guide To Frome" at bounding box center [273, 159] width 60 height 25
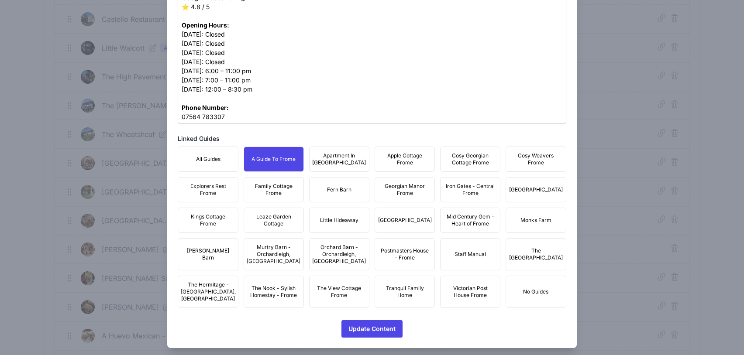
click at [336, 164] on span "Apartment In Georgian Manor" at bounding box center [339, 159] width 54 height 14
click at [405, 161] on span "Apple Cottage Frome" at bounding box center [404, 159] width 49 height 14
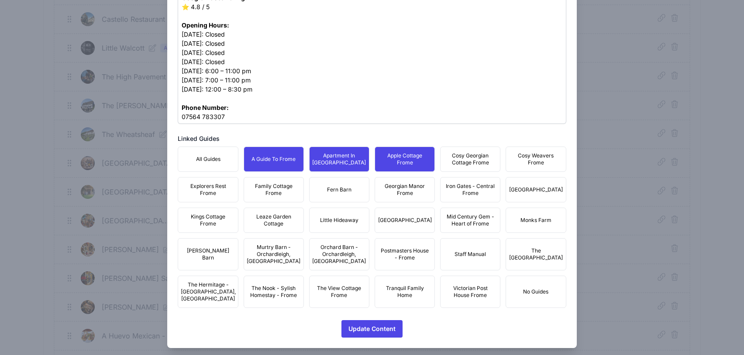
click at [464, 160] on span "Cosy Georgian Cottage Frome" at bounding box center [470, 159] width 49 height 14
click at [525, 157] on span "Cosy Weavers Frome" at bounding box center [535, 159] width 49 height 14
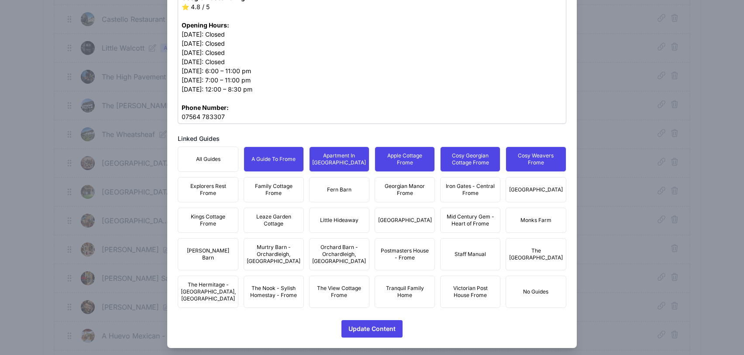
drag, startPoint x: 533, startPoint y: 193, endPoint x: 480, endPoint y: 192, distance: 52.8
click at [532, 193] on span "Iron Mill House" at bounding box center [536, 189] width 54 height 7
drag, startPoint x: 473, startPoint y: 192, endPoint x: 421, endPoint y: 198, distance: 52.3
click at [473, 192] on span "Iron Gates - Central Frome" at bounding box center [470, 190] width 49 height 14
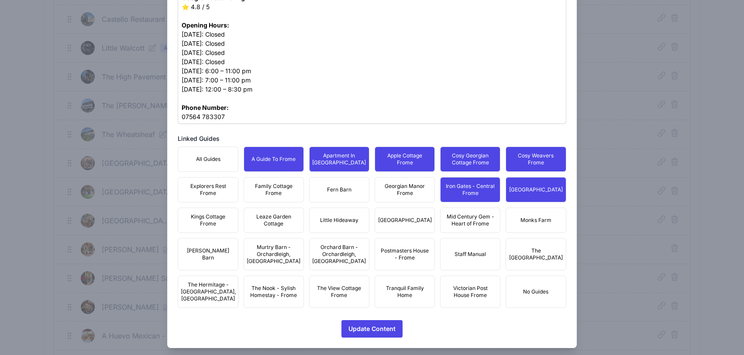
click at [405, 198] on button "Georgian Manor Frome" at bounding box center [404, 189] width 60 height 25
drag, startPoint x: 332, startPoint y: 198, endPoint x: 297, endPoint y: 200, distance: 35.0
click at [332, 198] on button "Fern Barn" at bounding box center [339, 189] width 60 height 25
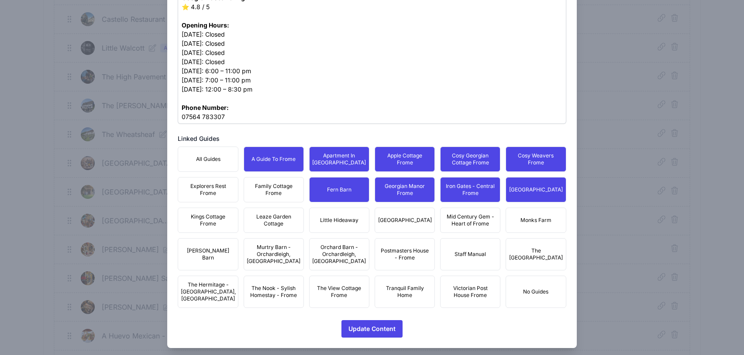
drag, startPoint x: 280, startPoint y: 200, endPoint x: 232, endPoint y: 200, distance: 48.0
click at [280, 200] on button "Family Cottage Frome" at bounding box center [273, 189] width 60 height 25
click at [221, 200] on button "Explorers Rest Frome" at bounding box center [208, 189] width 60 height 25
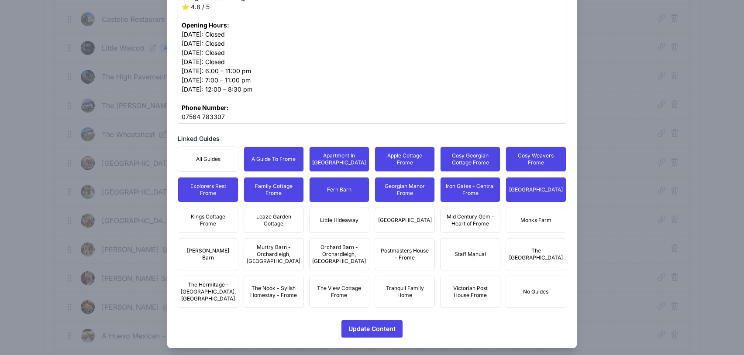
click at [223, 221] on span "Kings Cottage Frome" at bounding box center [207, 220] width 49 height 14
drag, startPoint x: 252, startPoint y: 223, endPoint x: 288, endPoint y: 224, distance: 36.2
click at [253, 223] on span "Leaze Garden Cottage" at bounding box center [273, 220] width 49 height 14
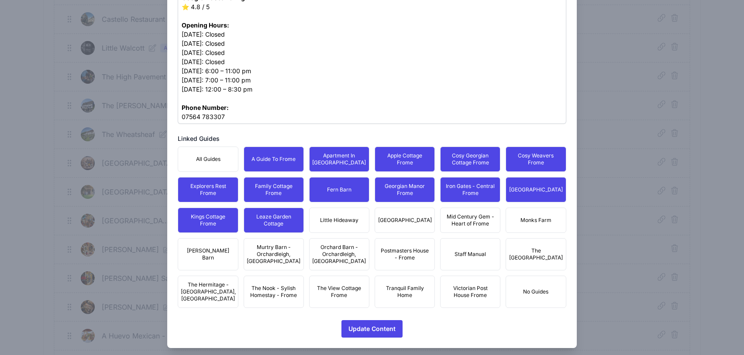
drag, startPoint x: 317, startPoint y: 224, endPoint x: 333, endPoint y: 224, distance: 15.3
click at [318, 224] on button "Little Hideaway" at bounding box center [339, 220] width 60 height 25
drag, startPoint x: 386, startPoint y: 225, endPoint x: 397, endPoint y: 225, distance: 11.3
click at [386, 224] on span "Merchants Town House" at bounding box center [405, 220] width 54 height 7
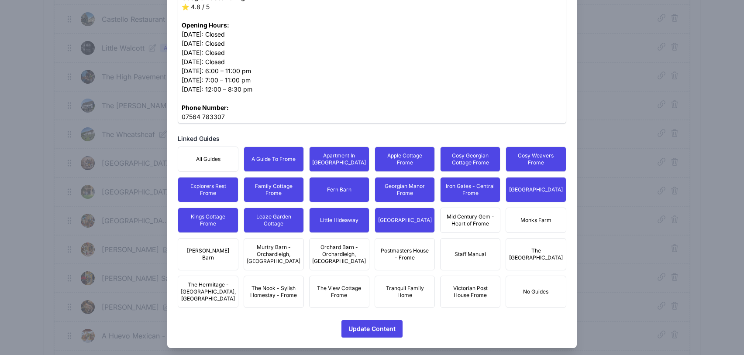
click at [466, 225] on span "Mid Century Gem - Heart of Frome" at bounding box center [470, 220] width 49 height 14
drag, startPoint x: 513, startPoint y: 223, endPoint x: 517, endPoint y: 223, distance: 4.4
click at [513, 223] on button "Monks Farm" at bounding box center [535, 220] width 60 height 25
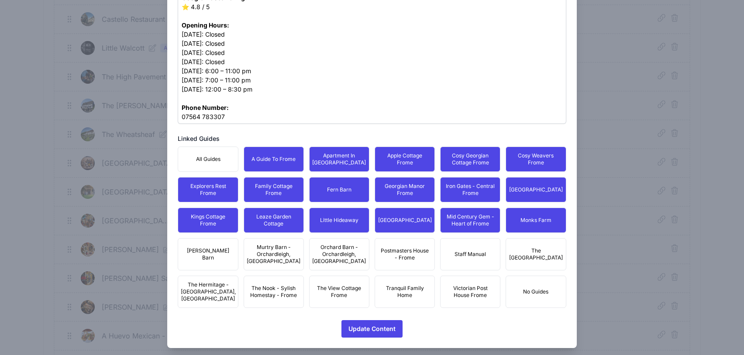
drag, startPoint x: 533, startPoint y: 253, endPoint x: 424, endPoint y: 260, distance: 109.7
click at [533, 253] on span "The Edwardian Town House" at bounding box center [536, 254] width 54 height 14
click at [421, 261] on span "Postmasters House - Frome" at bounding box center [404, 254] width 49 height 14
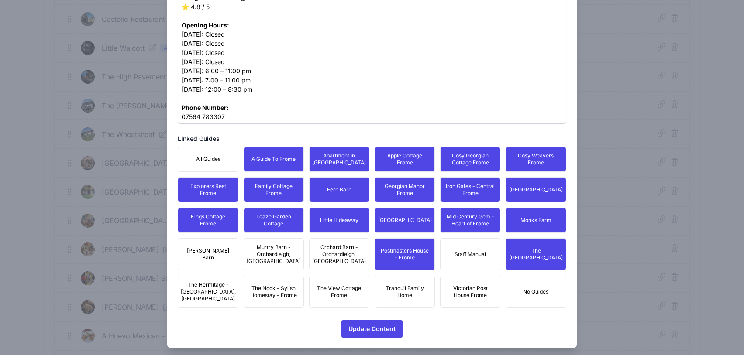
click at [465, 285] on span "Victorian Post House Frome" at bounding box center [470, 292] width 49 height 14
click at [393, 298] on button "Tranquil Family Home" at bounding box center [404, 292] width 60 height 32
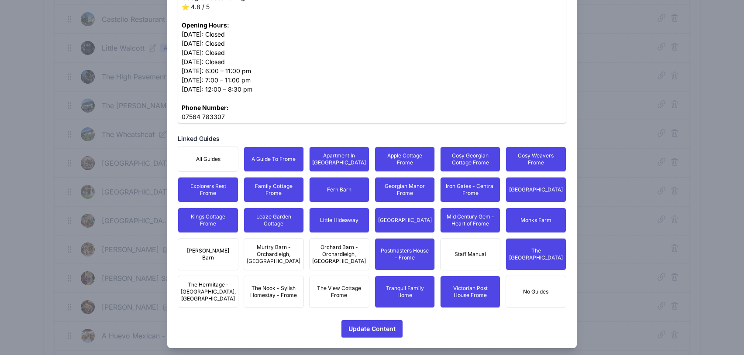
drag, startPoint x: 316, startPoint y: 283, endPoint x: 326, endPoint y: 250, distance: 34.6
click at [316, 285] on span "The View Cottage Frome" at bounding box center [339, 292] width 49 height 14
drag, startPoint x: 326, startPoint y: 250, endPoint x: 261, endPoint y: 256, distance: 65.7
click at [326, 250] on span "Orchard Barn - Orchardleigh, Frome" at bounding box center [339, 254] width 54 height 21
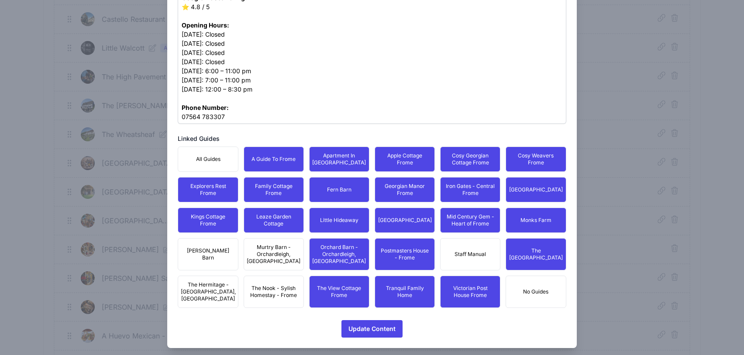
drag, startPoint x: 261, startPoint y: 256, endPoint x: 263, endPoint y: 283, distance: 26.7
click at [261, 256] on span "Murtry Barn - Orchardleigh, Frome" at bounding box center [274, 254] width 54 height 21
drag, startPoint x: 264, startPoint y: 288, endPoint x: 234, endPoint y: 289, distance: 30.1
click at [264, 288] on span "The Nook - Sylish Homestay - Frome" at bounding box center [273, 292] width 49 height 14
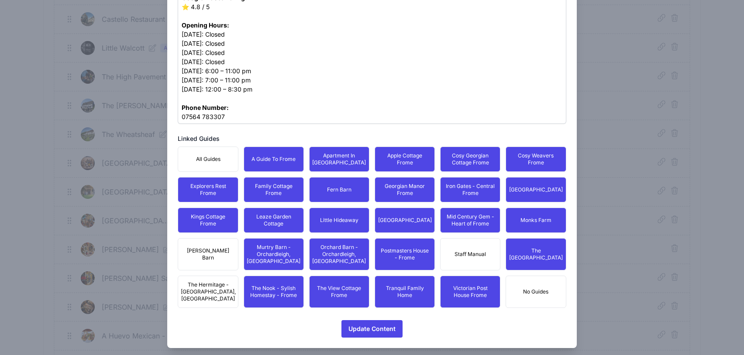
drag, startPoint x: 227, startPoint y: 287, endPoint x: 208, endPoint y: 249, distance: 42.7
click at [227, 287] on span "The Hermitage - Nunney, Frome" at bounding box center [208, 291] width 55 height 21
click at [208, 249] on button "Moss Barn" at bounding box center [208, 254] width 60 height 32
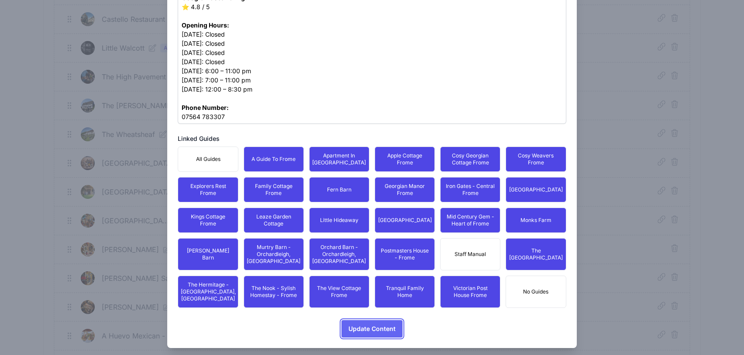
click at [372, 322] on span "Update Content" at bounding box center [371, 328] width 47 height 17
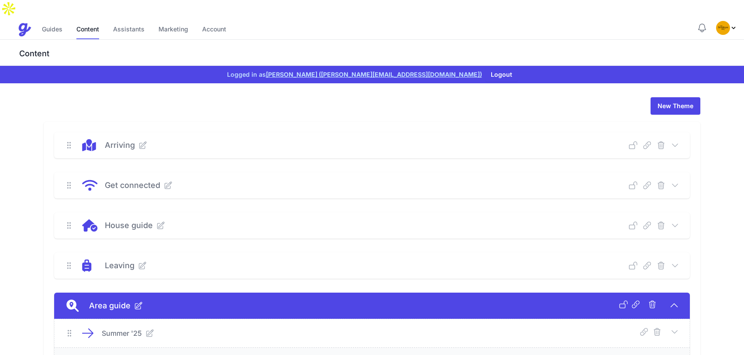
scroll to position [175, 0]
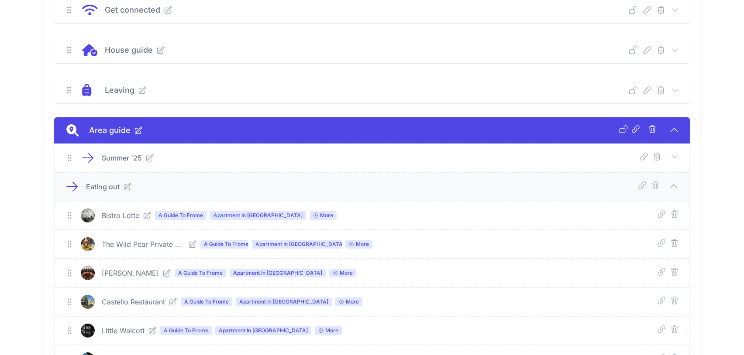
click at [674, 181] on icon at bounding box center [673, 186] width 10 height 10
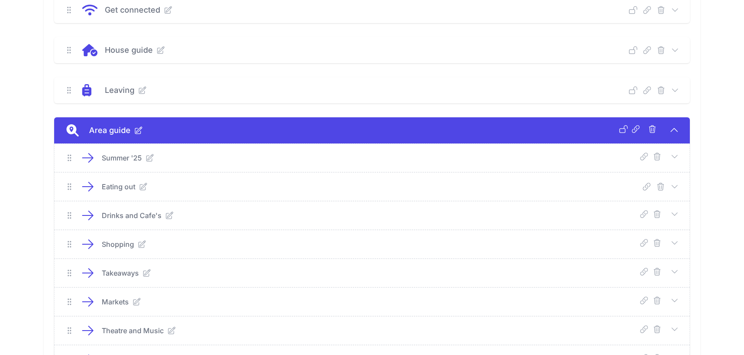
click at [673, 128] on icon at bounding box center [674, 129] width 7 height 3
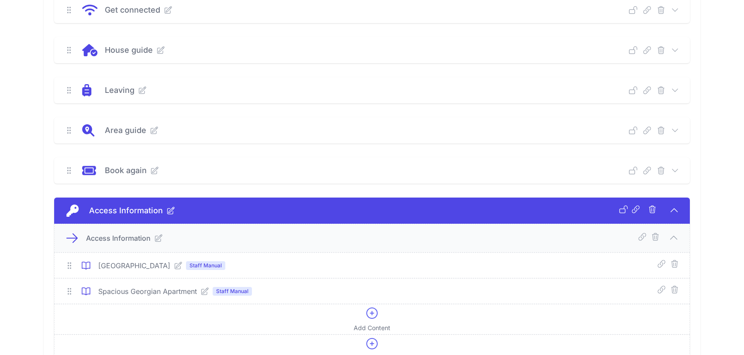
click at [671, 233] on icon at bounding box center [673, 238] width 10 height 10
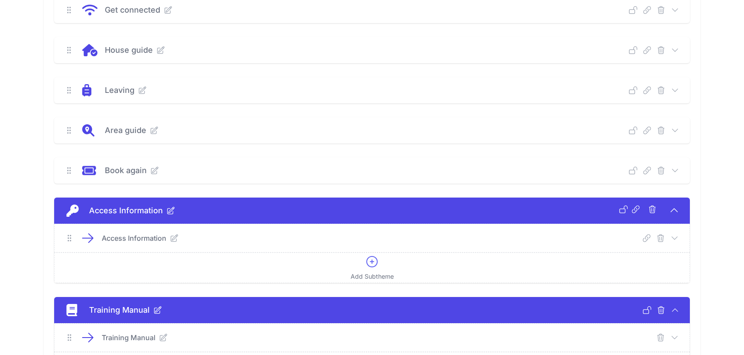
click at [675, 205] on icon at bounding box center [674, 210] width 10 height 10
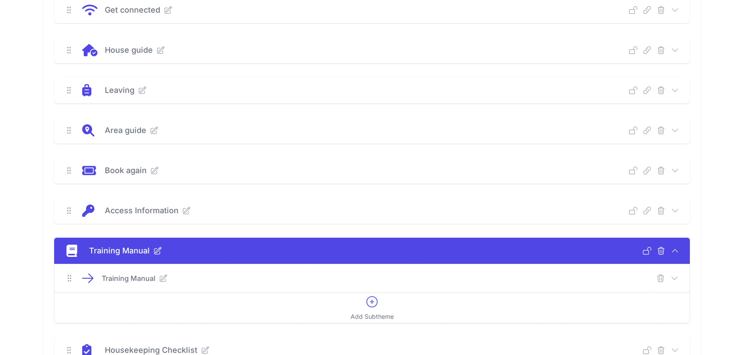
click at [676, 247] on icon at bounding box center [674, 251] width 9 height 9
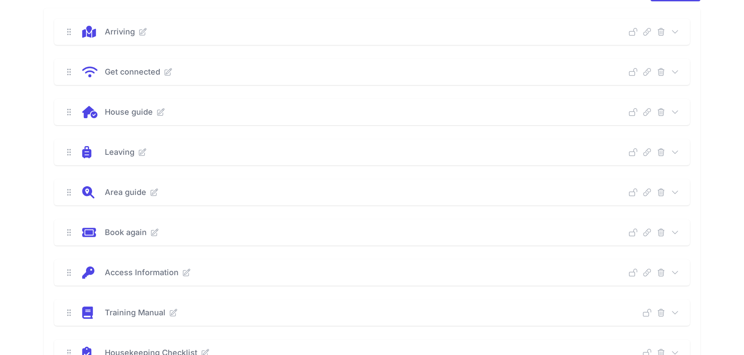
scroll to position [0, 0]
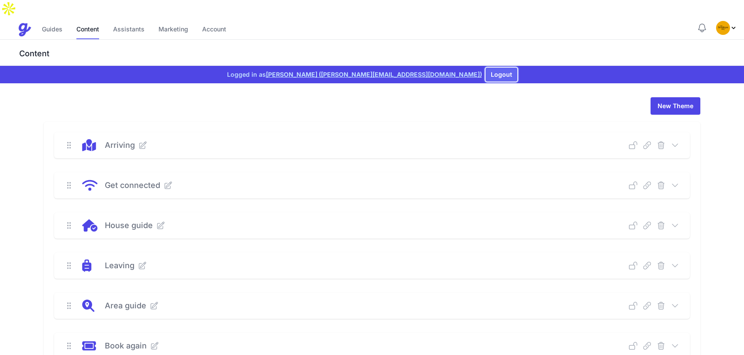
click at [485, 68] on button "Logout" at bounding box center [501, 75] width 32 height 14
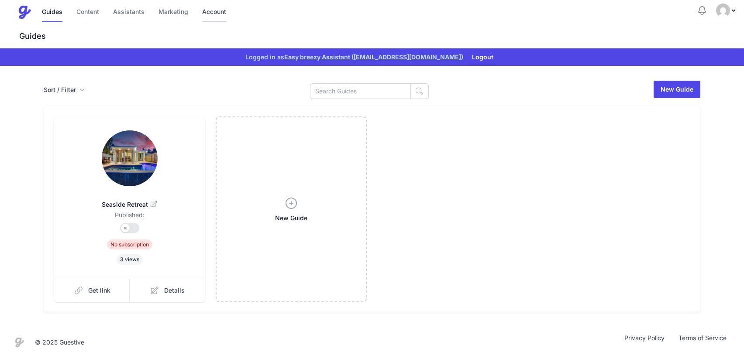
click at [220, 16] on link "Account" at bounding box center [214, 12] width 24 height 19
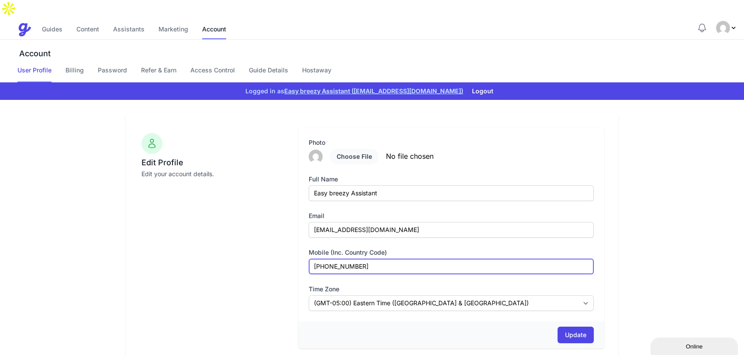
drag, startPoint x: 383, startPoint y: 251, endPoint x: 287, endPoint y: 248, distance: 96.0
click at [287, 248] on div "Edit Profile Edit your account details. Photo Full Name Easy breezy Assistant E…" at bounding box center [372, 252] width 464 height 249
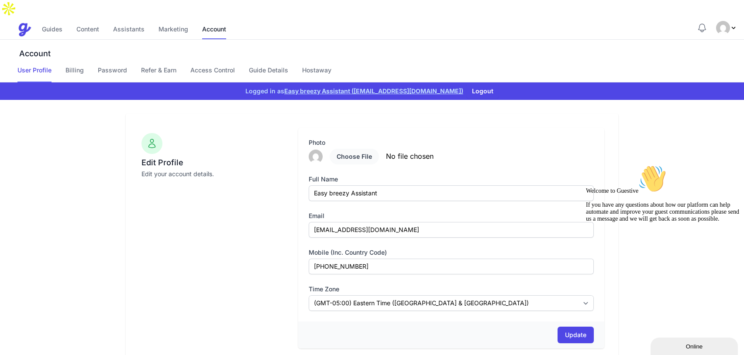
click at [254, 229] on div "Edit Profile Edit your account details." at bounding box center [214, 252] width 148 height 249
drag, startPoint x: 349, startPoint y: 177, endPoint x: 306, endPoint y: 177, distance: 42.8
click at [306, 177] on div "Photo Full Name Easy breezy Assistant Email [EMAIL_ADDRESS][DOMAIN_NAME] Mobile…" at bounding box center [451, 225] width 306 height 194
click at [319, 66] on link "Hostaway" at bounding box center [316, 74] width 29 height 17
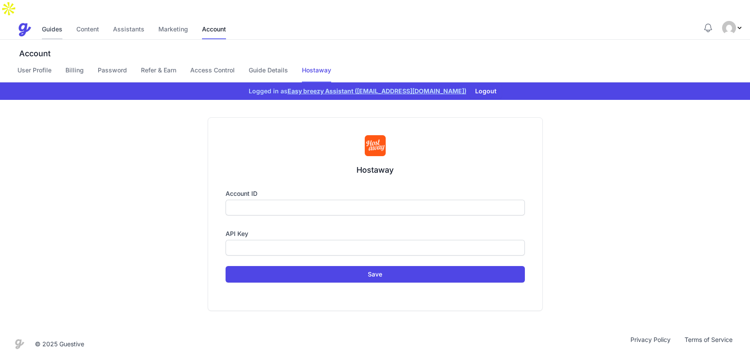
click at [57, 21] on link "Guides" at bounding box center [52, 30] width 21 height 19
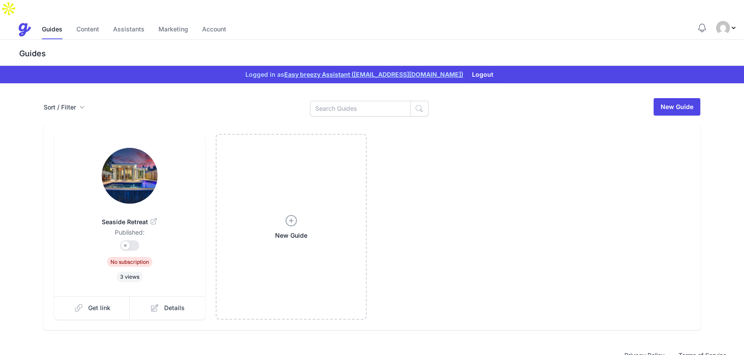
click at [134, 149] on img at bounding box center [130, 176] width 56 height 56
click at [483, 68] on button "Logout" at bounding box center [482, 75] width 32 height 14
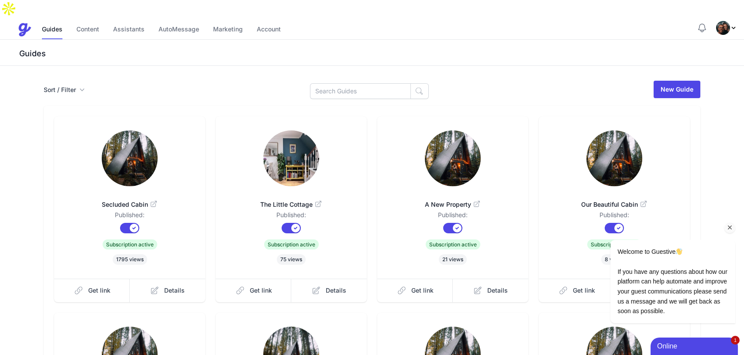
click at [728, 228] on icon "Chat attention grabber" at bounding box center [730, 228] width 8 height 8
